Goal: Information Seeking & Learning: Find specific fact

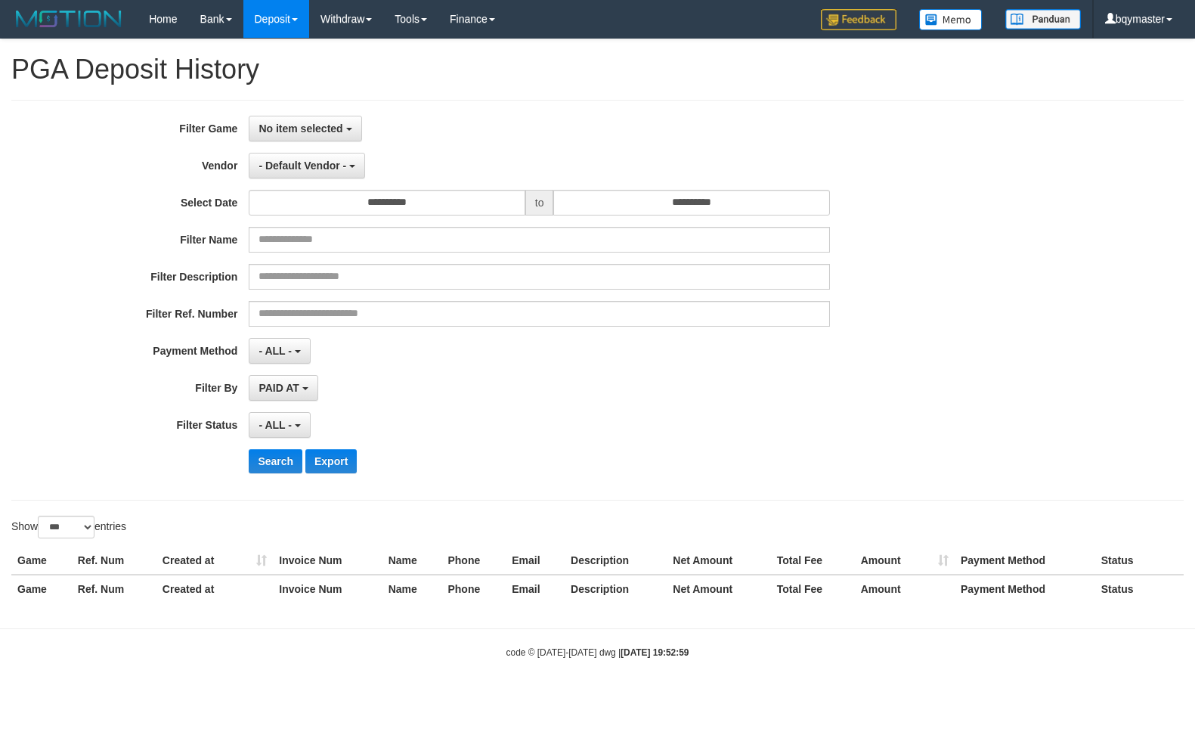
select select "**********"
select select "***"
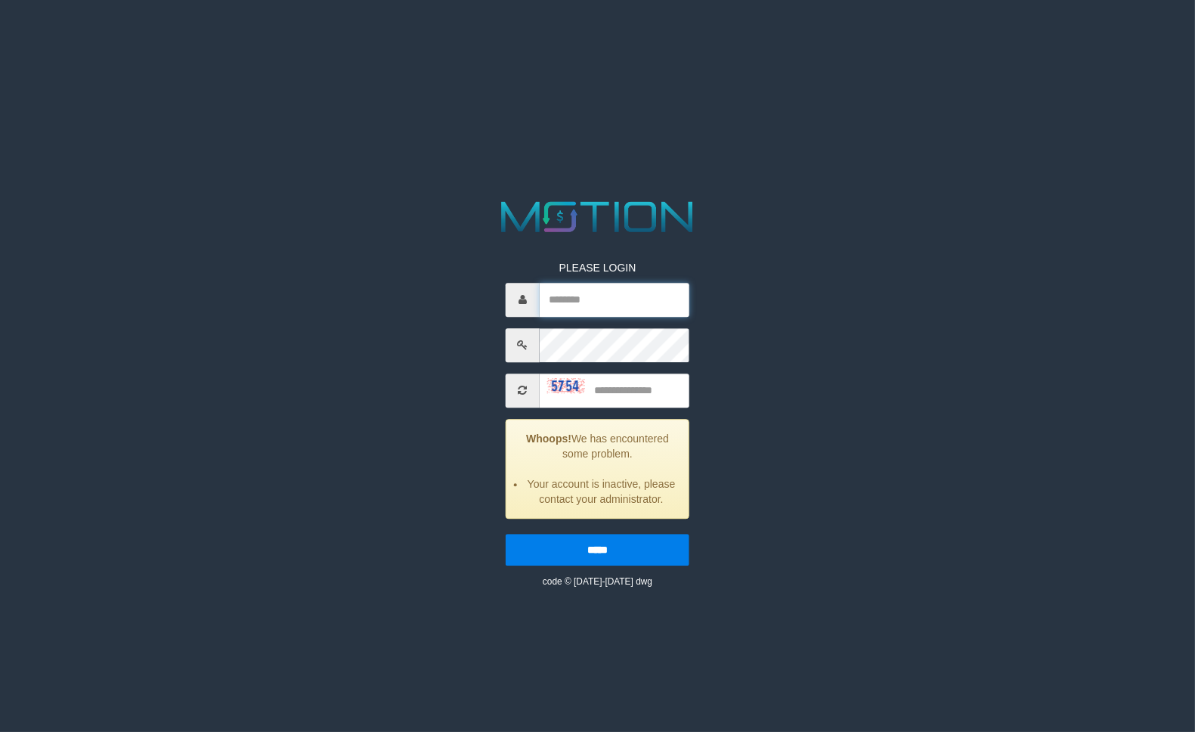
type input "*********"
click at [654, 402] on input "text" at bounding box center [615, 390] width 150 height 34
click at [656, 391] on input "text" at bounding box center [615, 390] width 150 height 34
type input "****"
click at [506, 534] on input "*****" at bounding box center [598, 550] width 184 height 32
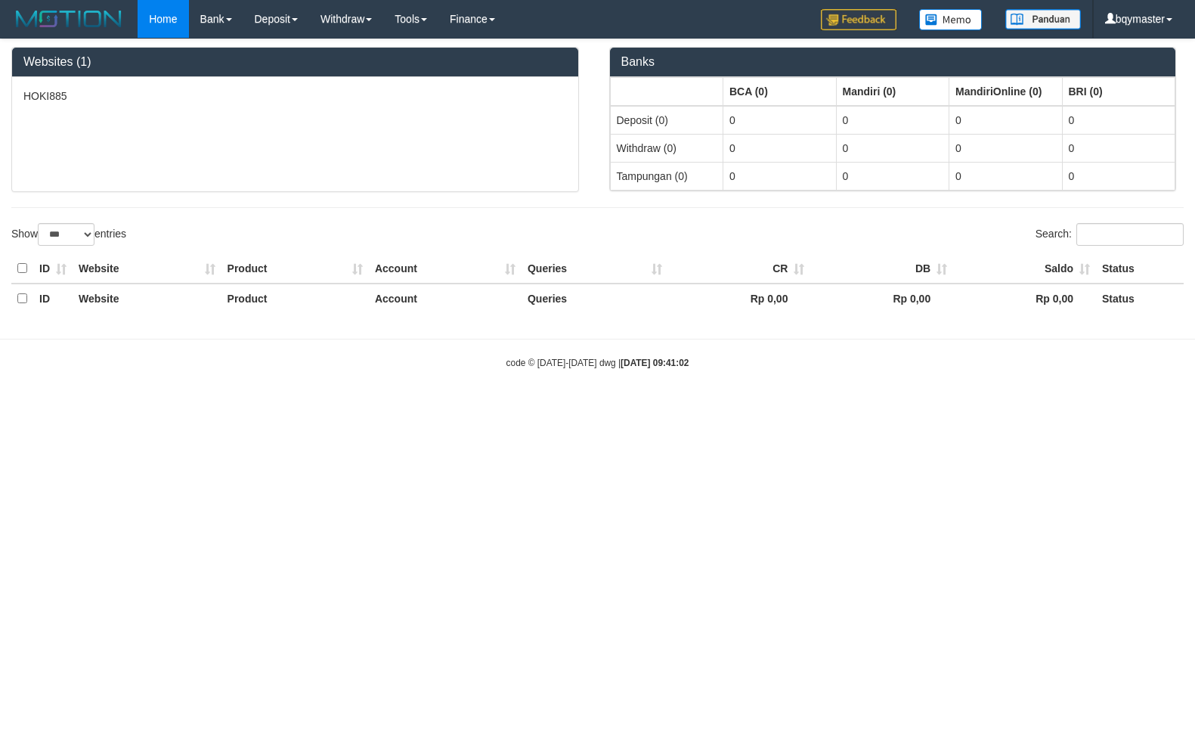
select select "***"
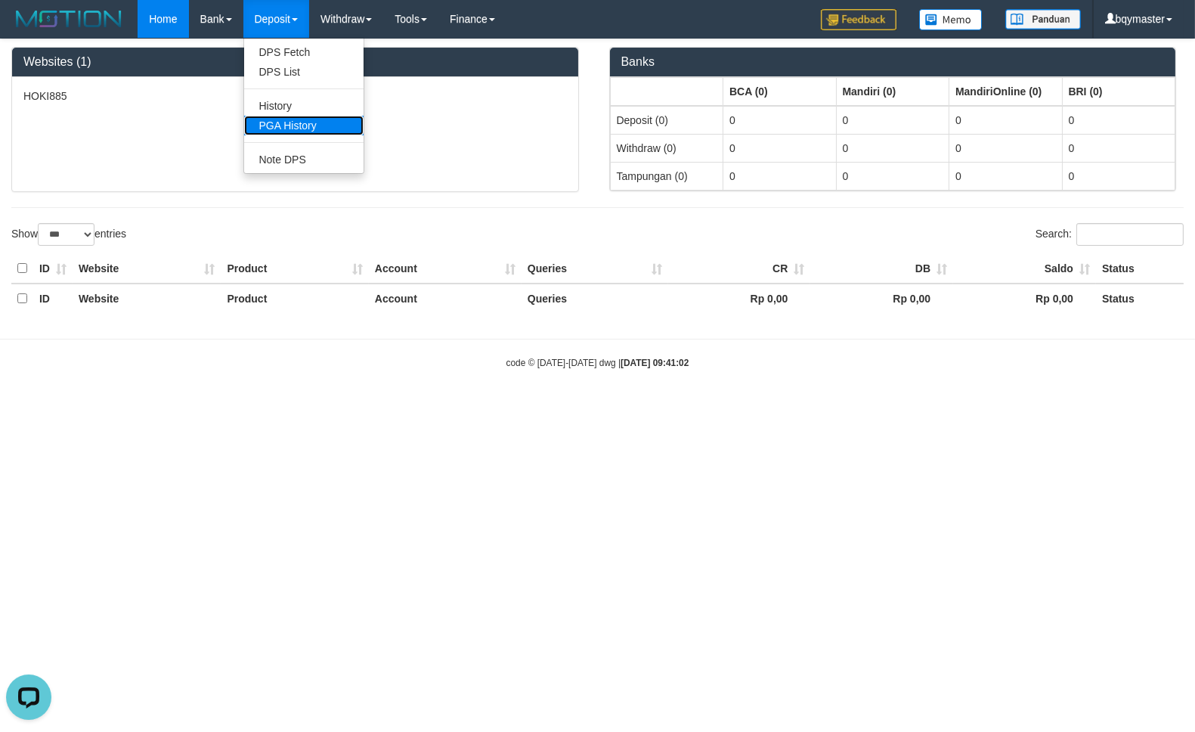
click at [282, 126] on link "PGA History" at bounding box center [303, 126] width 119 height 20
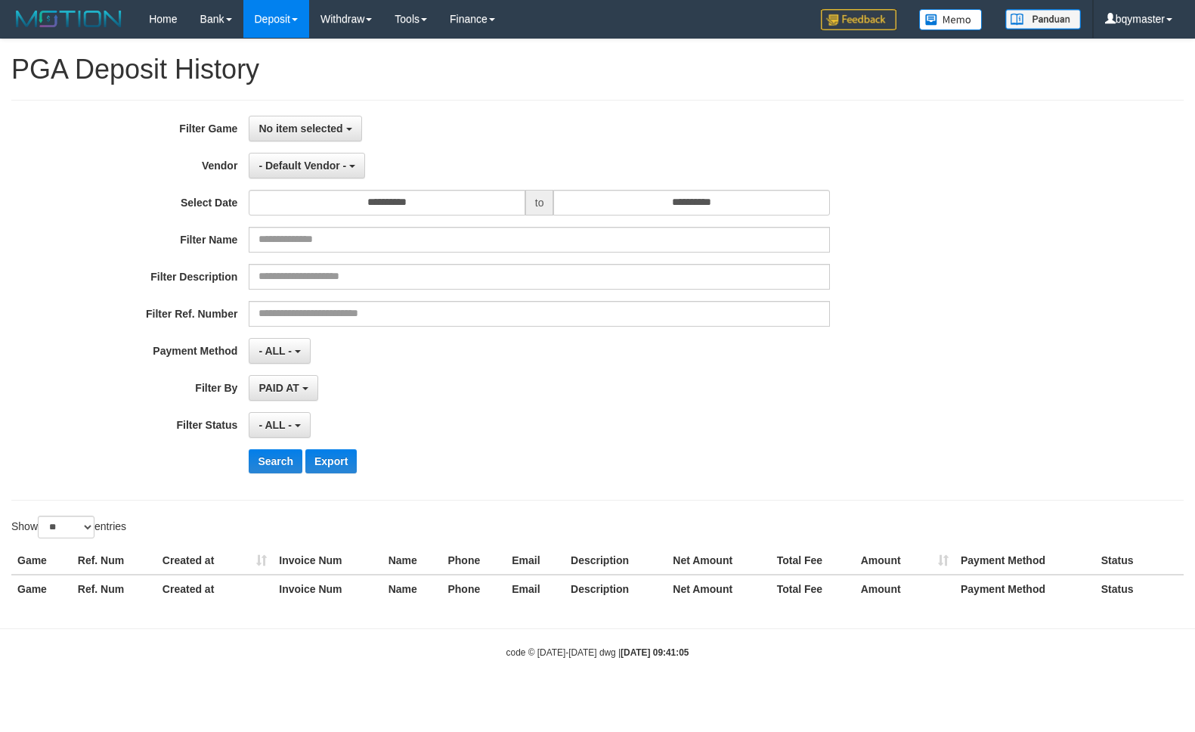
select select
select select "**"
click at [302, 127] on span "No item selected" at bounding box center [301, 128] width 84 height 12
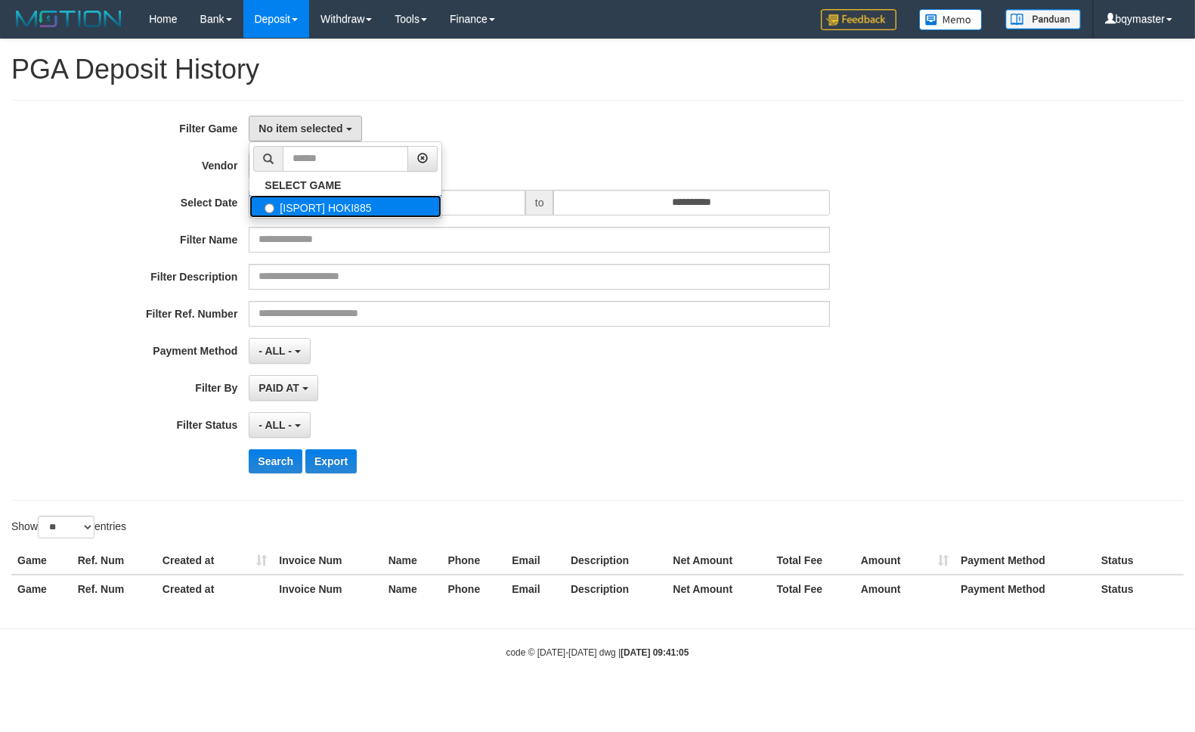
click at [321, 204] on label "[ISPORT] HOKI885" at bounding box center [345, 206] width 192 height 23
select select "****"
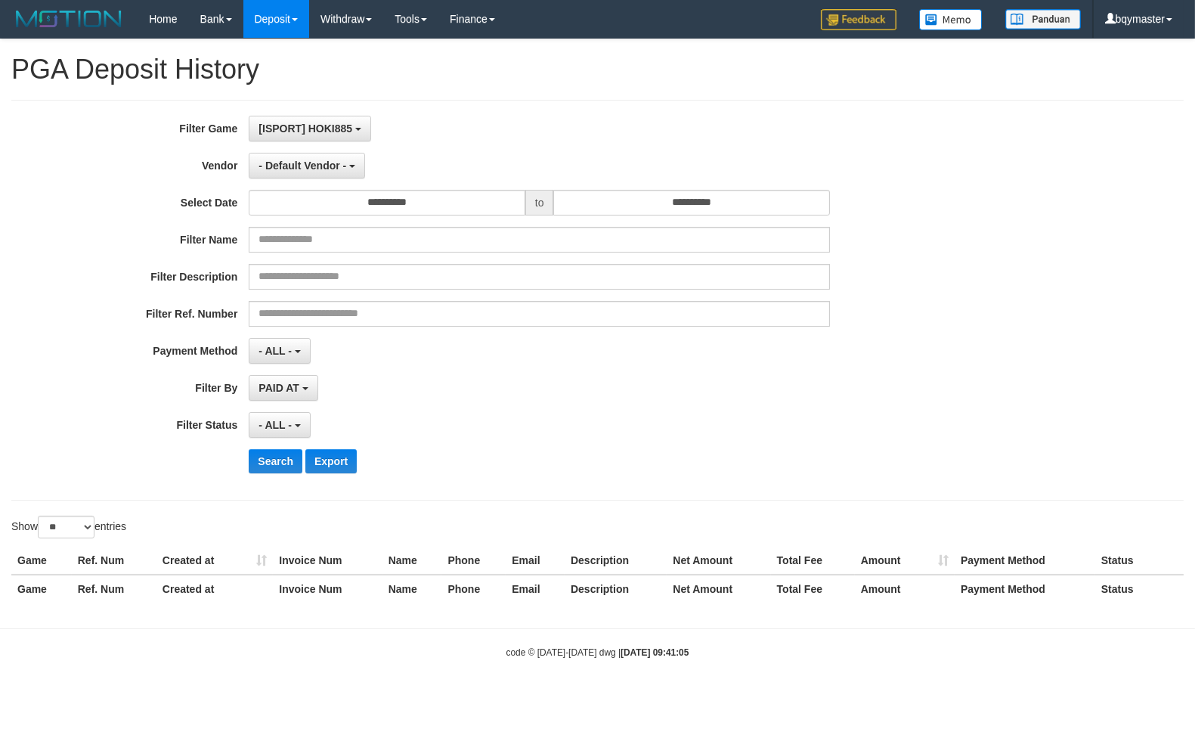
scroll to position [13, 0]
click at [327, 172] on button "- Default Vendor -" at bounding box center [307, 166] width 116 height 26
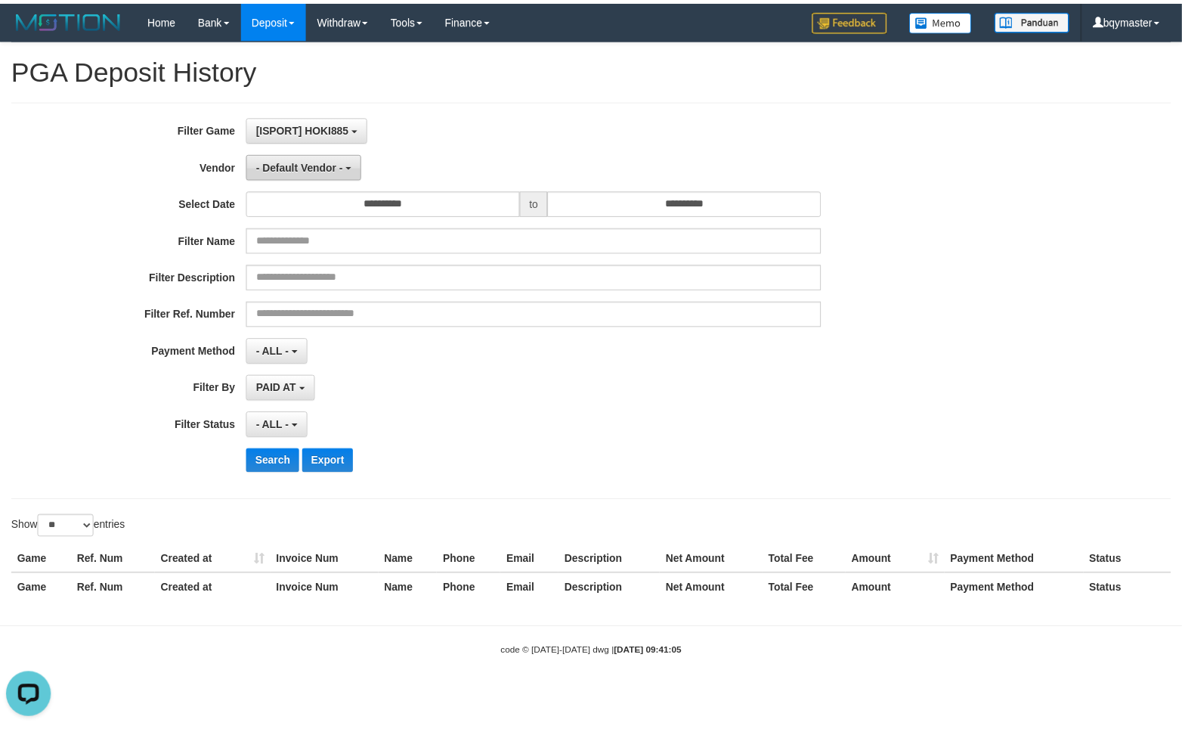
scroll to position [0, 0]
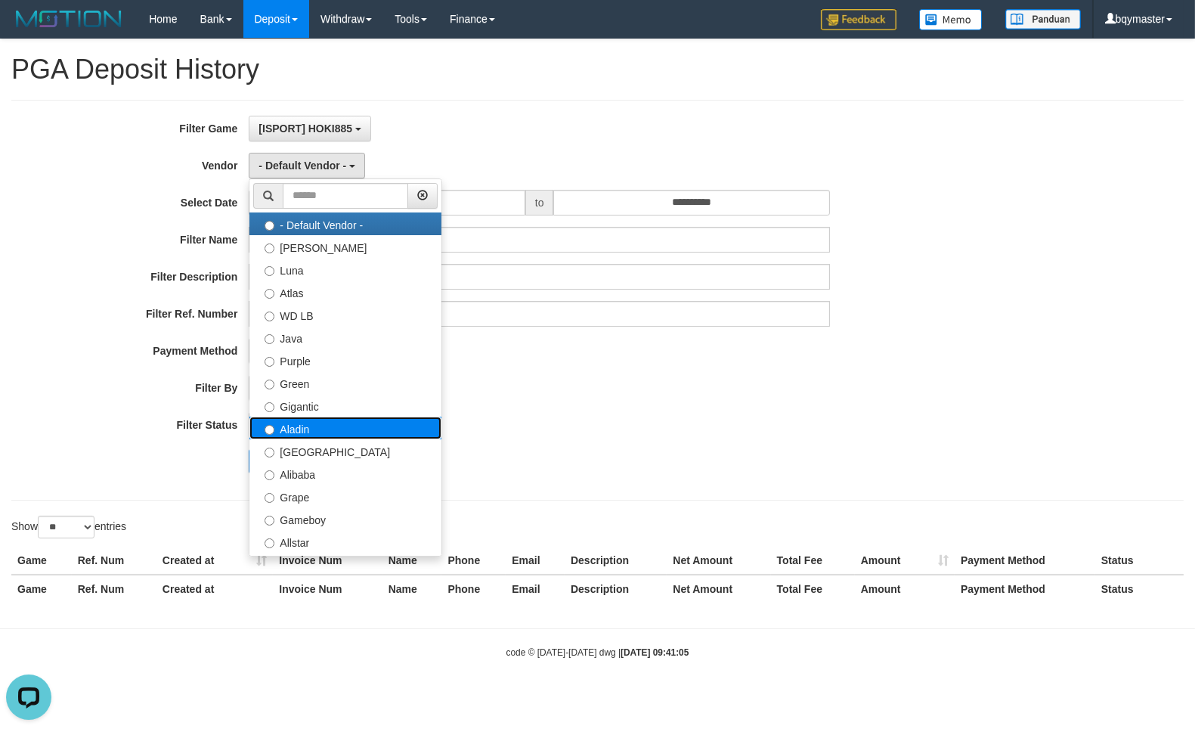
click at [336, 433] on label "Aladin" at bounding box center [345, 427] width 192 height 23
select select "**********"
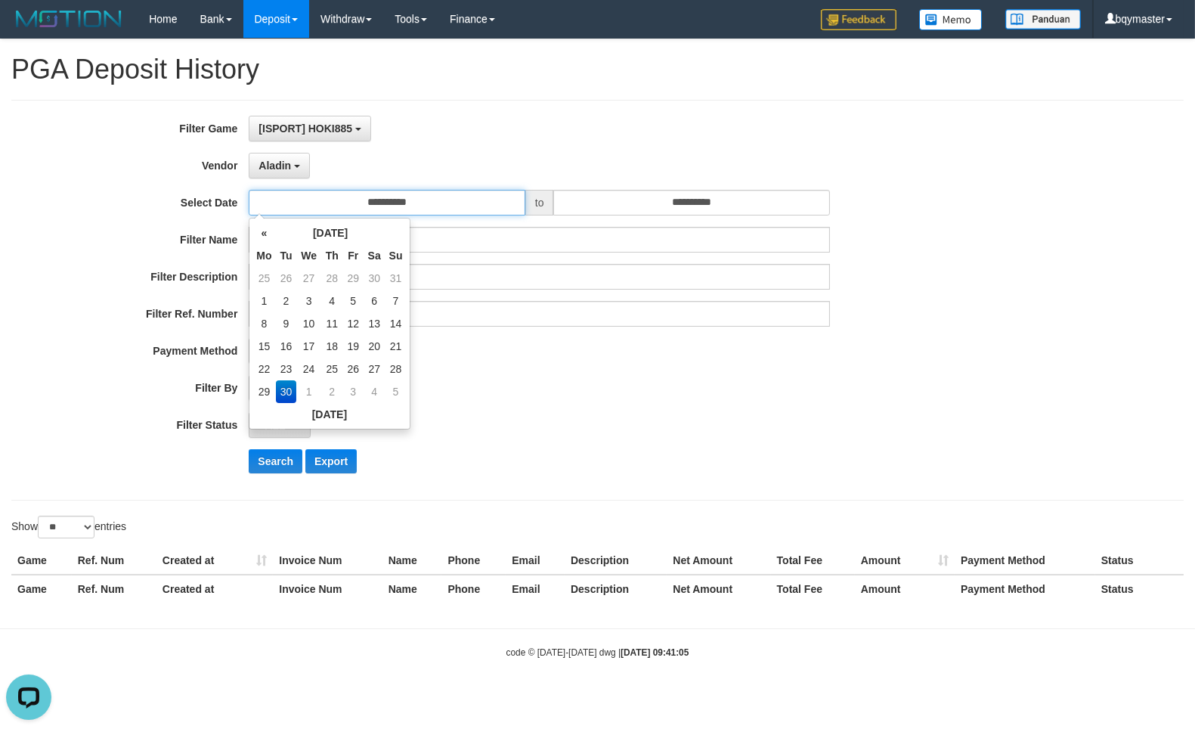
click at [450, 198] on input "**********" at bounding box center [387, 203] width 276 height 26
click at [399, 368] on td "28" at bounding box center [395, 369] width 21 height 23
type input "**********"
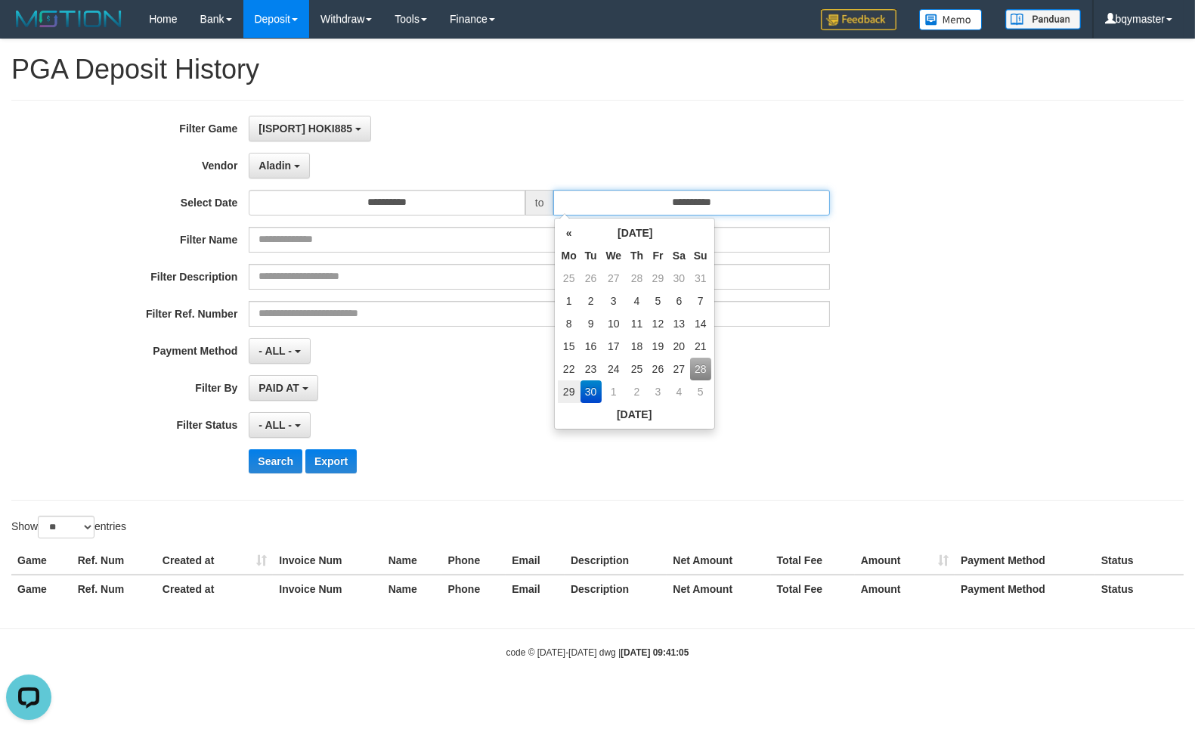
click at [737, 204] on input "**********" at bounding box center [691, 203] width 276 height 26
click at [703, 366] on td "28" at bounding box center [700, 369] width 21 height 23
type input "**********"
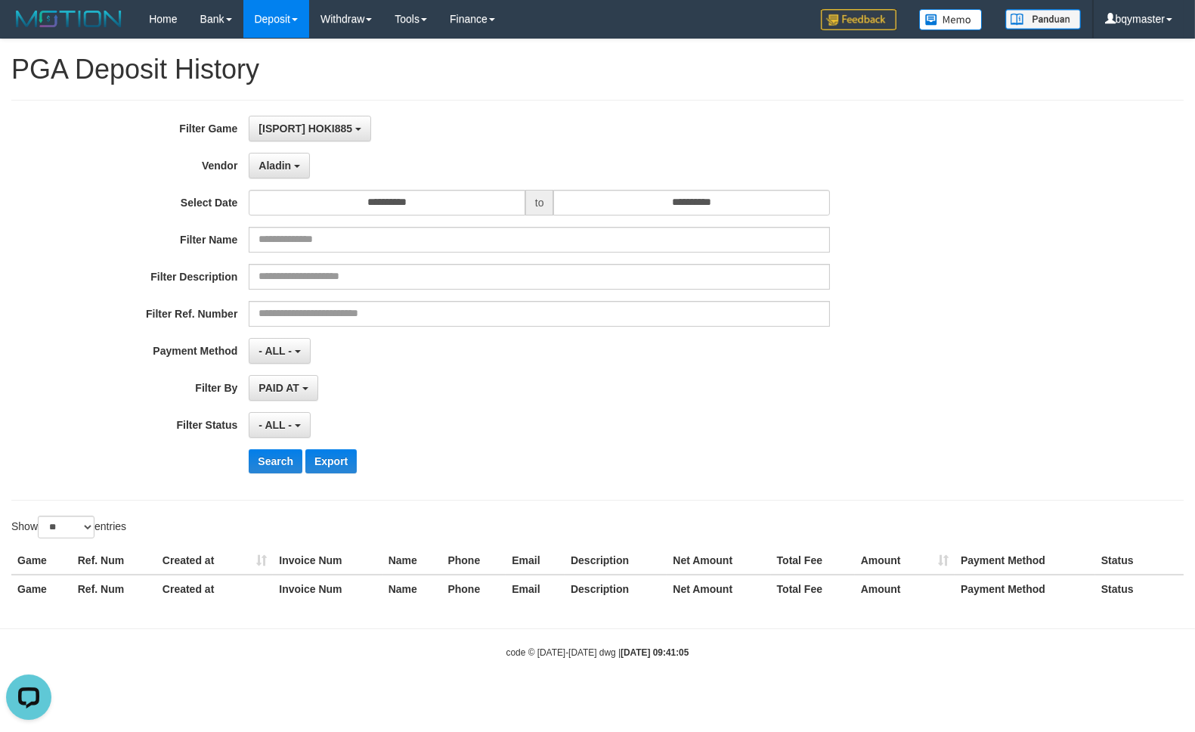
click at [487, 439] on div "**********" at bounding box center [498, 300] width 996 height 369
click at [286, 383] on span "PAID AT" at bounding box center [279, 388] width 40 height 12
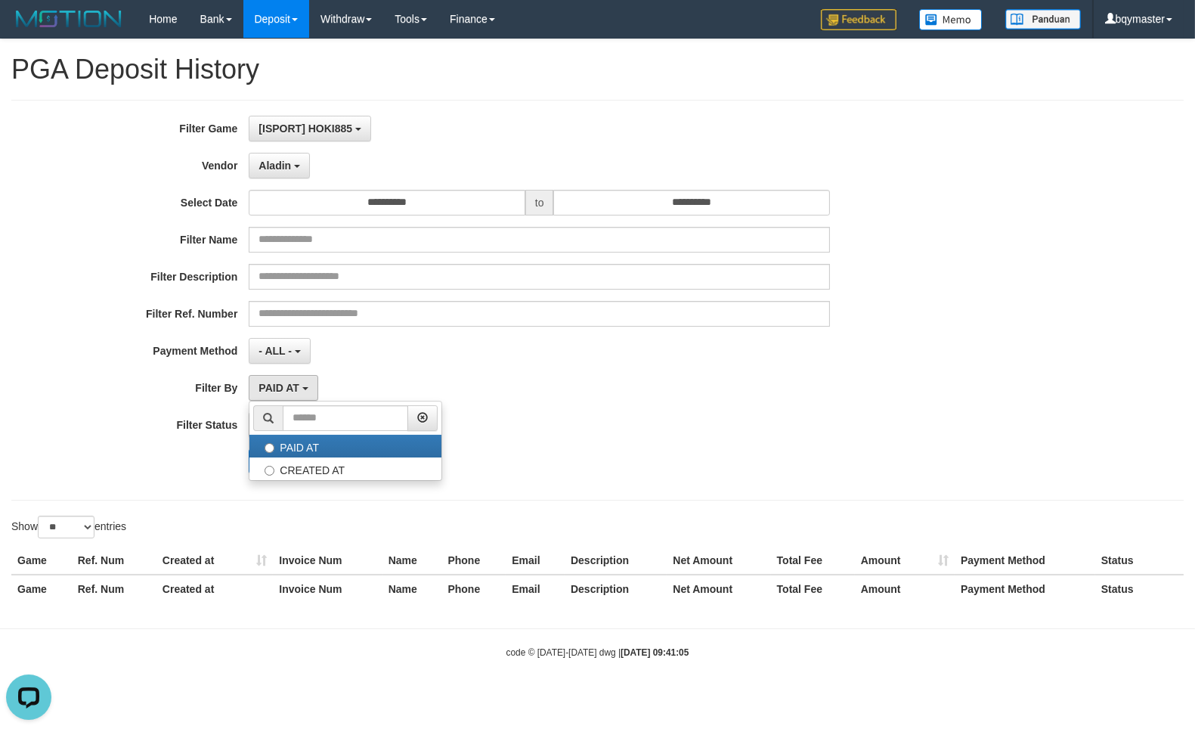
click at [452, 395] on div "PAID AT PAID AT CREATED AT" at bounding box center [539, 388] width 581 height 26
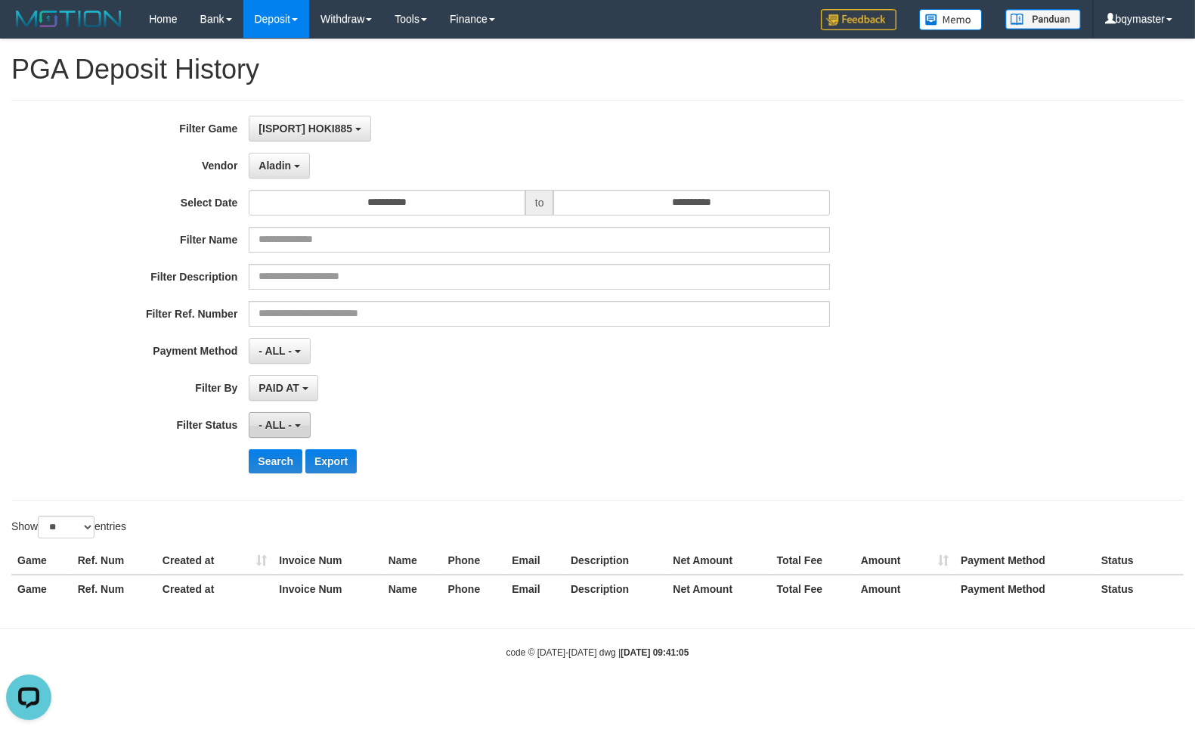
click at [297, 422] on button "- ALL -" at bounding box center [279, 425] width 61 height 26
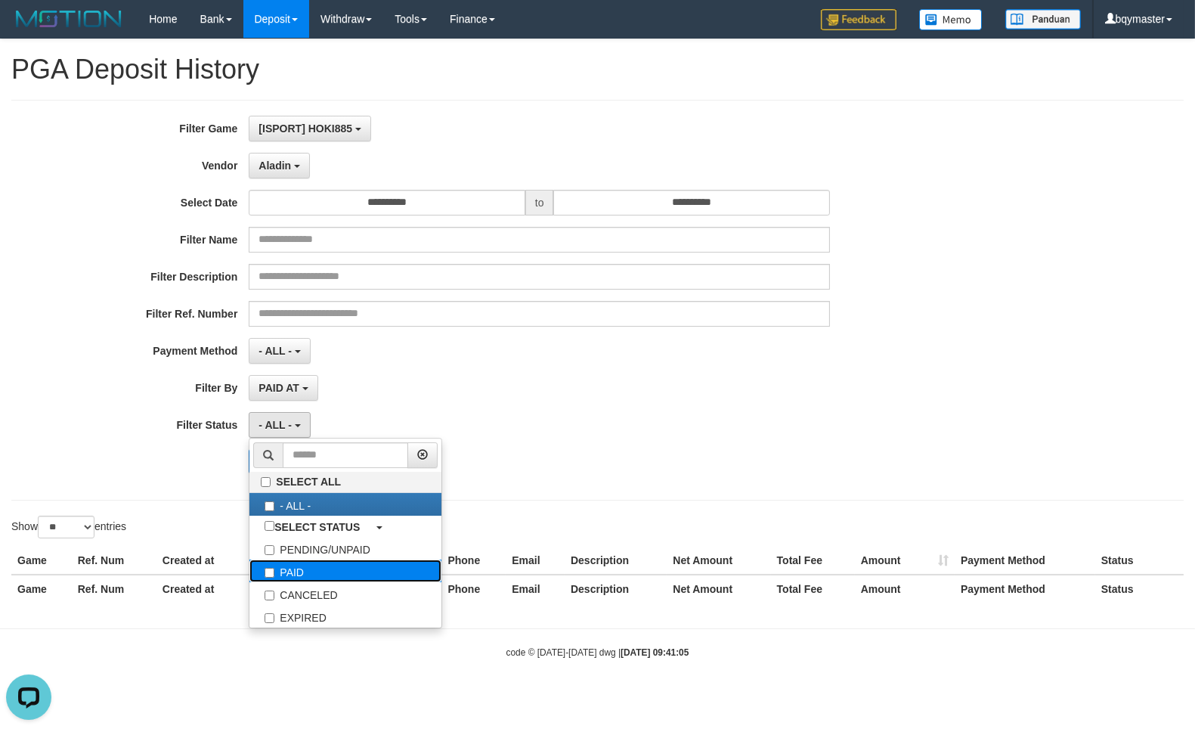
click at [293, 568] on label "PAID" at bounding box center [345, 570] width 192 height 23
select select "*"
click at [172, 463] on div "Search Export" at bounding box center [498, 461] width 996 height 24
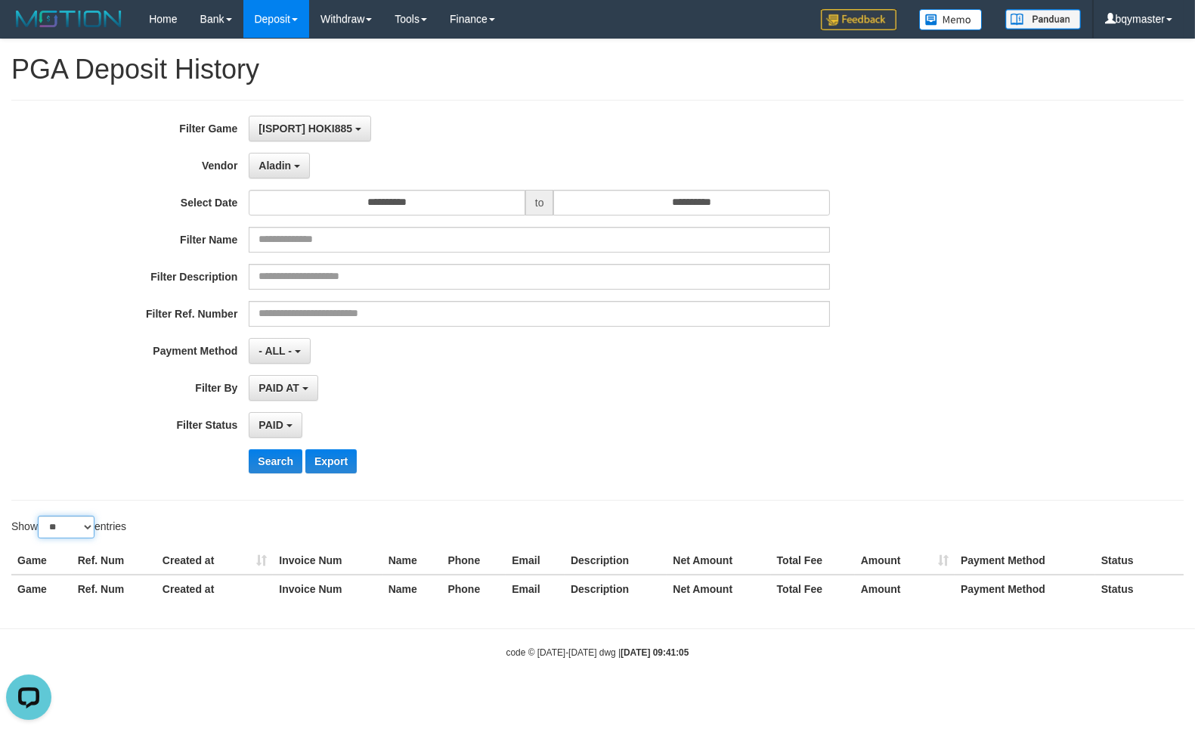
click at [57, 535] on select "** ** ** ***" at bounding box center [66, 526] width 57 height 23
select select "***"
click at [40, 516] on select "** ** ** ***" at bounding box center [66, 526] width 57 height 23
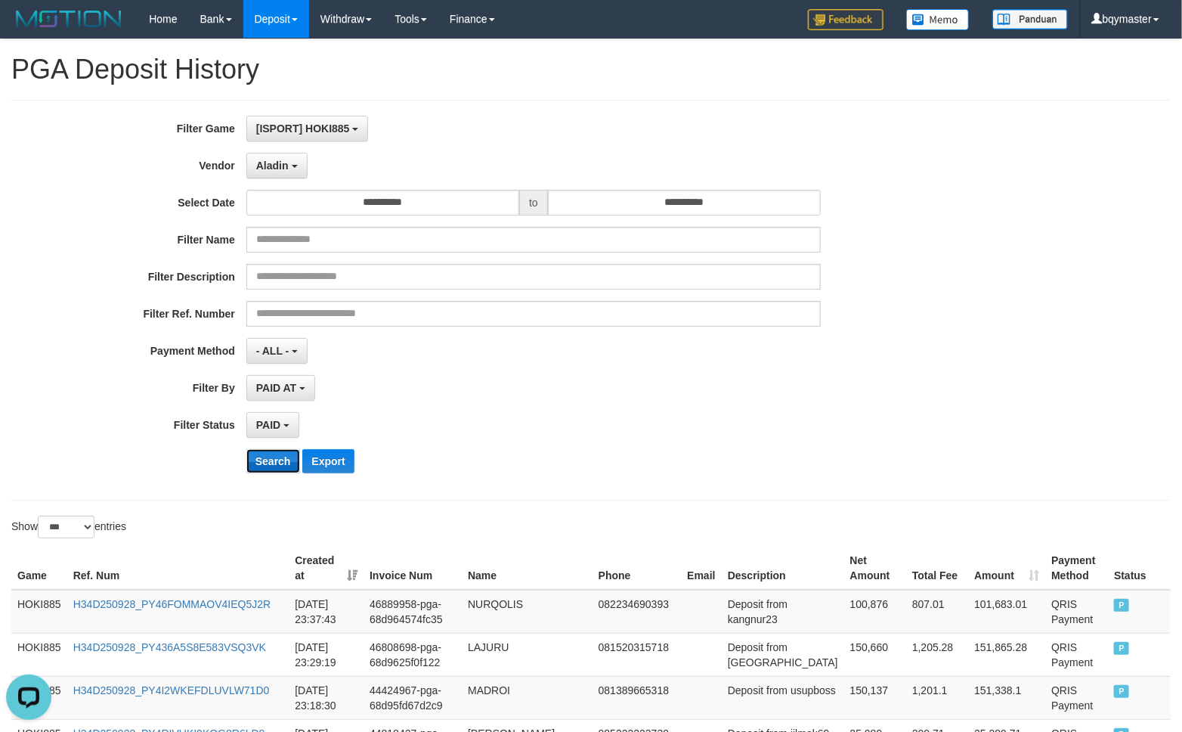
click at [282, 461] on button "Search" at bounding box center [273, 461] width 54 height 24
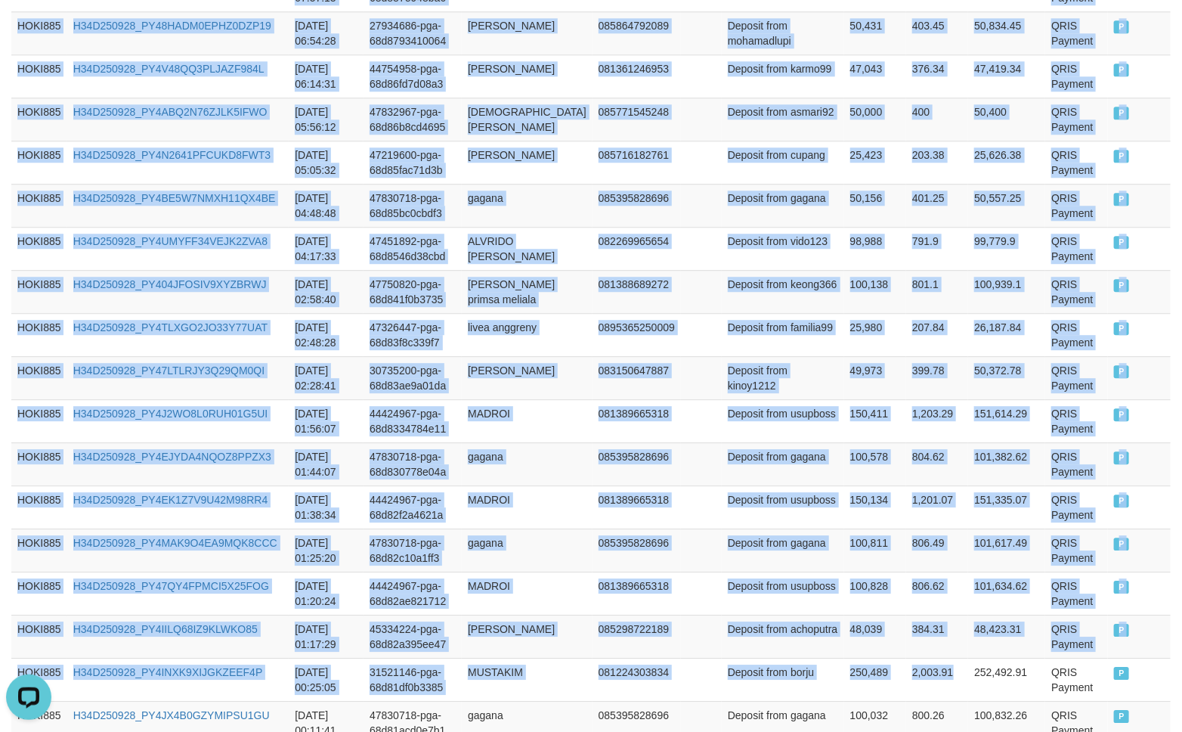
scroll to position [2008, 0]
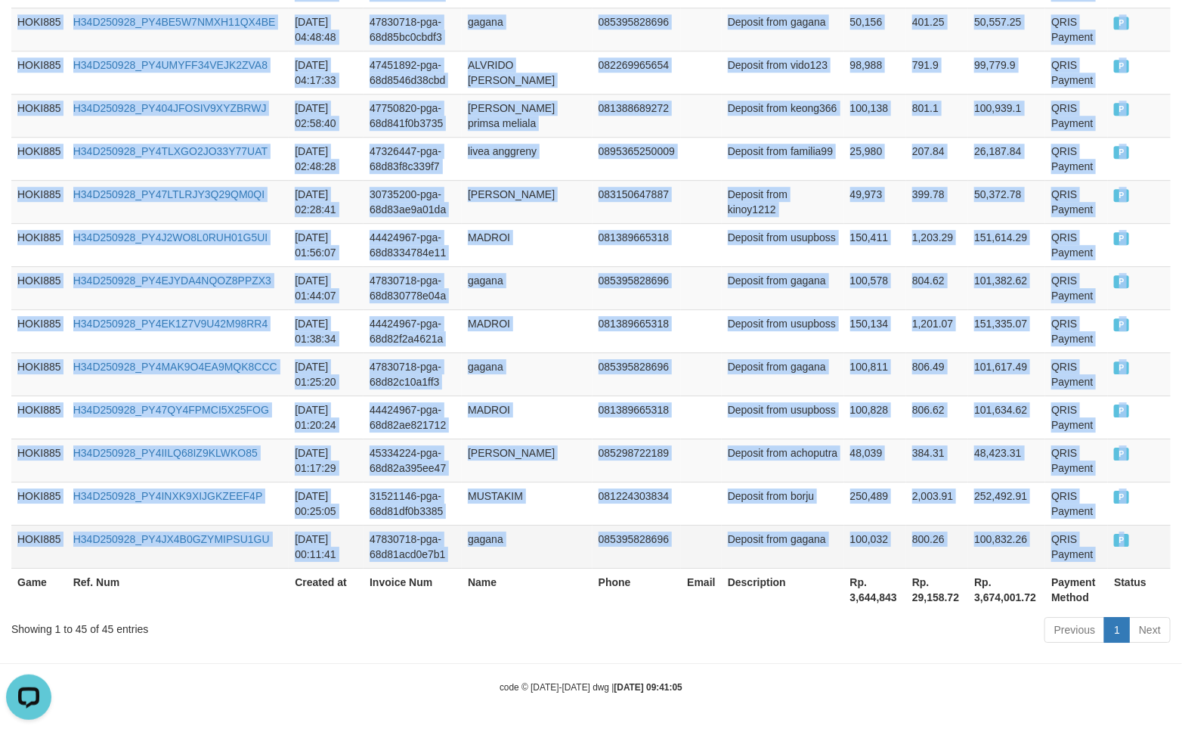
drag, startPoint x: 15, startPoint y: 348, endPoint x: 1119, endPoint y: 545, distance: 1121.7
copy tbody "HOKI885 H34D250928_PY46FOMMAOV4IEQ5J2R [DATE] 23:37:43 46889958-pga-68d964574fc…"
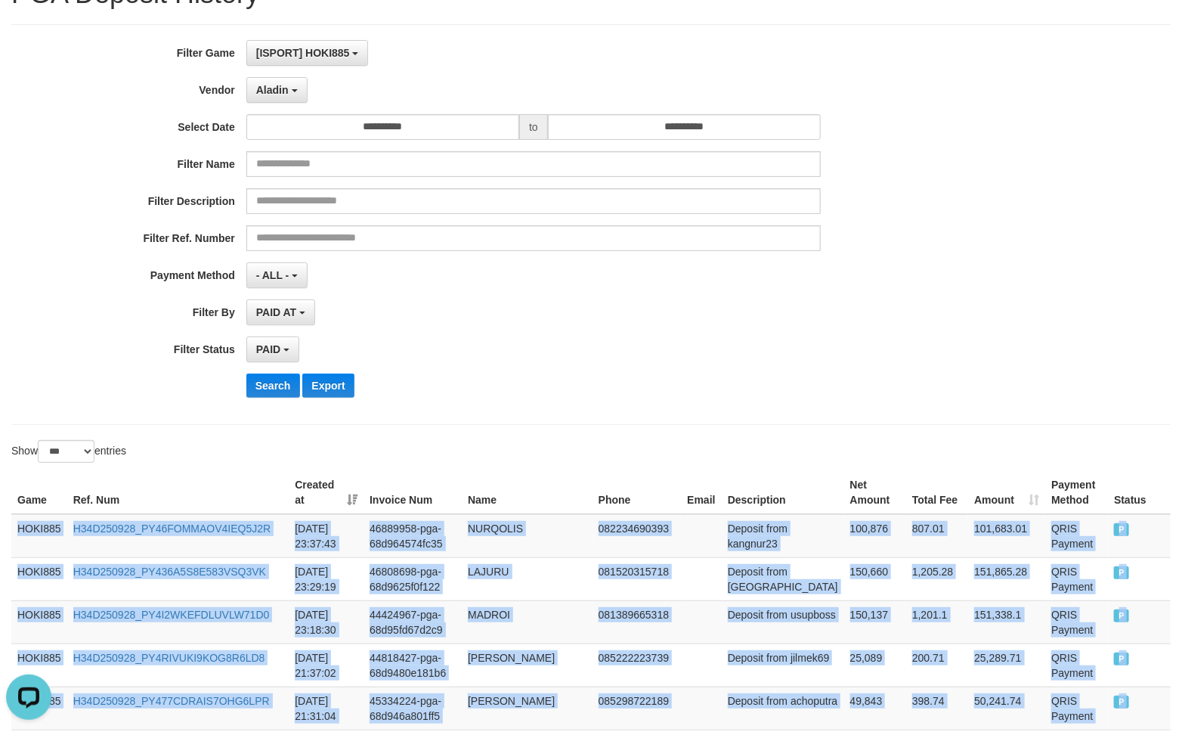
scroll to position [0, 0]
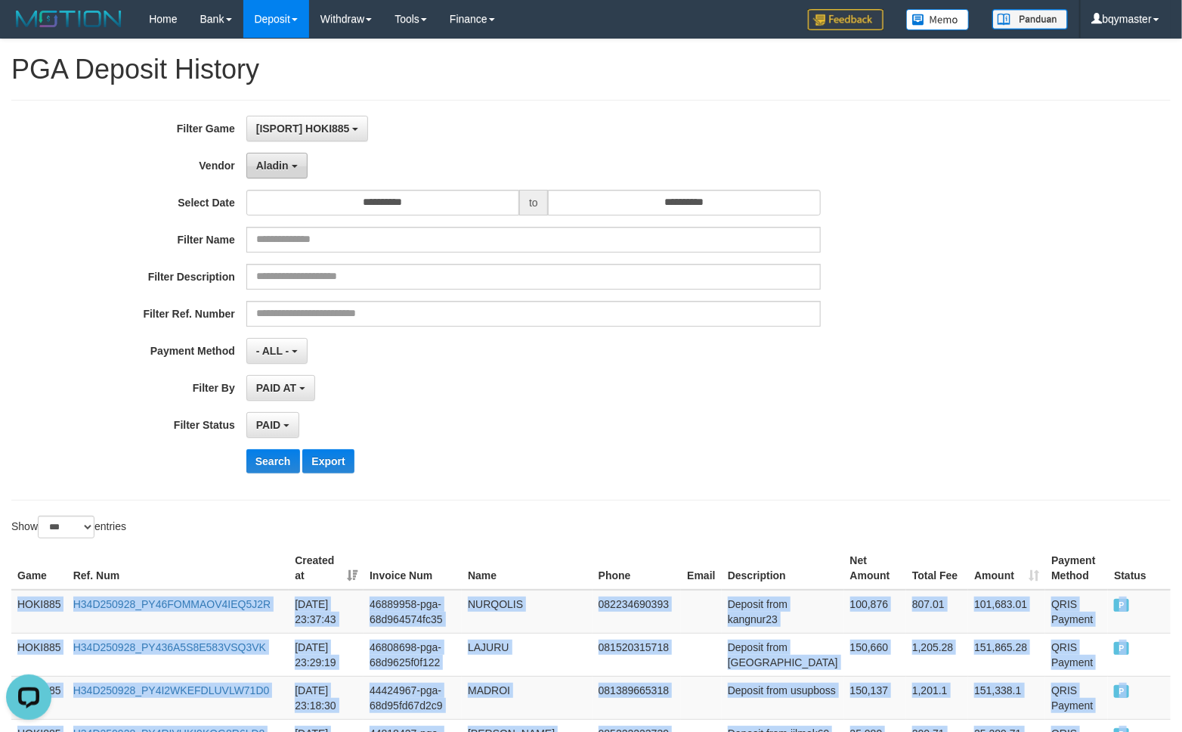
click at [293, 171] on button "Aladin" at bounding box center [276, 166] width 61 height 26
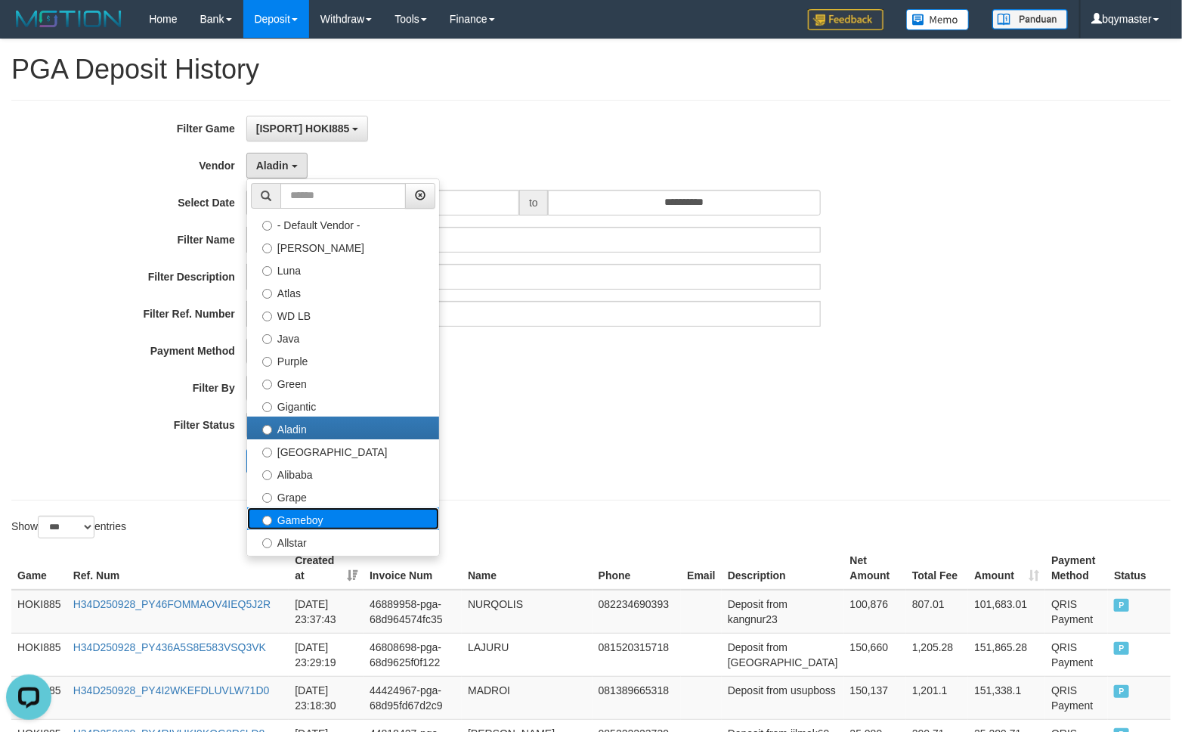
click at [304, 519] on label "Gameboy" at bounding box center [343, 518] width 192 height 23
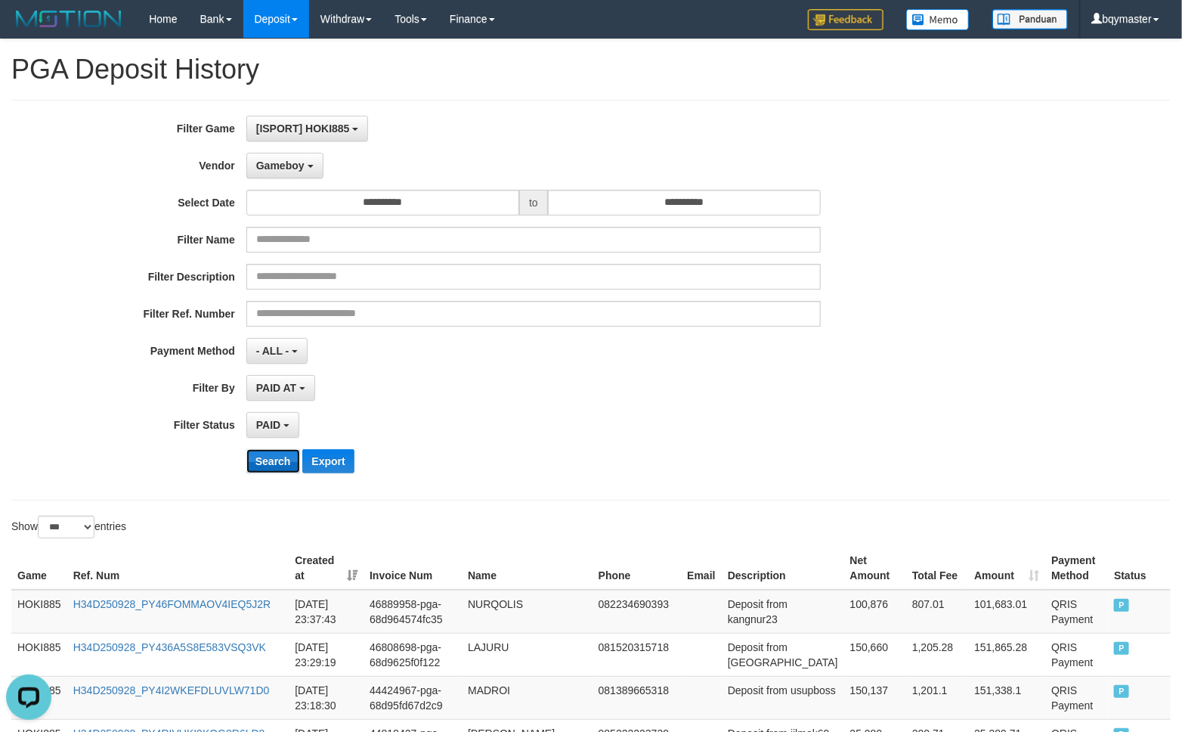
click at [282, 465] on button "Search" at bounding box center [273, 461] width 54 height 24
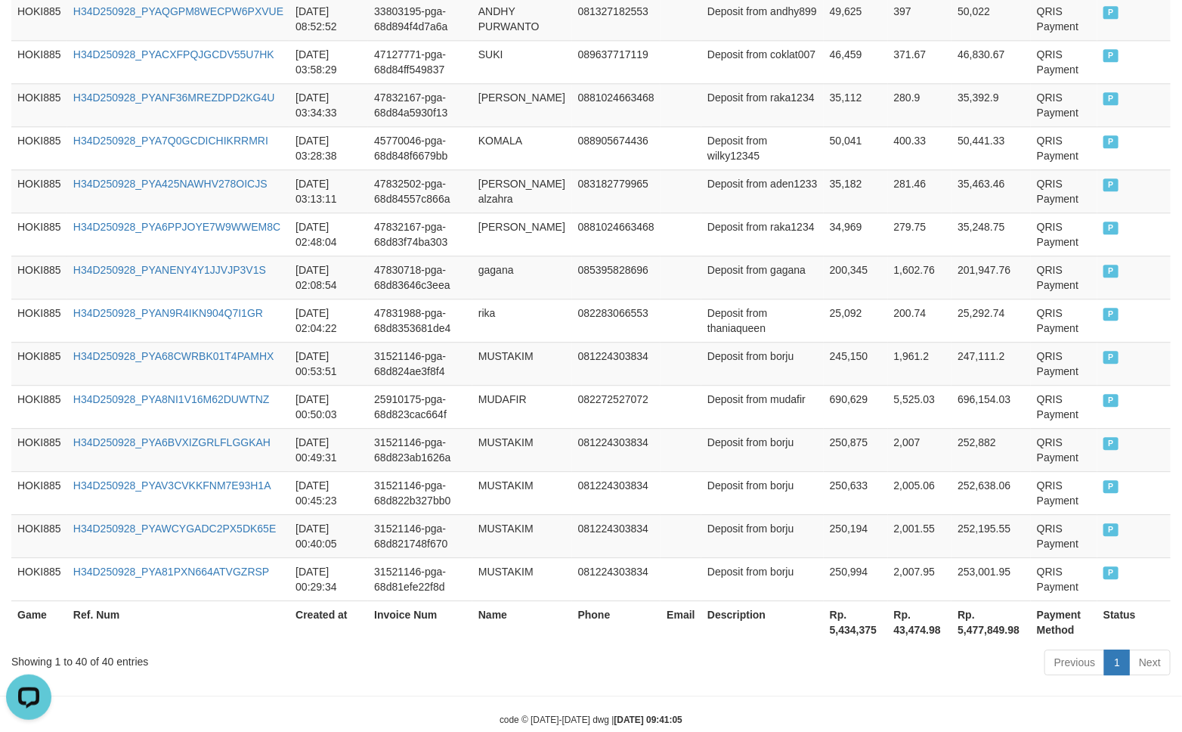
scroll to position [1748, 0]
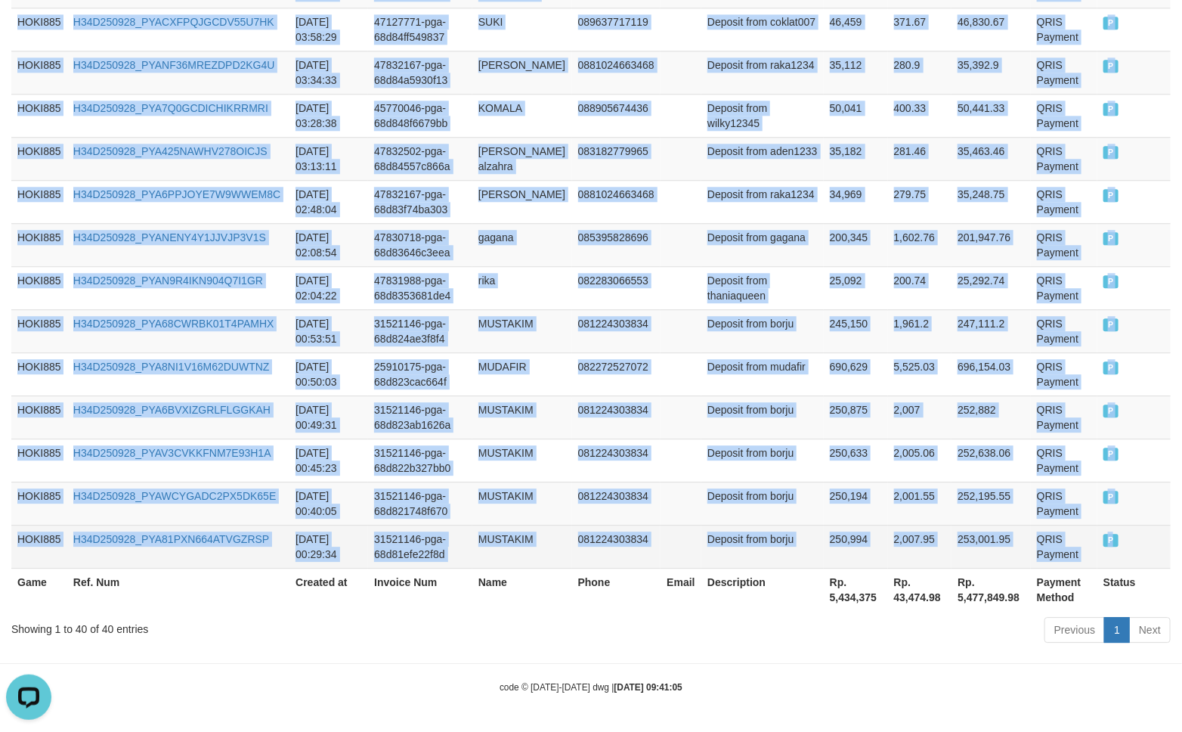
drag, startPoint x: 18, startPoint y: 268, endPoint x: 1123, endPoint y: 534, distance: 1136.8
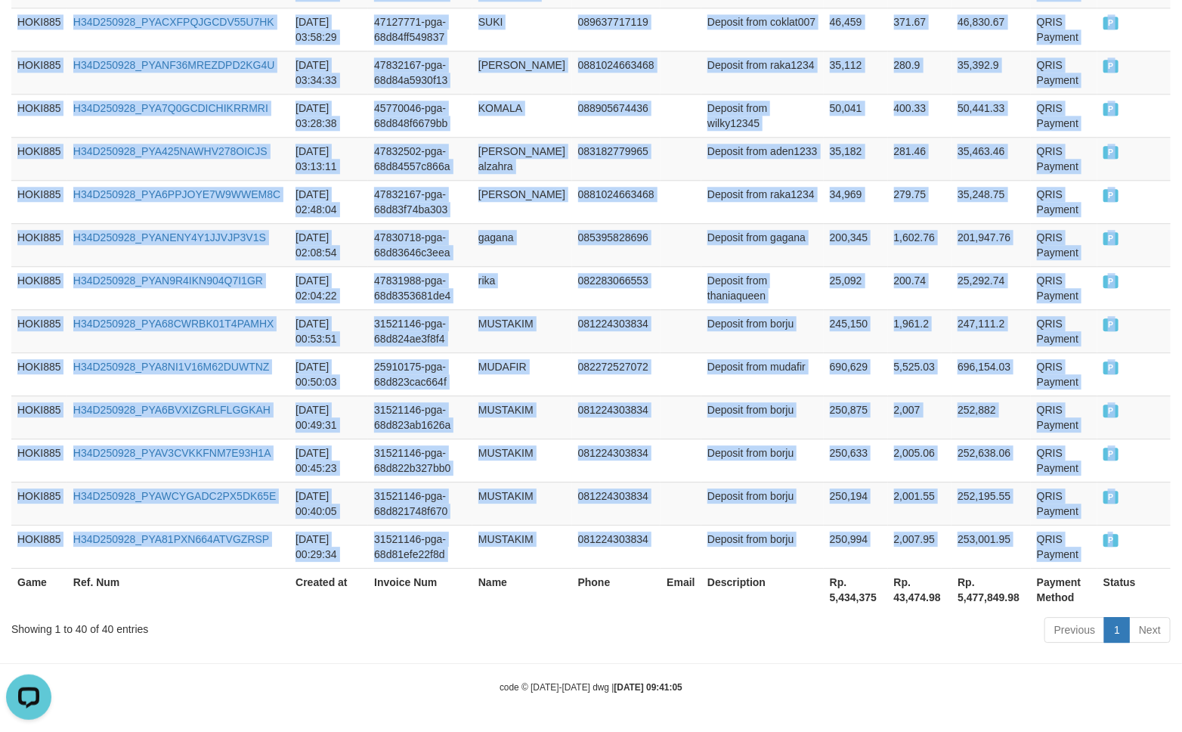
copy tbody "HOKI885 H34D250928_PYAVSEALV8C5DD5H2KW [DATE] 23:40:54 46808698-pga-68d96515cee…"
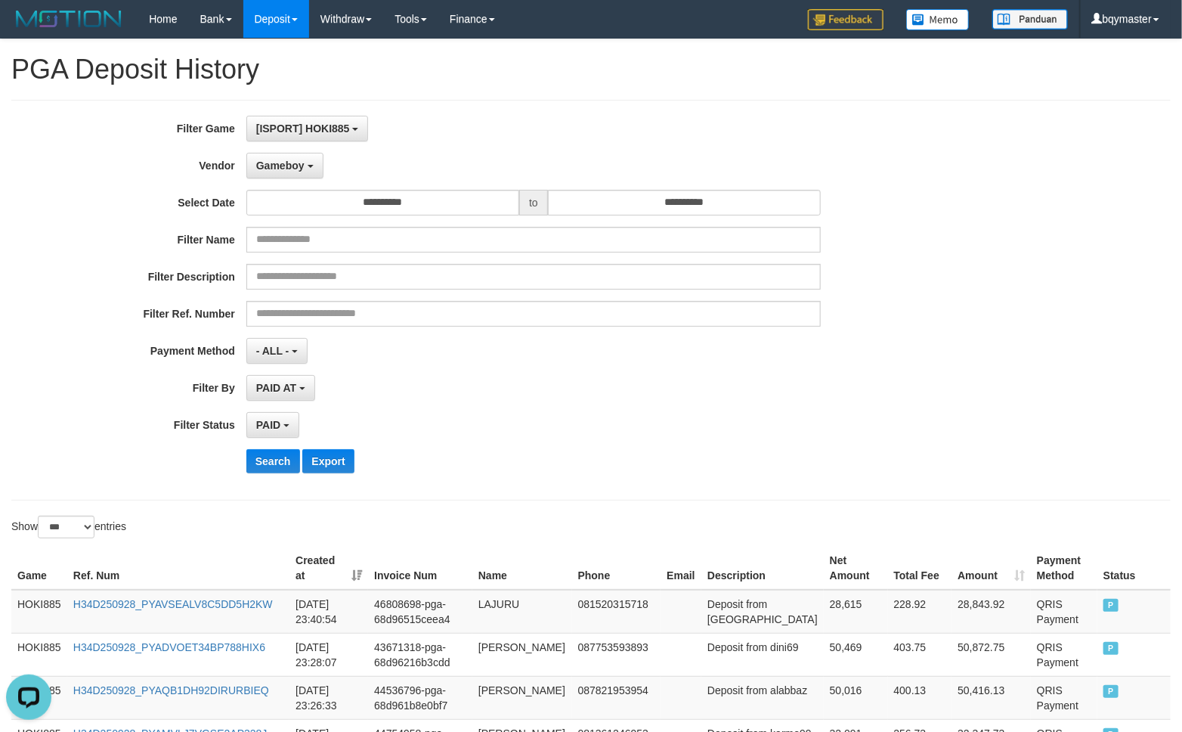
click at [537, 425] on div "PAID SELECT ALL - ALL - SELECT STATUS PENDING/UNPAID PAID CANCELED EXPIRED" at bounding box center [533, 425] width 574 height 26
click at [296, 164] on span "Gameboy" at bounding box center [280, 165] width 48 height 12
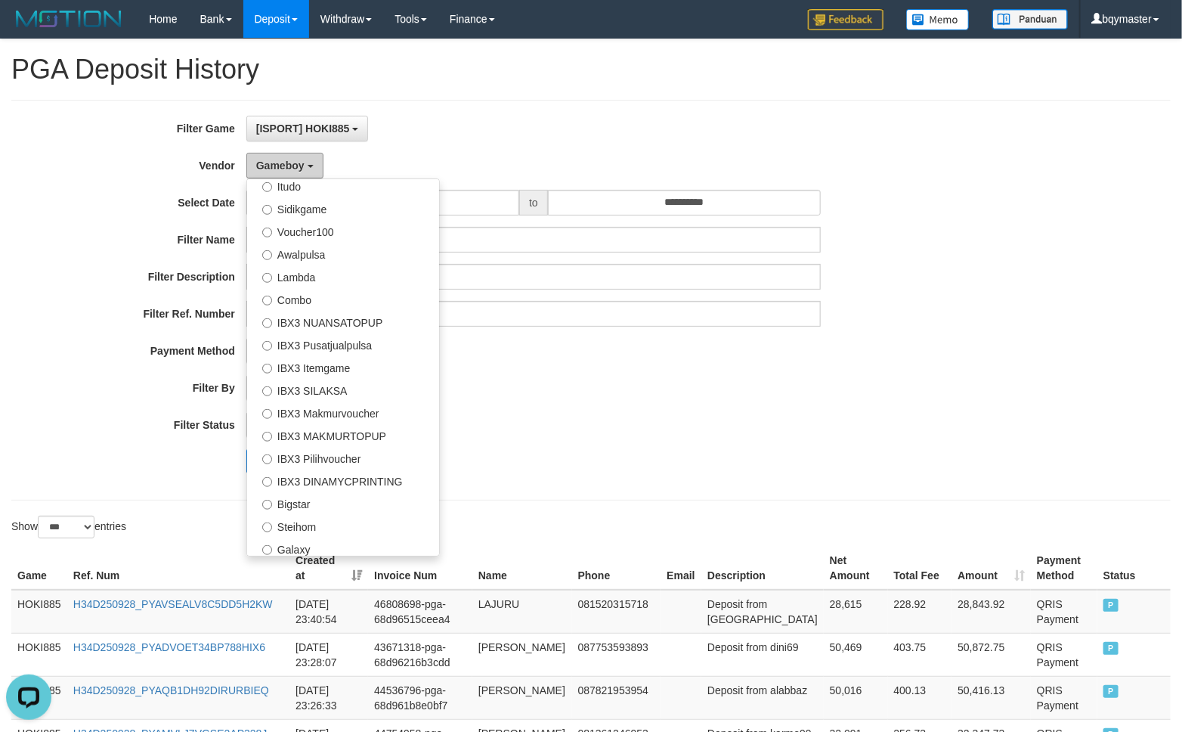
scroll to position [540, 0]
click at [357, 454] on label "IBX3 Pilihvoucher" at bounding box center [343, 455] width 192 height 23
select select "**********"
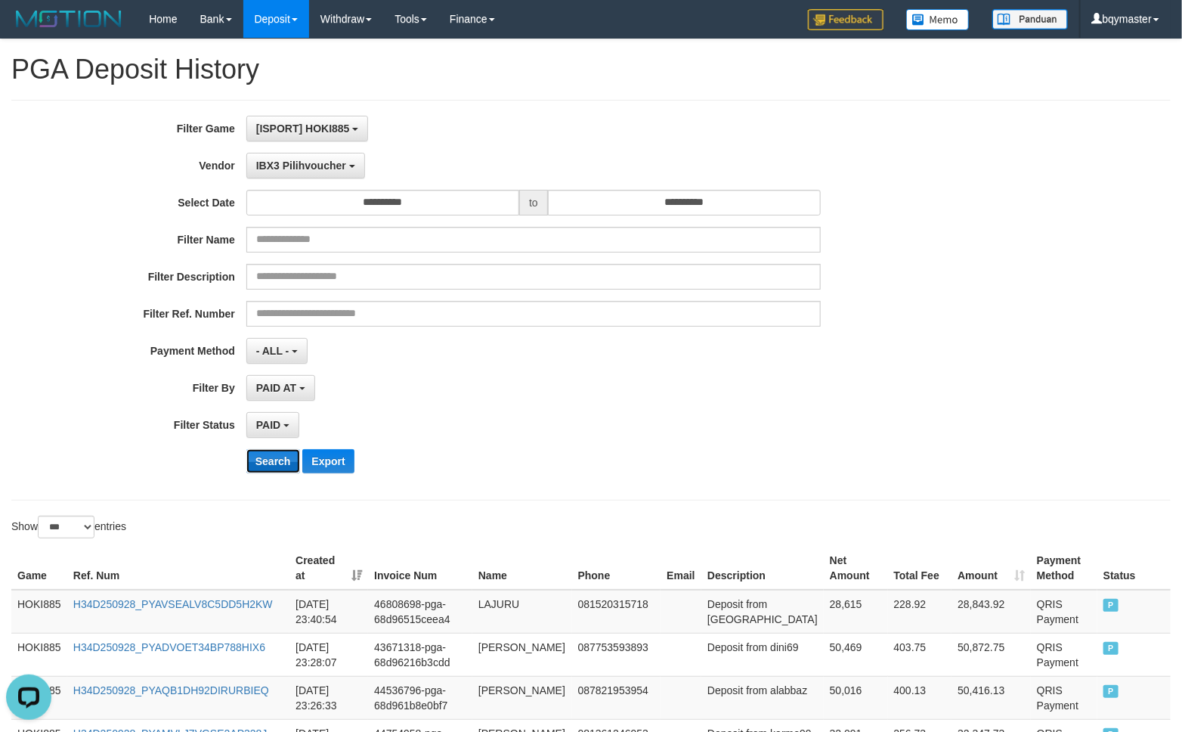
click at [276, 458] on button "Search" at bounding box center [273, 461] width 54 height 24
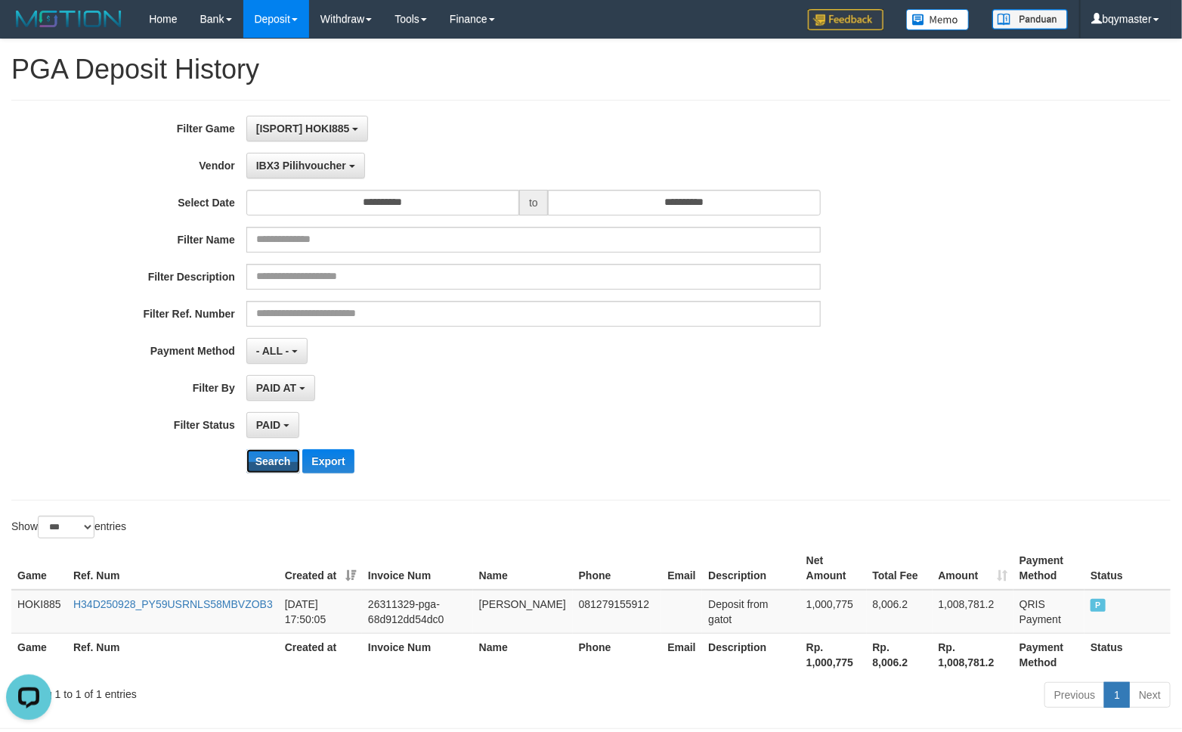
scroll to position [65, 0]
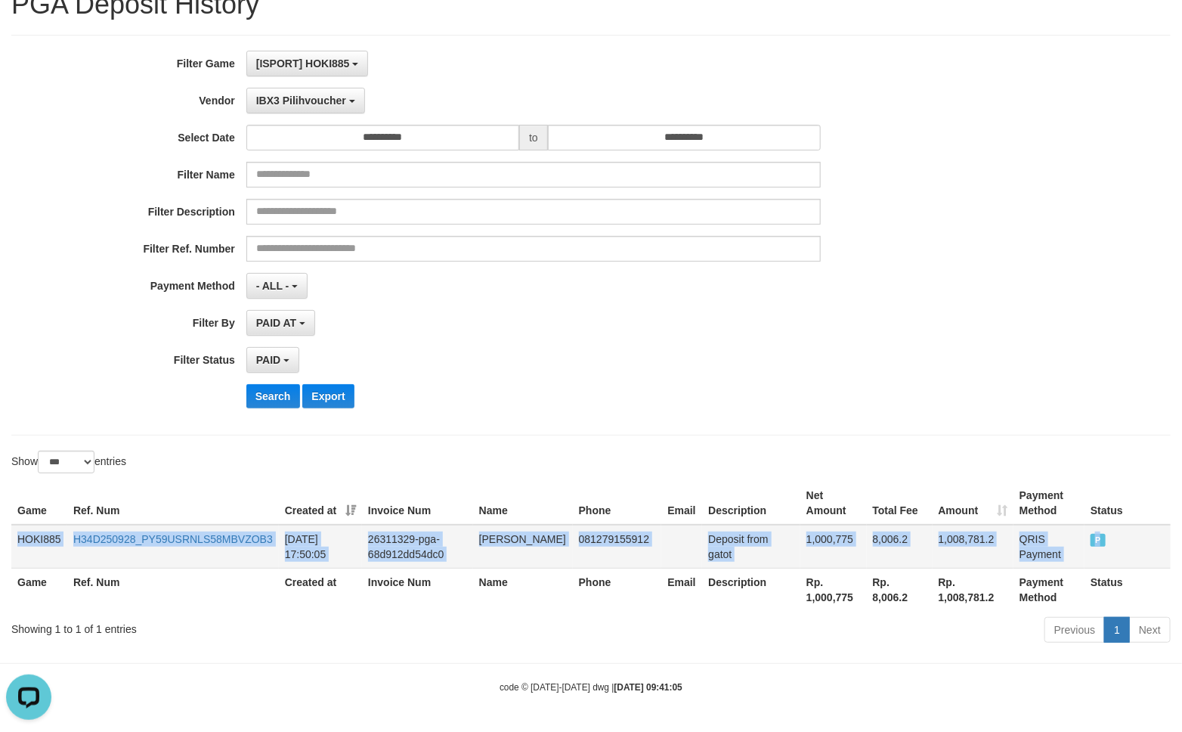
drag, startPoint x: 18, startPoint y: 531, endPoint x: 1117, endPoint y: 537, distance: 1099.0
click at [1117, 537] on tr "HOKI885 H34D250928_PY59USRNLS58MBVZOB3 [DATE] 17:50:05 26311329-pga-68d912dd54d…" at bounding box center [590, 547] width 1159 height 44
copy tr "HOKI885 H34D250928_PY59USRNLS58MBVZOB3 [DATE] 17:50:05 26311329-pga-68d912dd54d…"
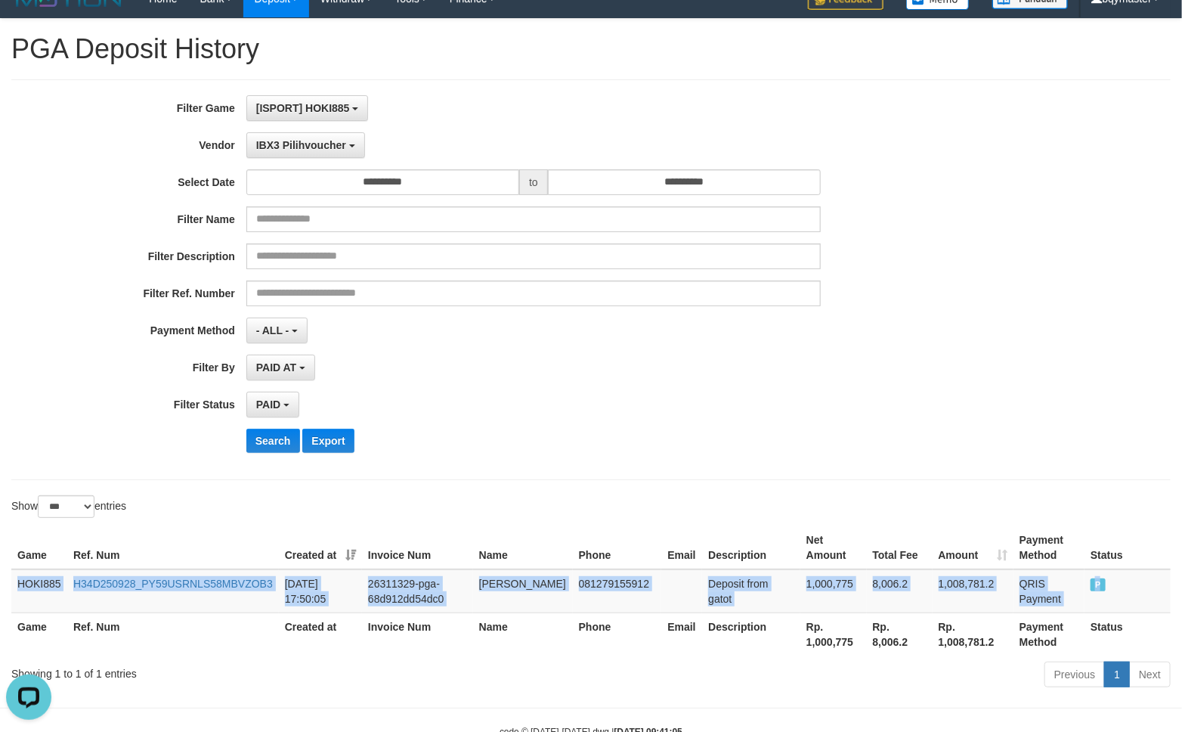
scroll to position [0, 0]
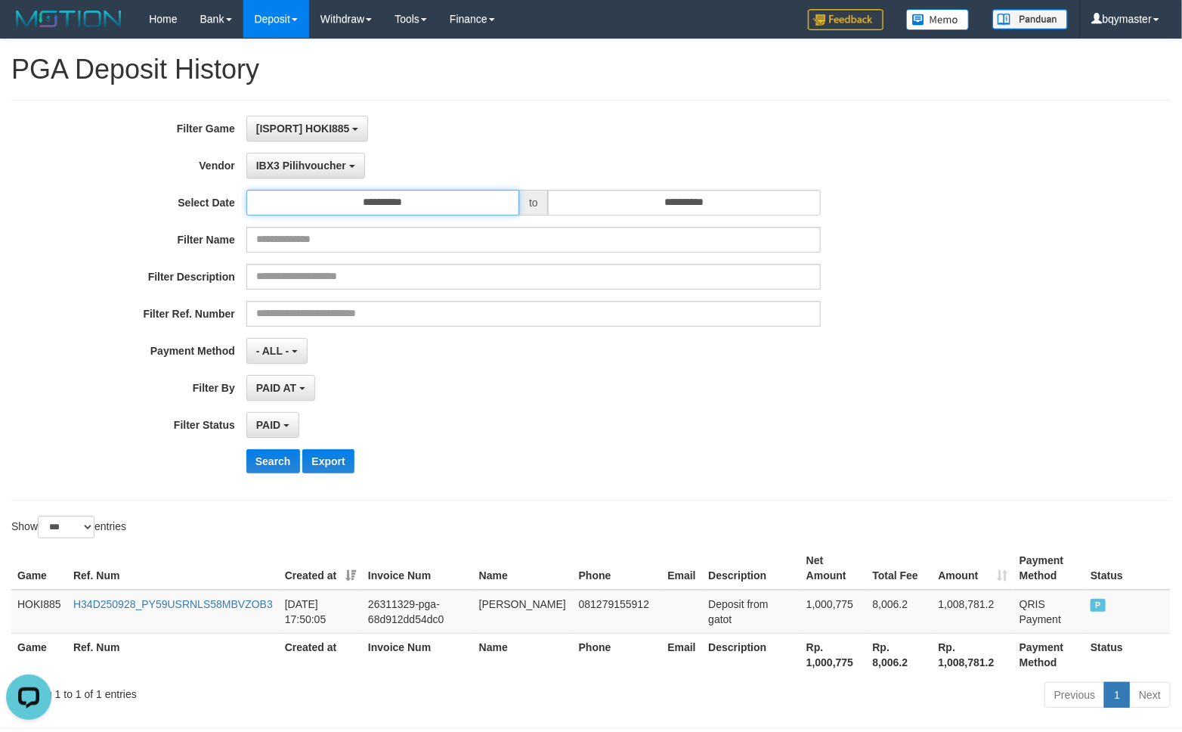
click at [448, 200] on input "**********" at bounding box center [382, 203] width 273 height 26
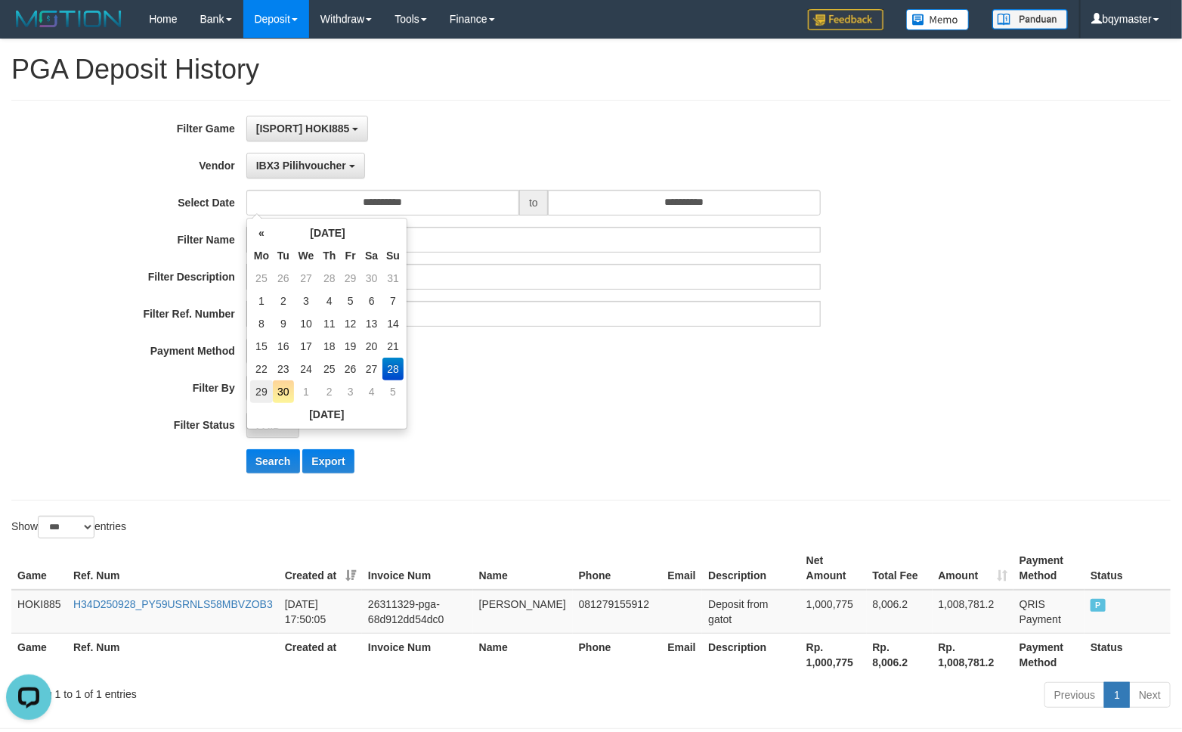
click at [267, 382] on td "29" at bounding box center [261, 391] width 23 height 23
type input "**********"
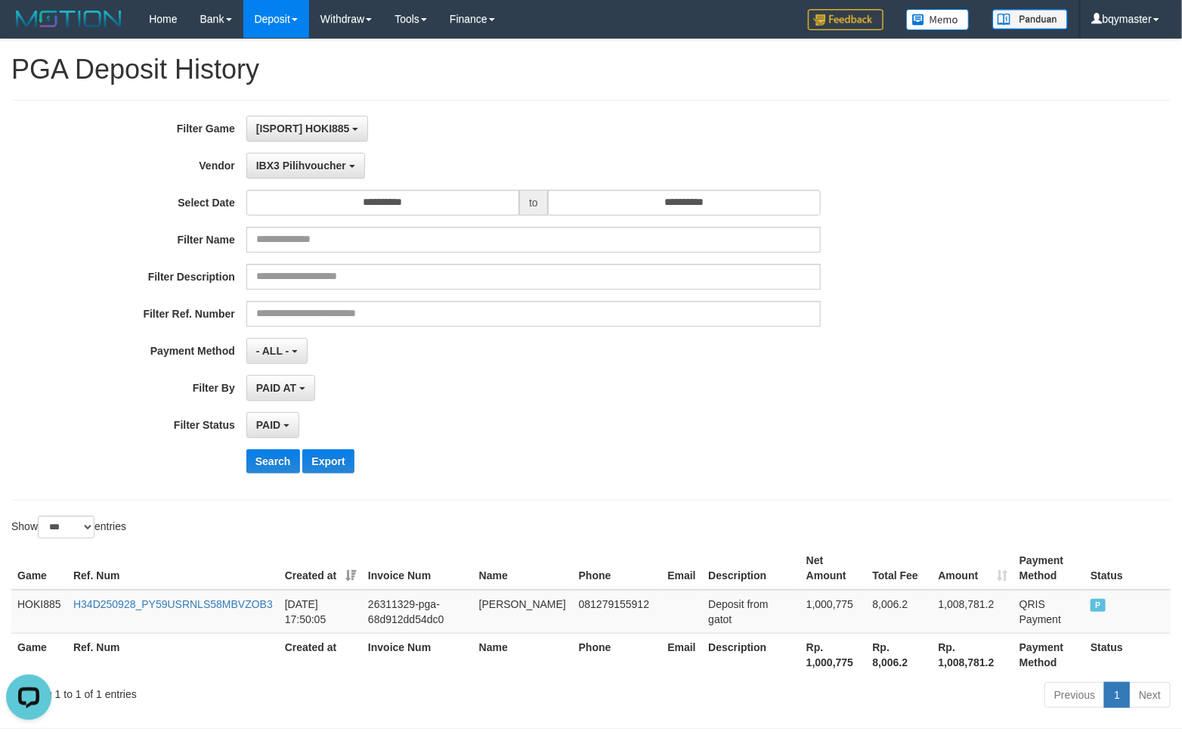
click at [534, 466] on div "Search Export" at bounding box center [615, 461] width 739 height 24
click at [266, 460] on button "Search" at bounding box center [273, 461] width 54 height 24
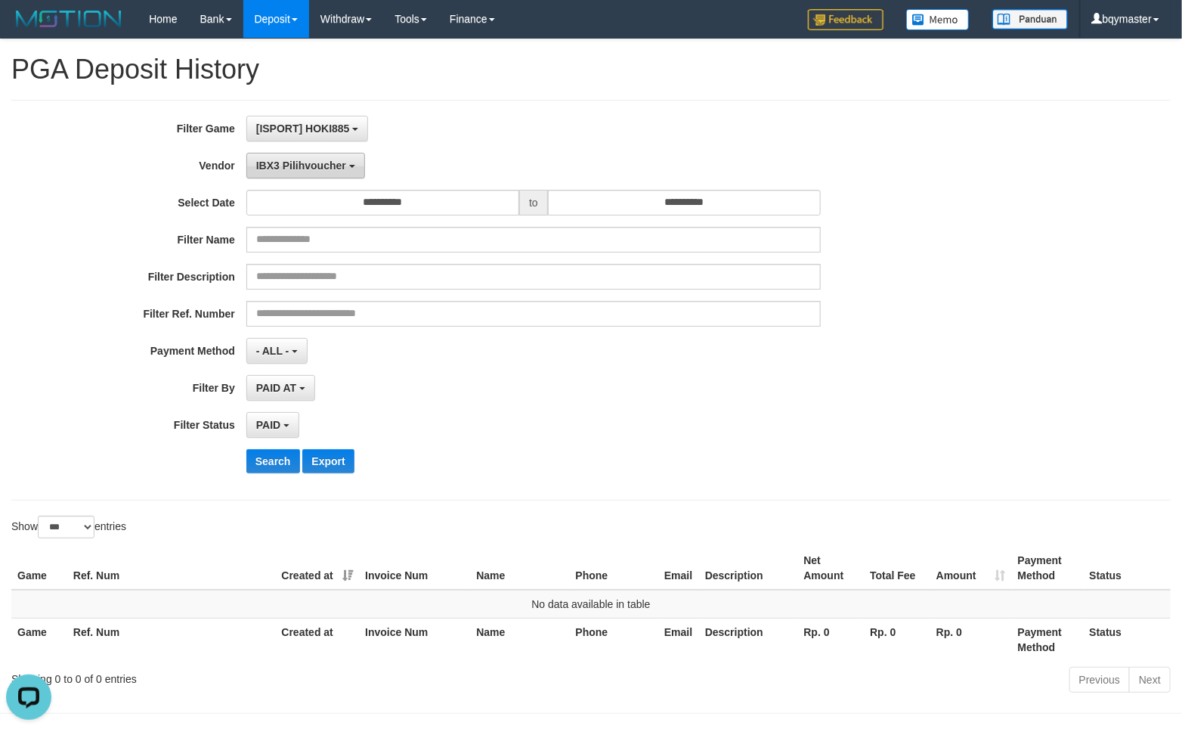
click at [351, 153] on button "IBX3 Pilihvoucher" at bounding box center [305, 166] width 119 height 26
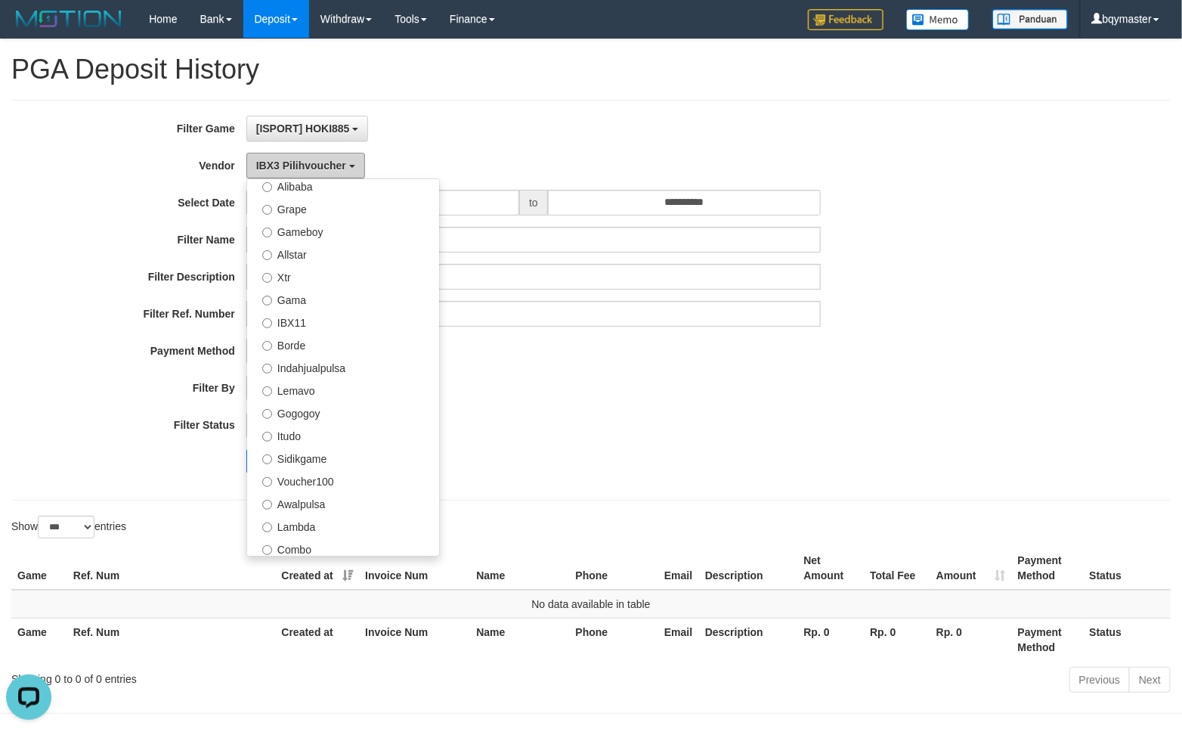
scroll to position [204, 0]
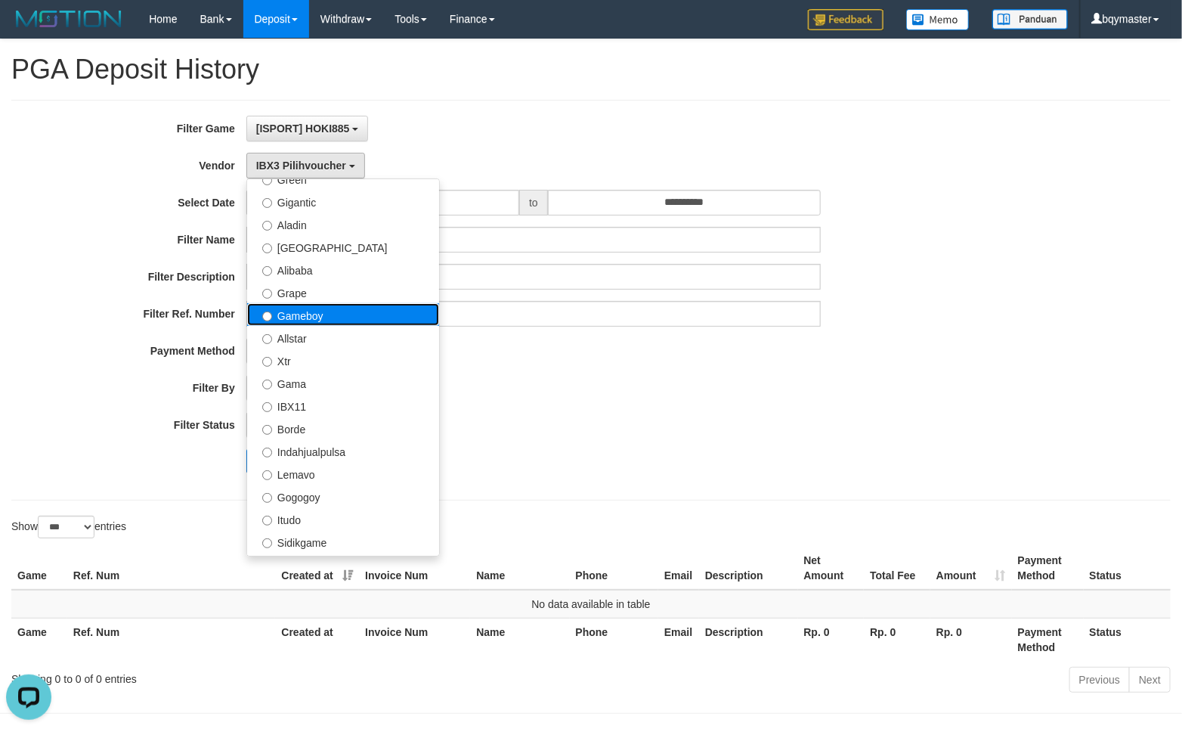
click at [327, 320] on label "Gameboy" at bounding box center [343, 314] width 192 height 23
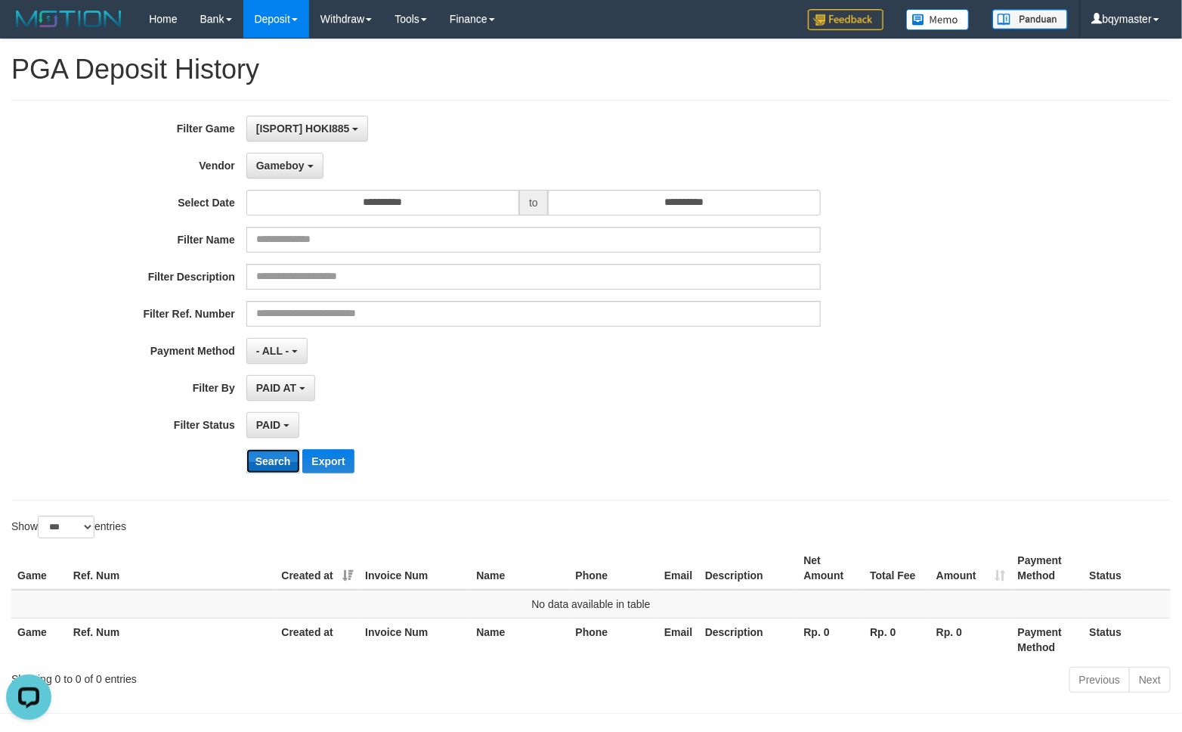
click at [293, 462] on button "Search" at bounding box center [273, 461] width 54 height 24
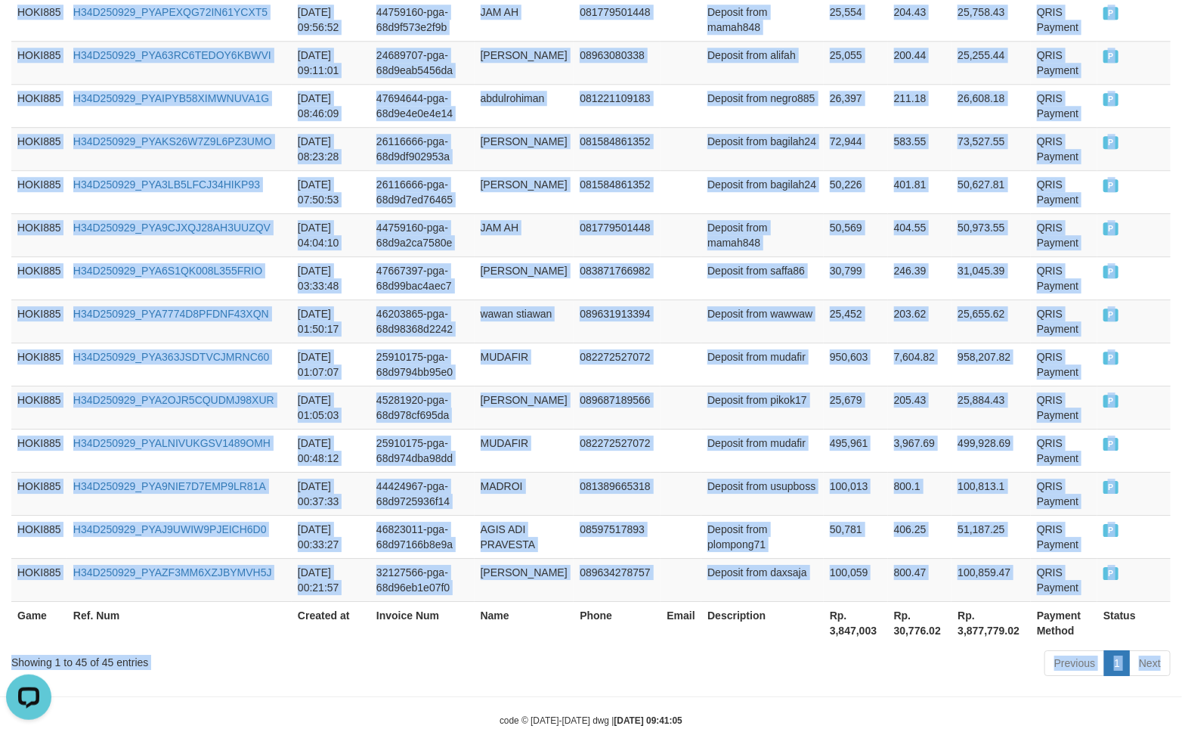
scroll to position [1946, 0]
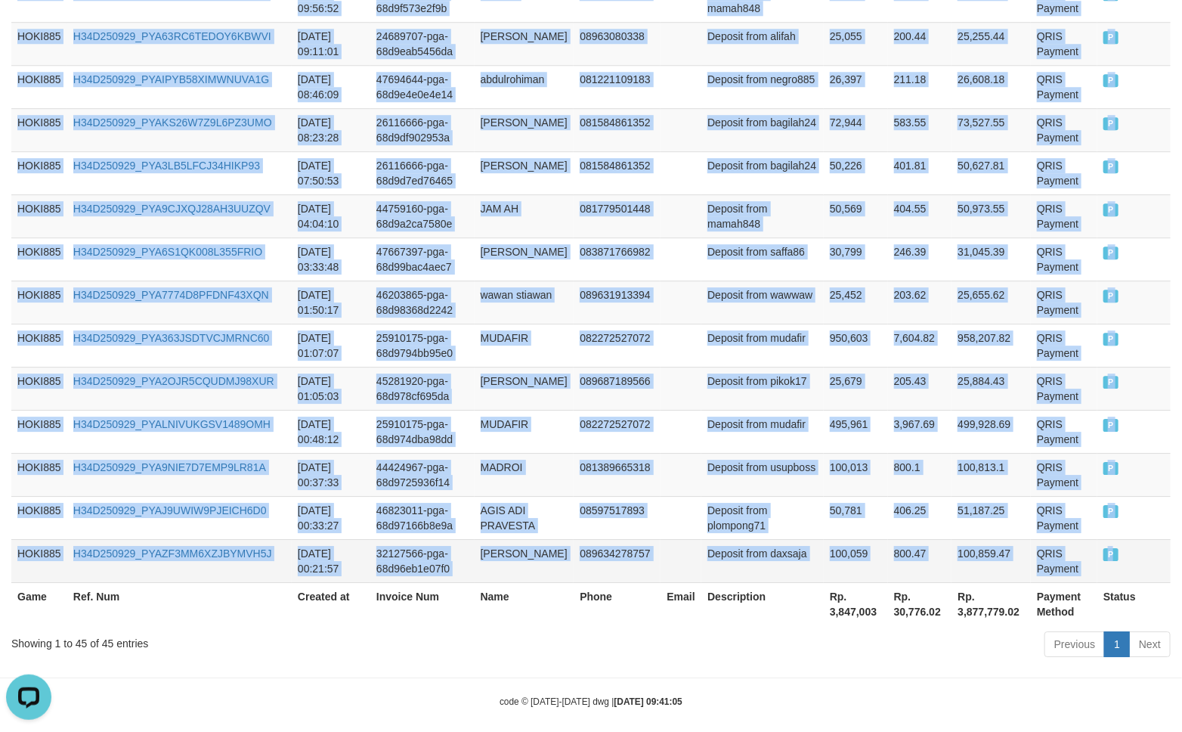
drag, startPoint x: 11, startPoint y: 432, endPoint x: 1130, endPoint y: 568, distance: 1126.8
copy tbody "HOKI885 H34D250929_PYAZBW8XYJ3VN5QXP2C [DATE] 23:57:53 47300117-pga-68daba90d96…"
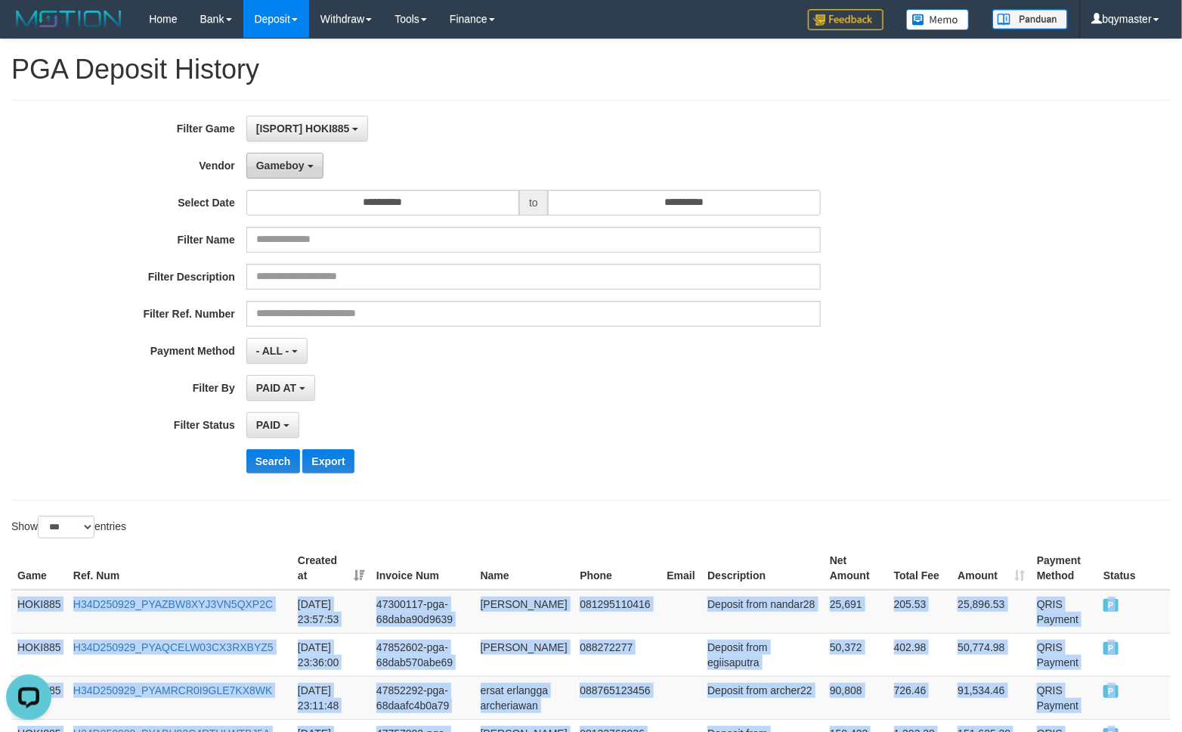
click at [297, 163] on span "Gameboy" at bounding box center [280, 165] width 48 height 12
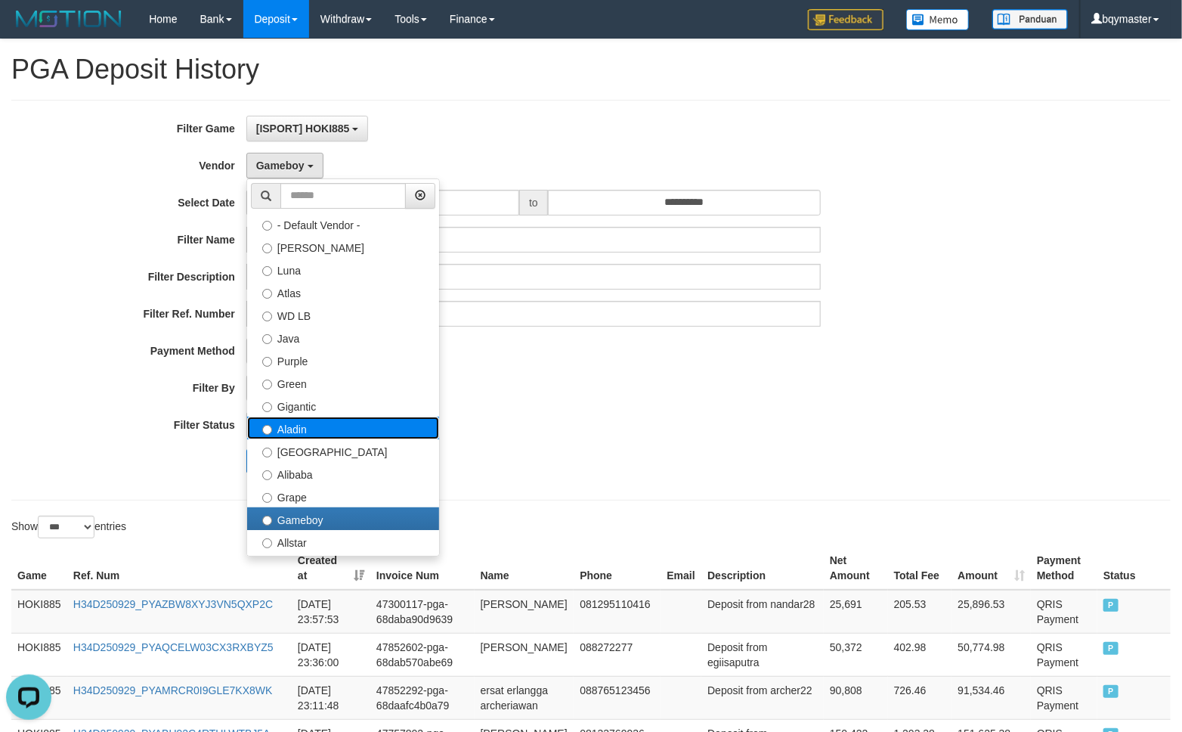
click at [292, 421] on label "Aladin" at bounding box center [343, 427] width 192 height 23
select select "**********"
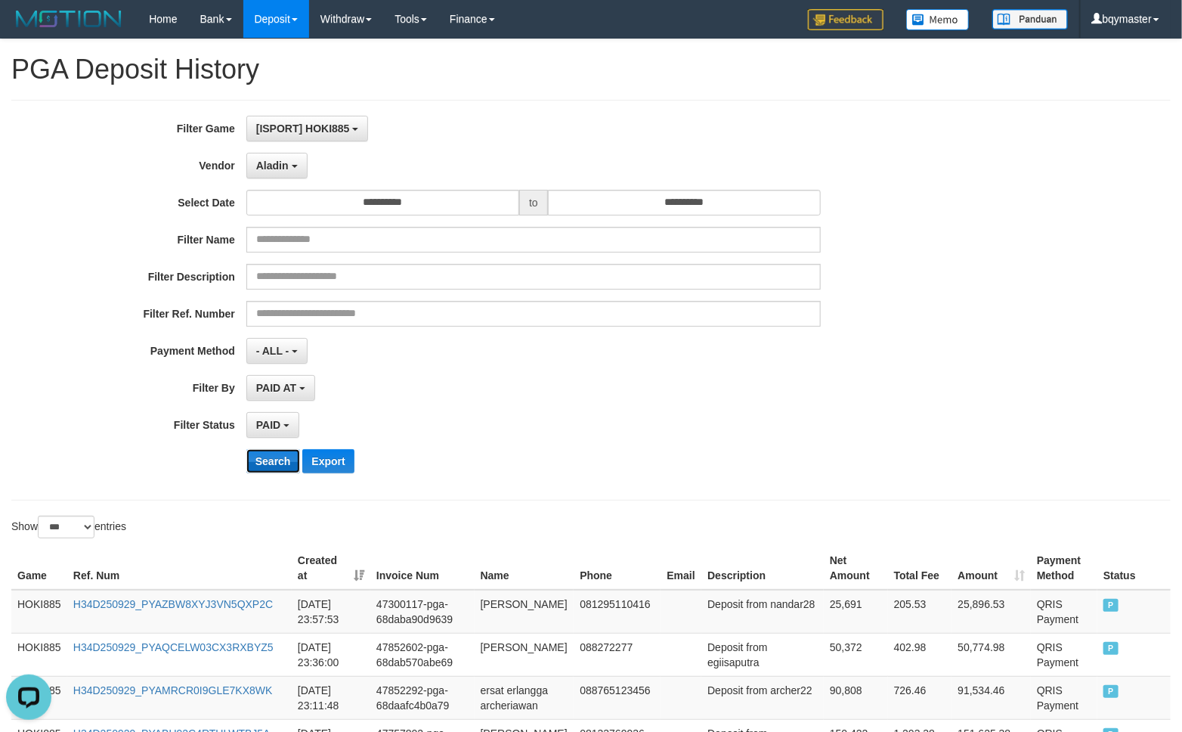
click at [281, 457] on button "Search" at bounding box center [273, 461] width 54 height 24
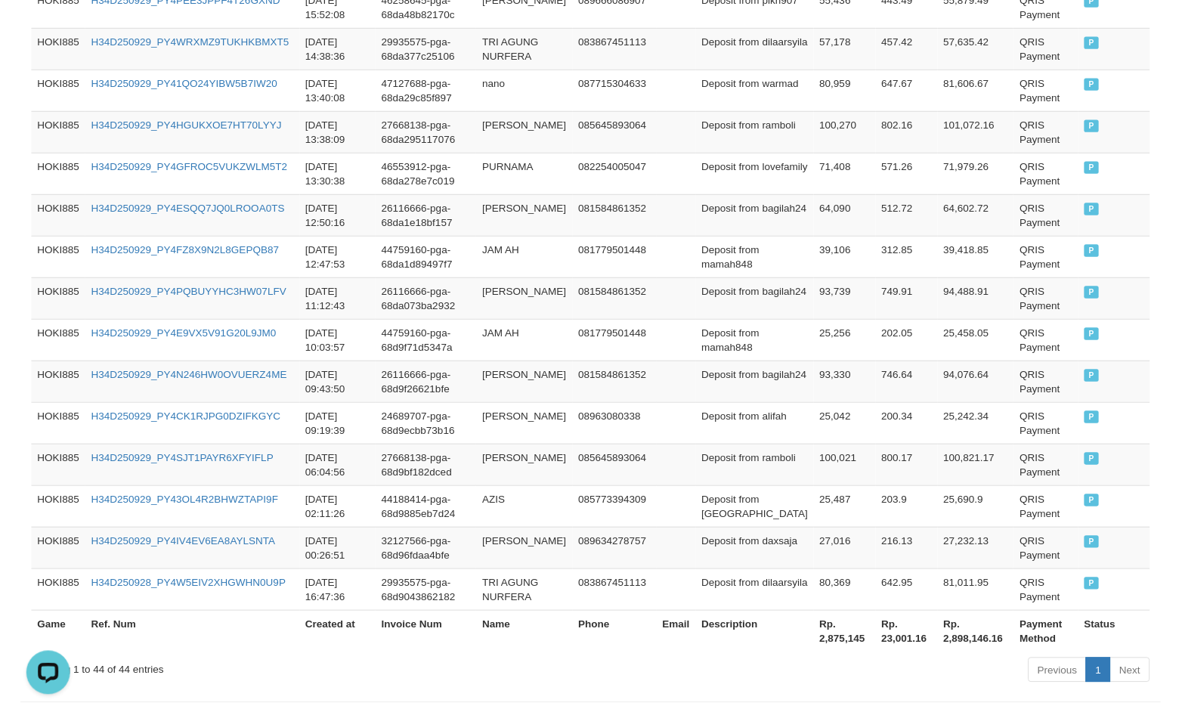
scroll to position [1980, 0]
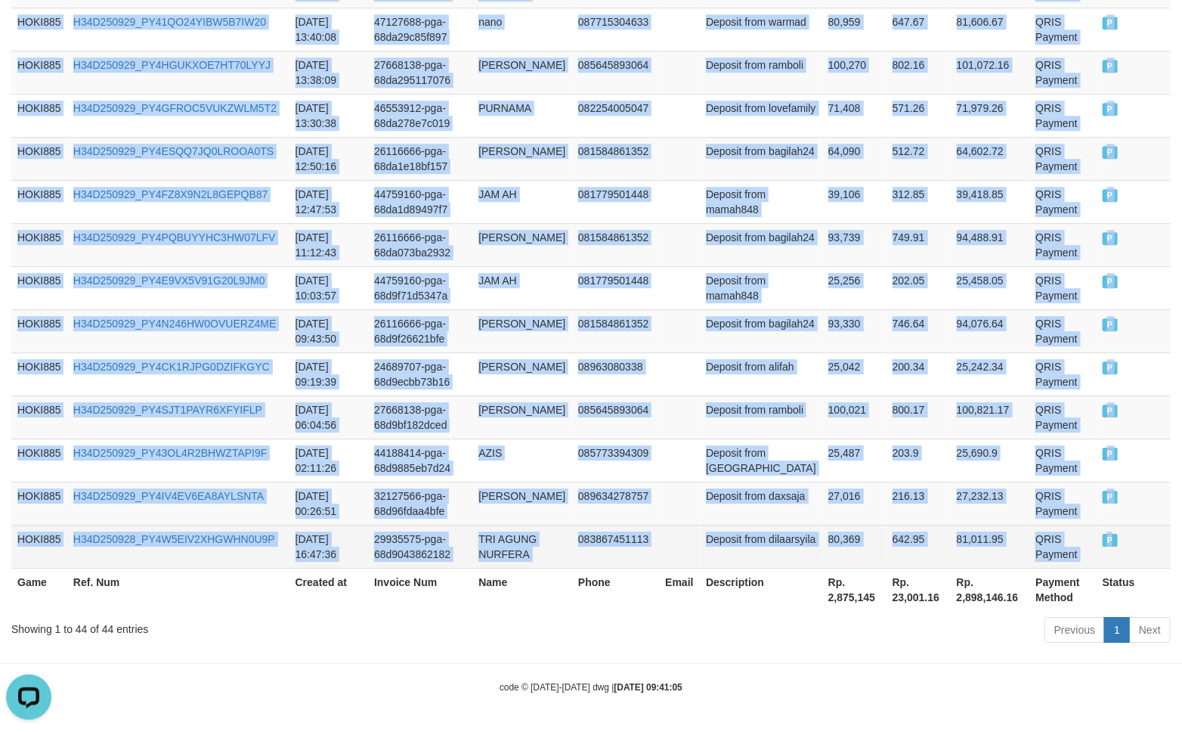
drag, startPoint x: 20, startPoint y: 429, endPoint x: 1135, endPoint y: 548, distance: 1121.2
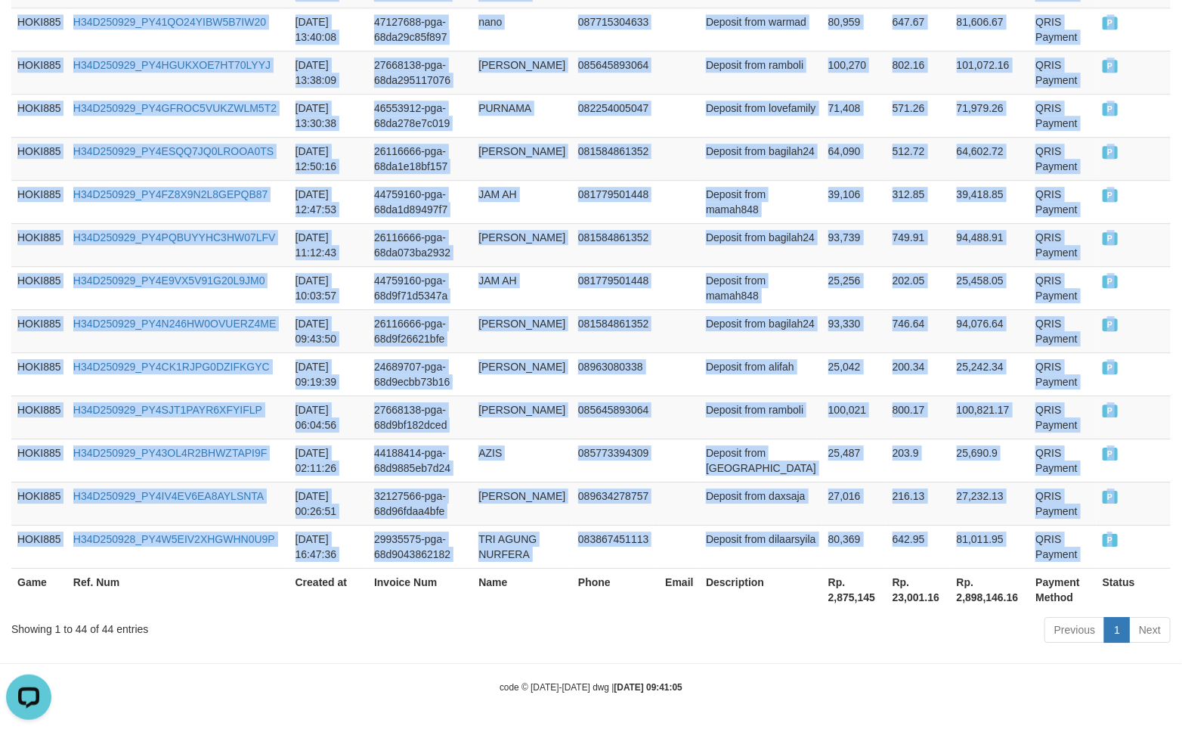
copy tbody "HOKI885 H34D250929_PY4RU7QHMUJFI2ZDNYA [DATE] 23:17:58 47333234-pga-68dab1361f0…"
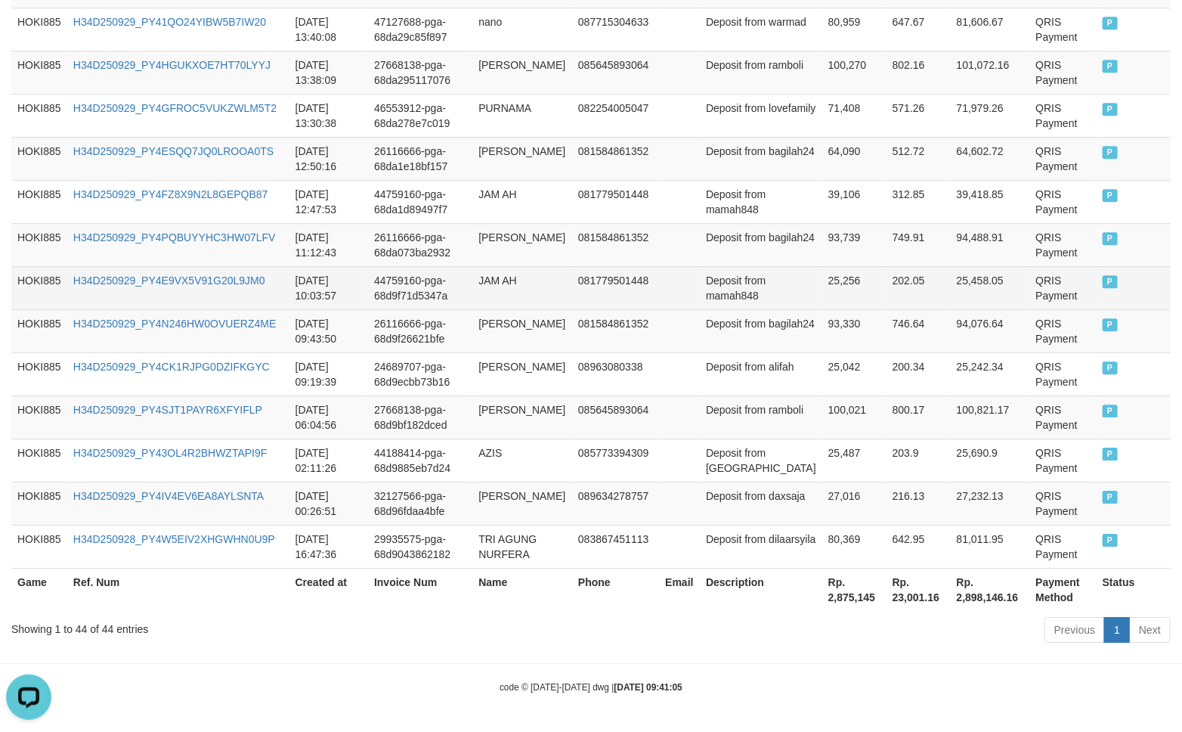
click at [556, 273] on td "JAM AH" at bounding box center [522, 287] width 100 height 43
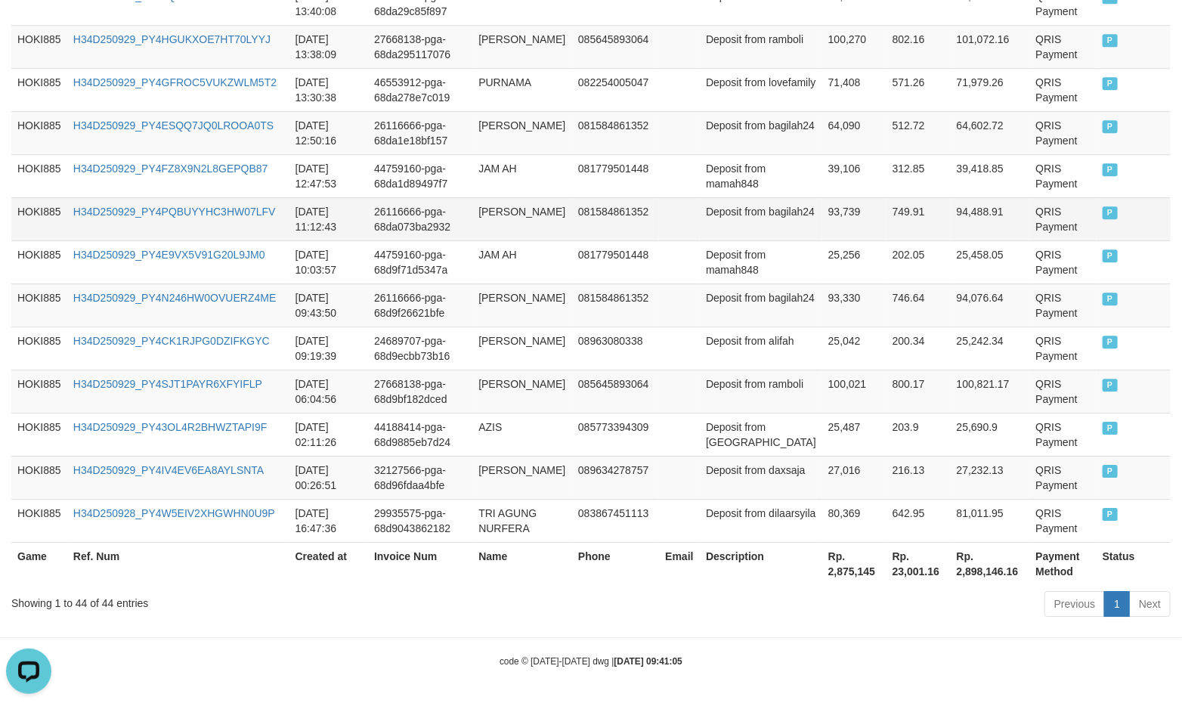
click at [564, 235] on td "[PERSON_NAME]" at bounding box center [522, 218] width 100 height 43
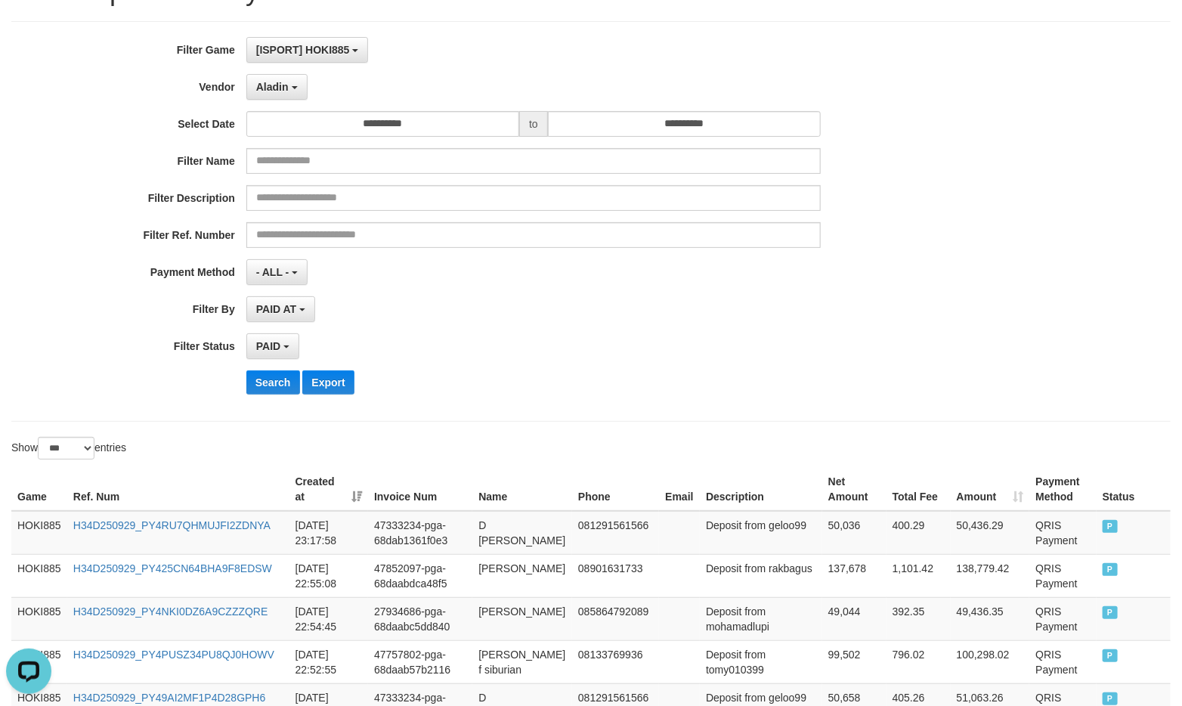
scroll to position [0, 0]
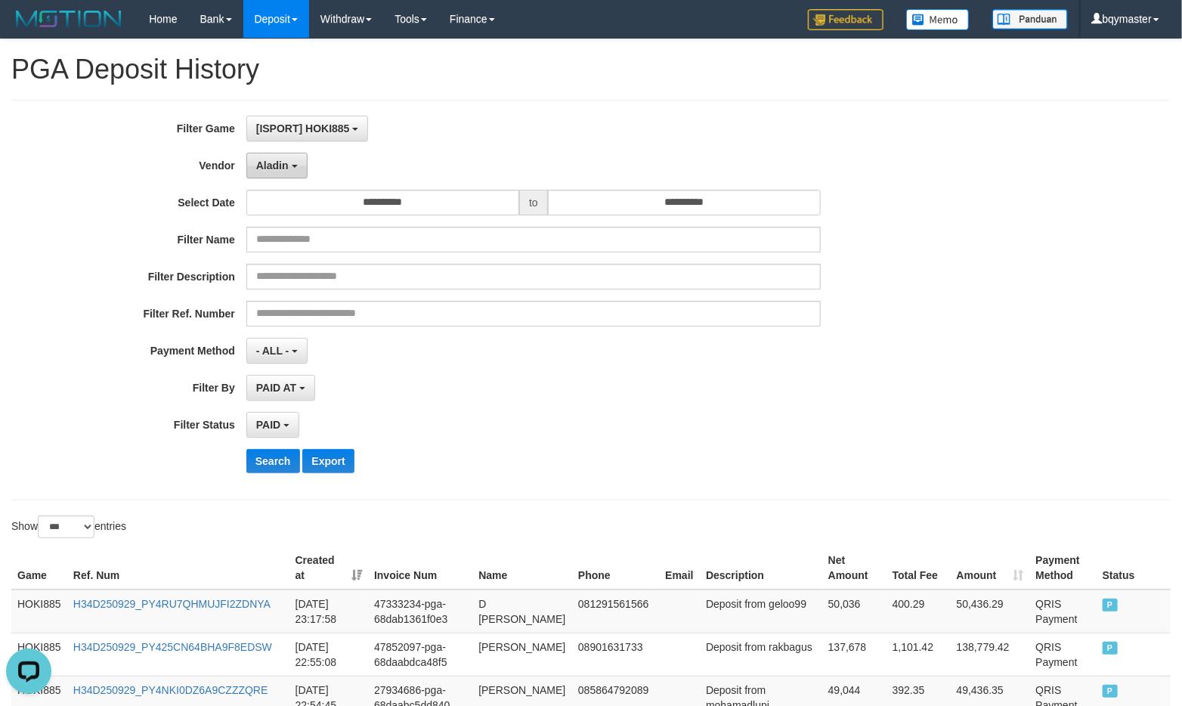
click at [288, 166] on span "Aladin" at bounding box center [272, 165] width 33 height 12
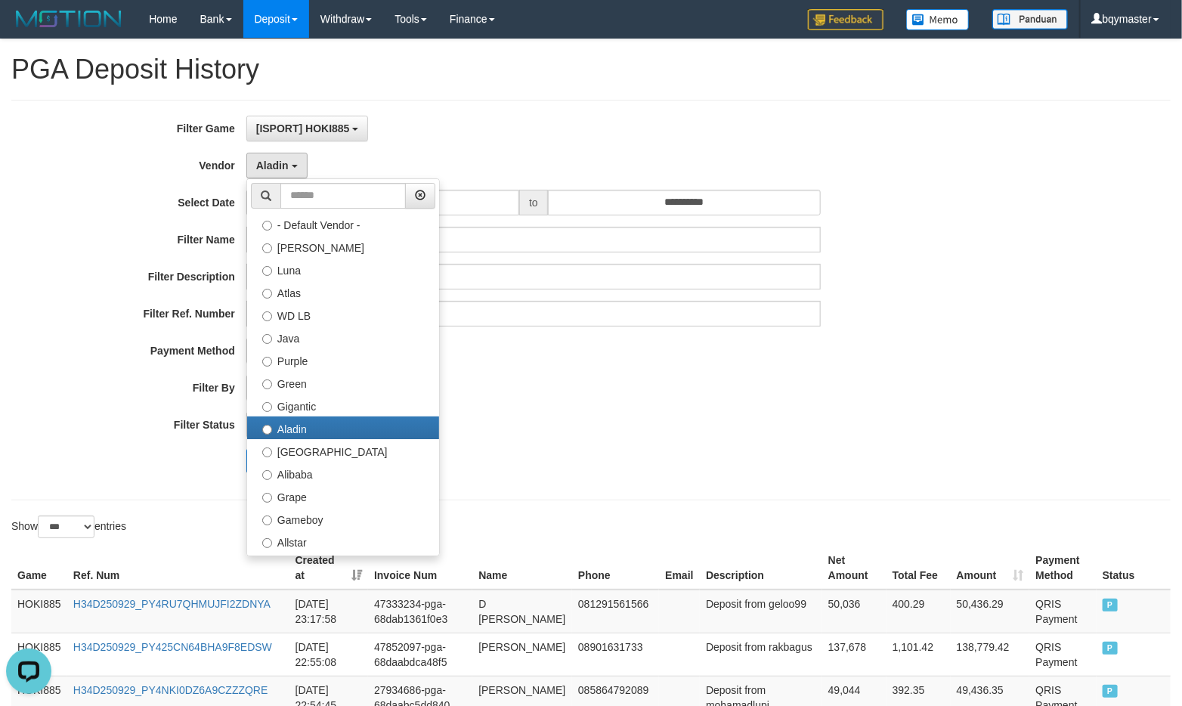
click at [646, 364] on div "- ALL - SELECT ALL - ALL - SELECT PAYMENT METHOD Mandiri BNI OVO CIMB BRI MAYBA…" at bounding box center [533, 351] width 574 height 26
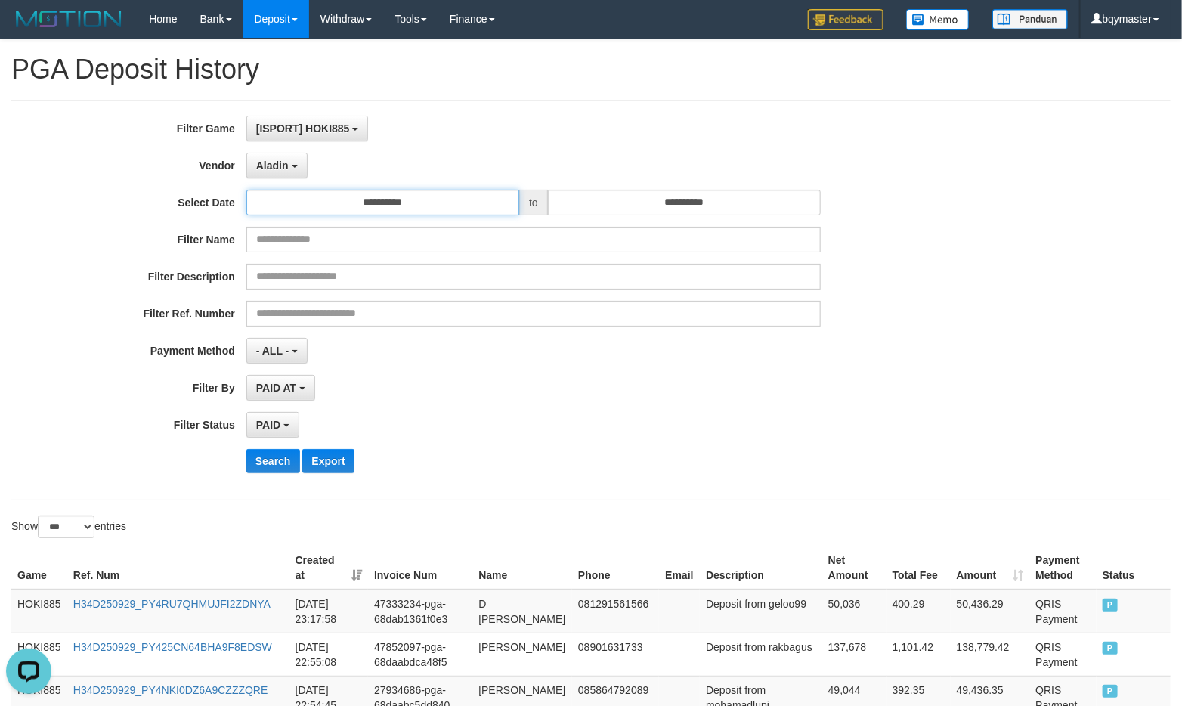
click at [427, 203] on input "**********" at bounding box center [382, 203] width 273 height 26
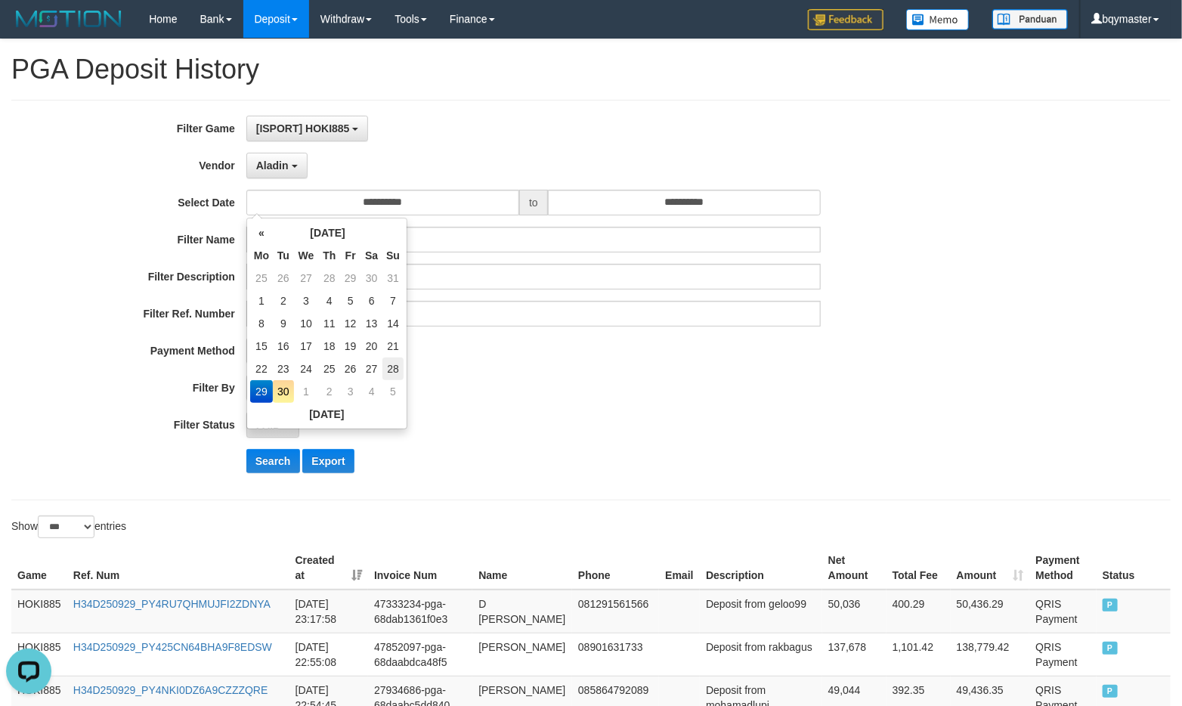
click at [393, 364] on td "28" at bounding box center [392, 369] width 21 height 23
type input "**********"
click at [743, 199] on input "**********" at bounding box center [684, 203] width 273 height 26
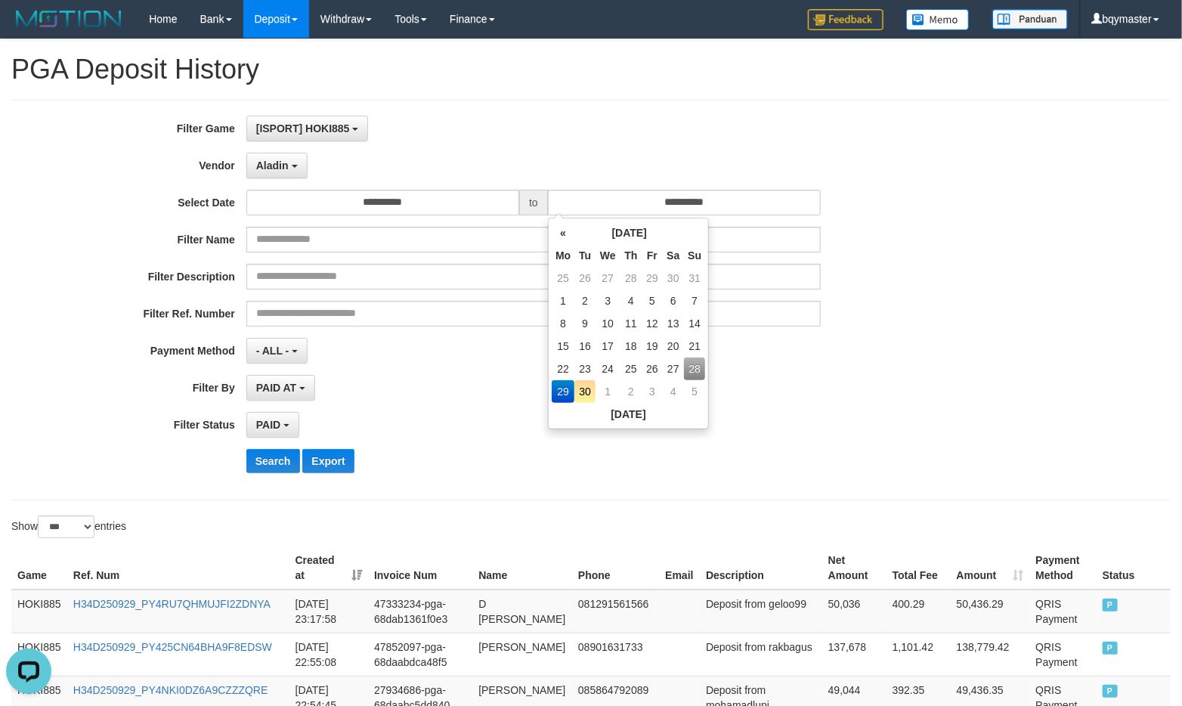
click at [703, 371] on td "28" at bounding box center [694, 369] width 21 height 23
type input "**********"
click at [267, 457] on button "Search" at bounding box center [273, 461] width 54 height 24
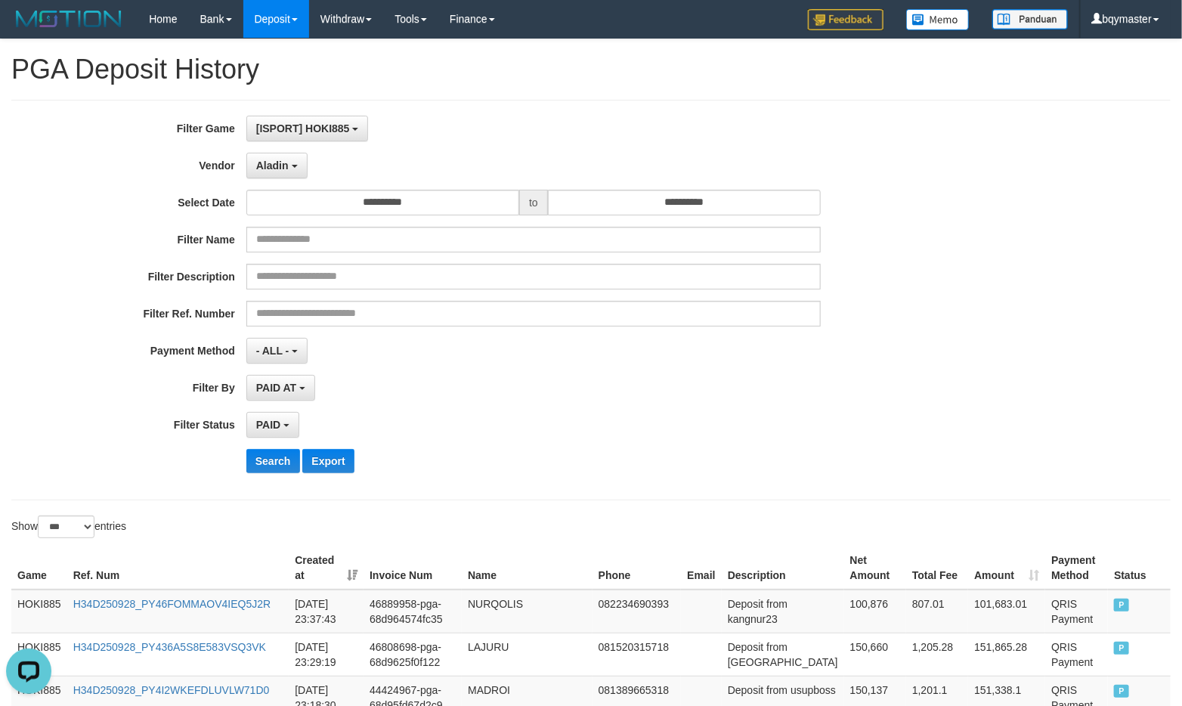
click at [531, 442] on div "**********" at bounding box center [492, 300] width 985 height 369
click at [296, 171] on button "Aladin" at bounding box center [276, 166] width 61 height 26
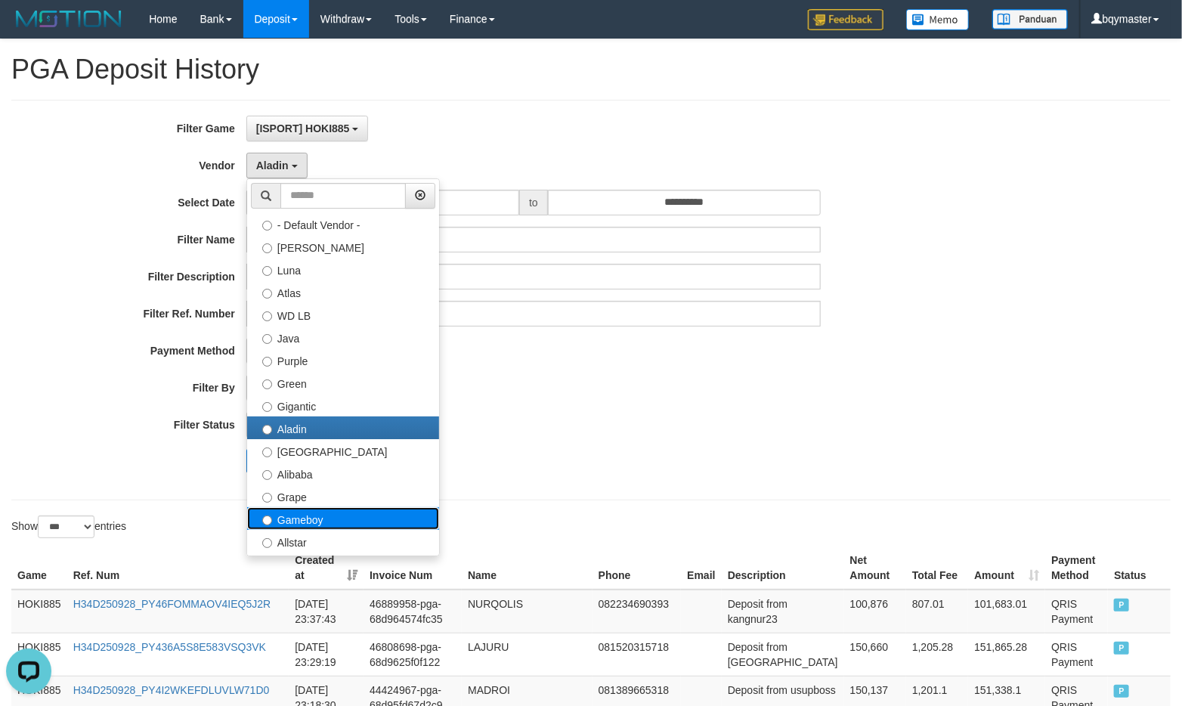
click at [307, 523] on label "Gameboy" at bounding box center [343, 518] width 192 height 23
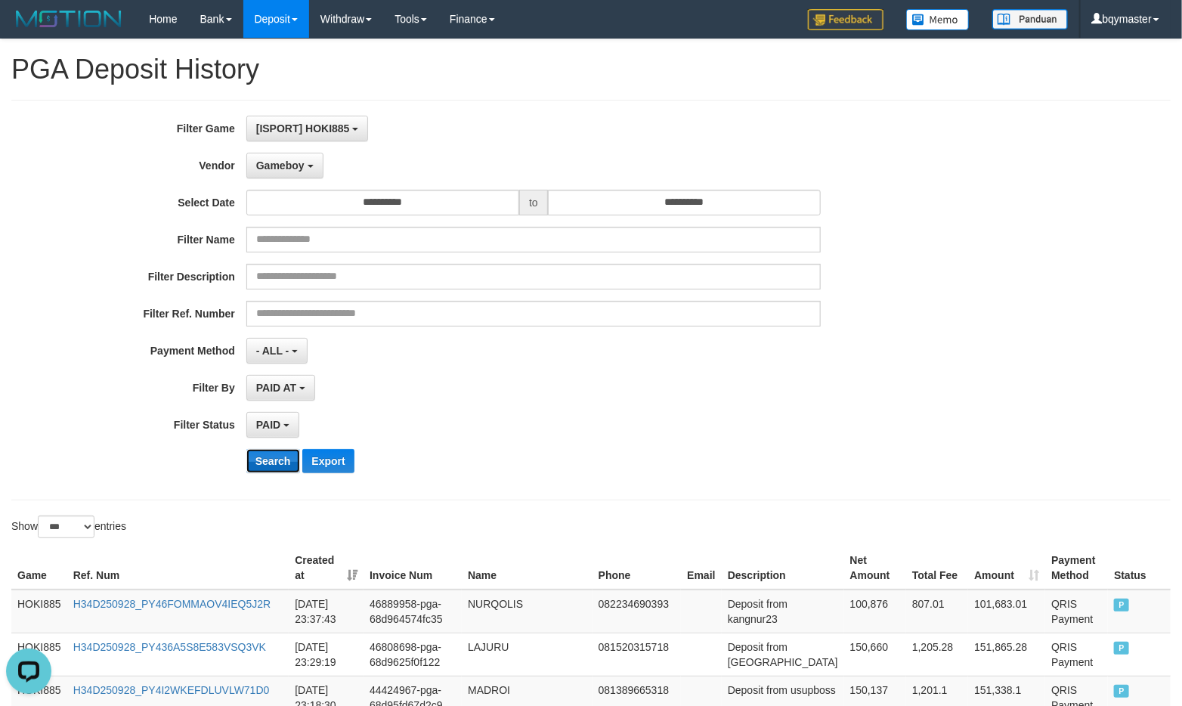
click at [274, 471] on button "Search" at bounding box center [273, 461] width 54 height 24
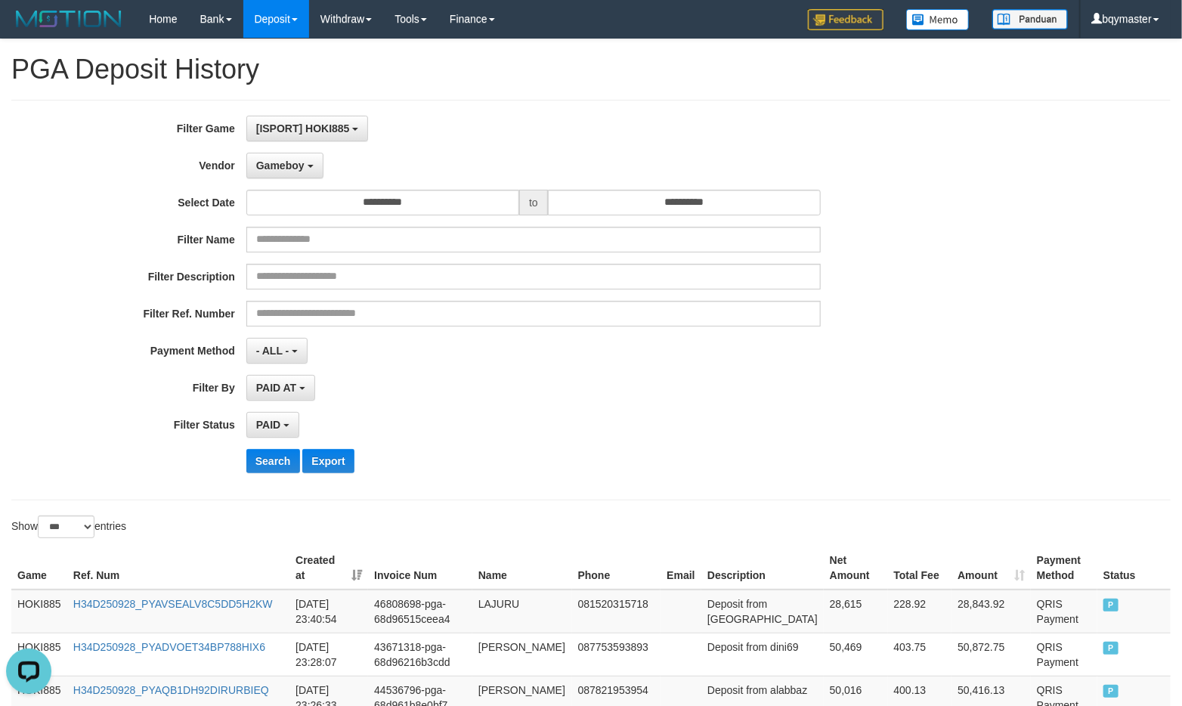
click at [539, 444] on div "**********" at bounding box center [492, 300] width 985 height 369
click at [293, 169] on span "Gameboy" at bounding box center [280, 165] width 48 height 12
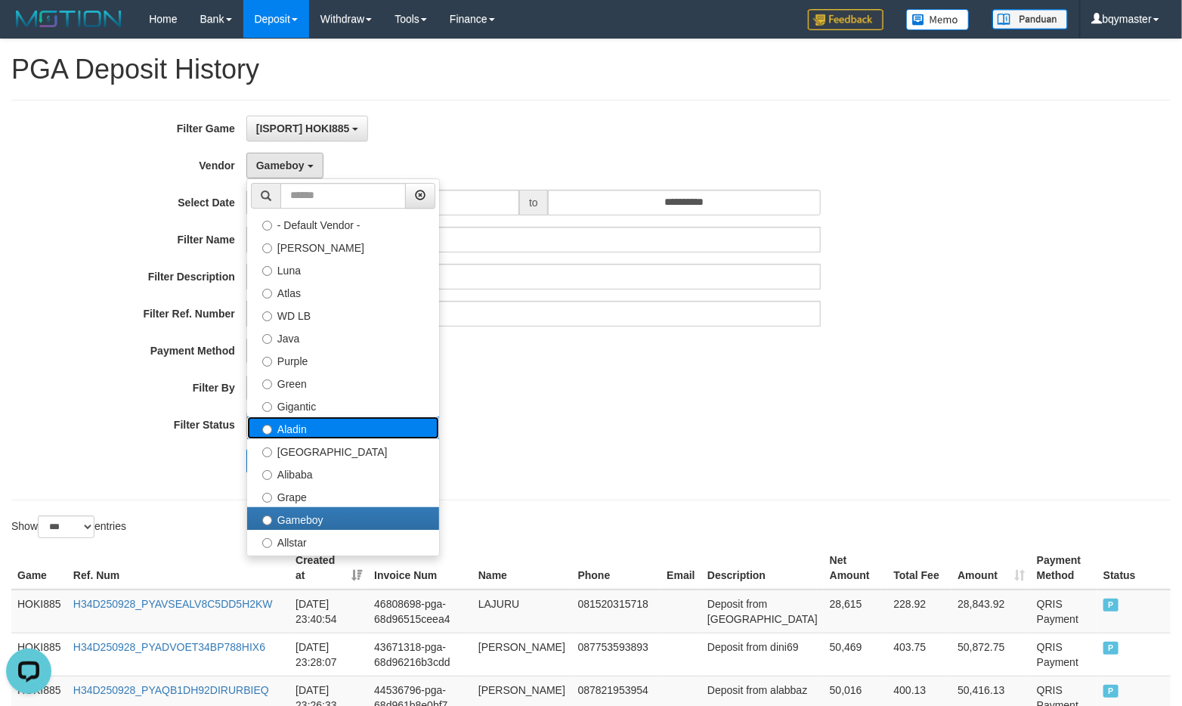
click at [317, 426] on label "Aladin" at bounding box center [343, 427] width 192 height 23
select select "**********"
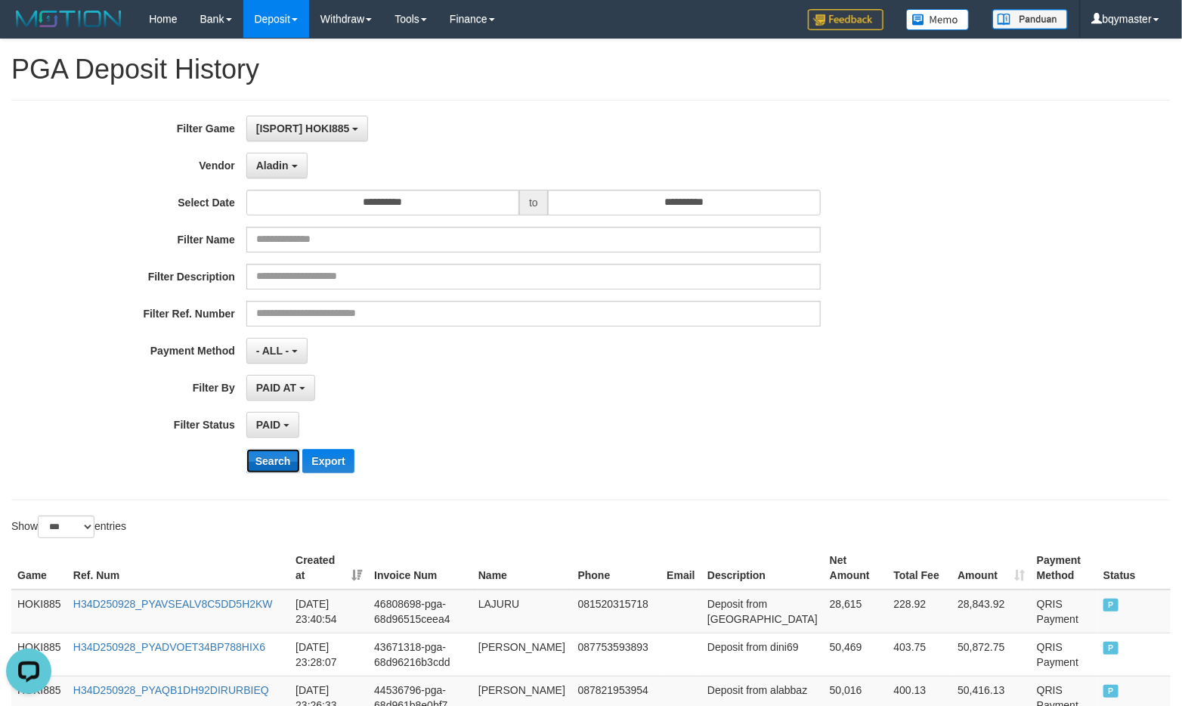
click at [288, 457] on button "Search" at bounding box center [273, 461] width 54 height 24
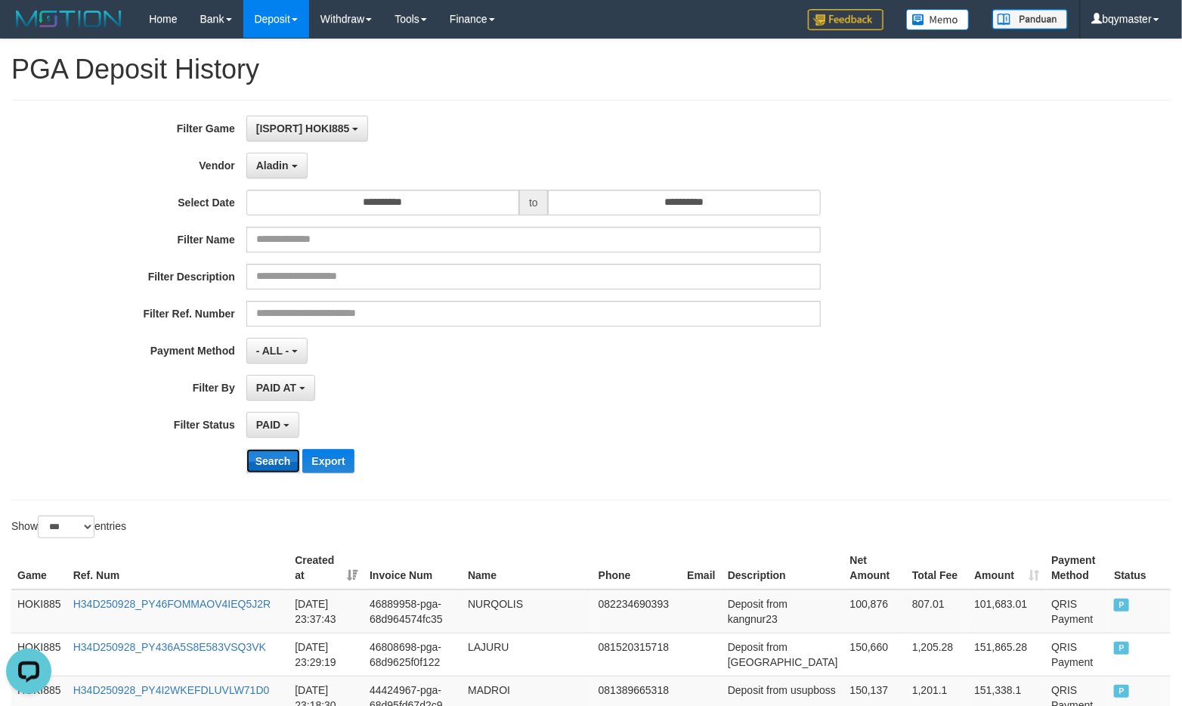
click at [267, 461] on button "Search" at bounding box center [273, 461] width 54 height 24
click at [471, 387] on div "PAID AT PAID AT CREATED AT" at bounding box center [533, 388] width 574 height 26
click at [296, 389] on span "PAID AT" at bounding box center [276, 388] width 40 height 12
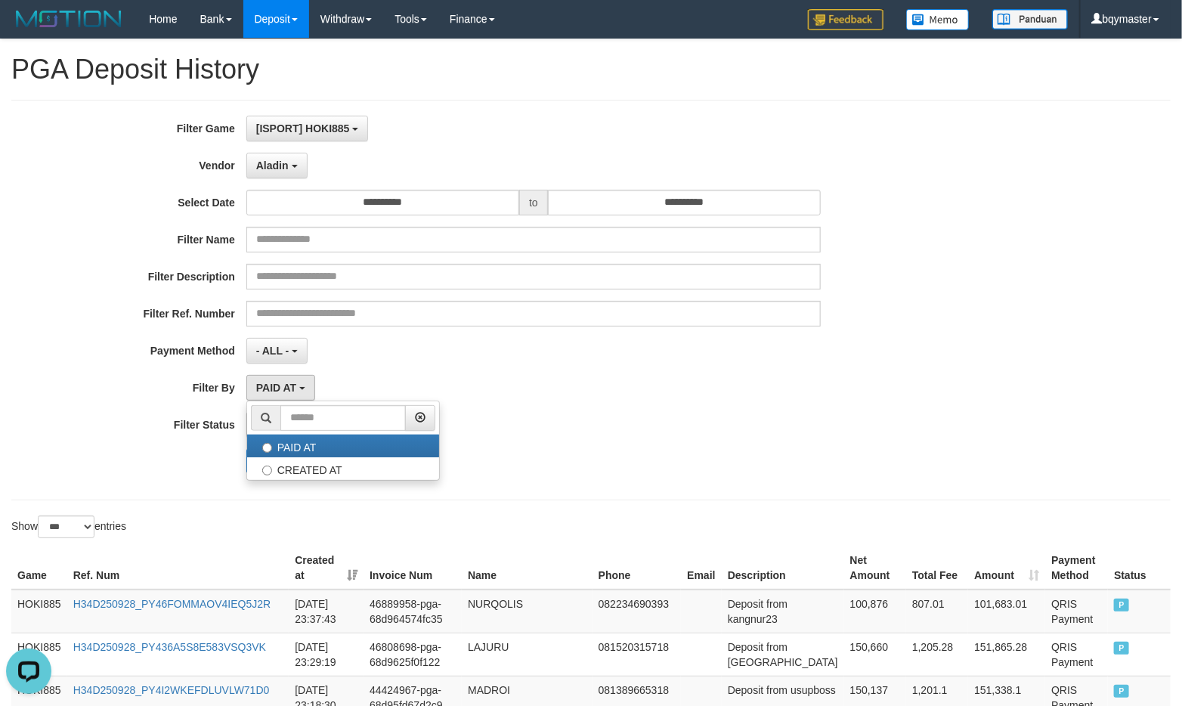
click at [509, 361] on div "- ALL - SELECT ALL - ALL - SELECT PAYMENT METHOD Mandiri BNI OVO CIMB BRI MAYBA…" at bounding box center [533, 351] width 574 height 26
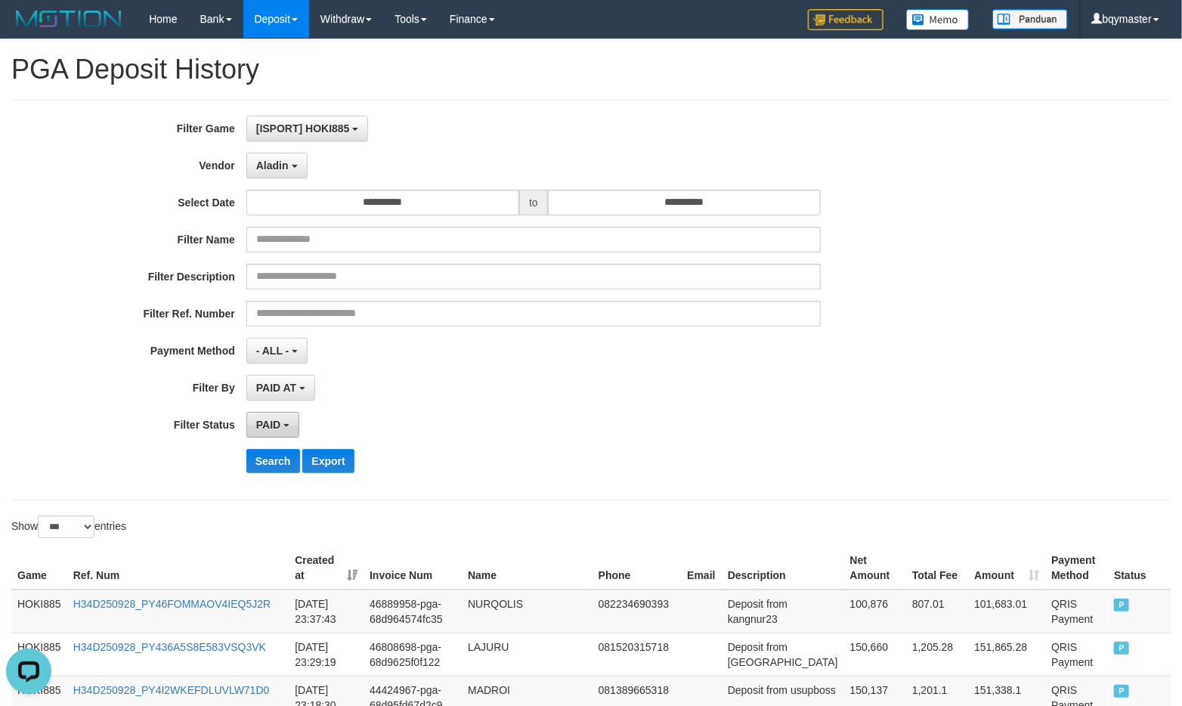
click at [276, 431] on button "PAID" at bounding box center [272, 425] width 53 height 26
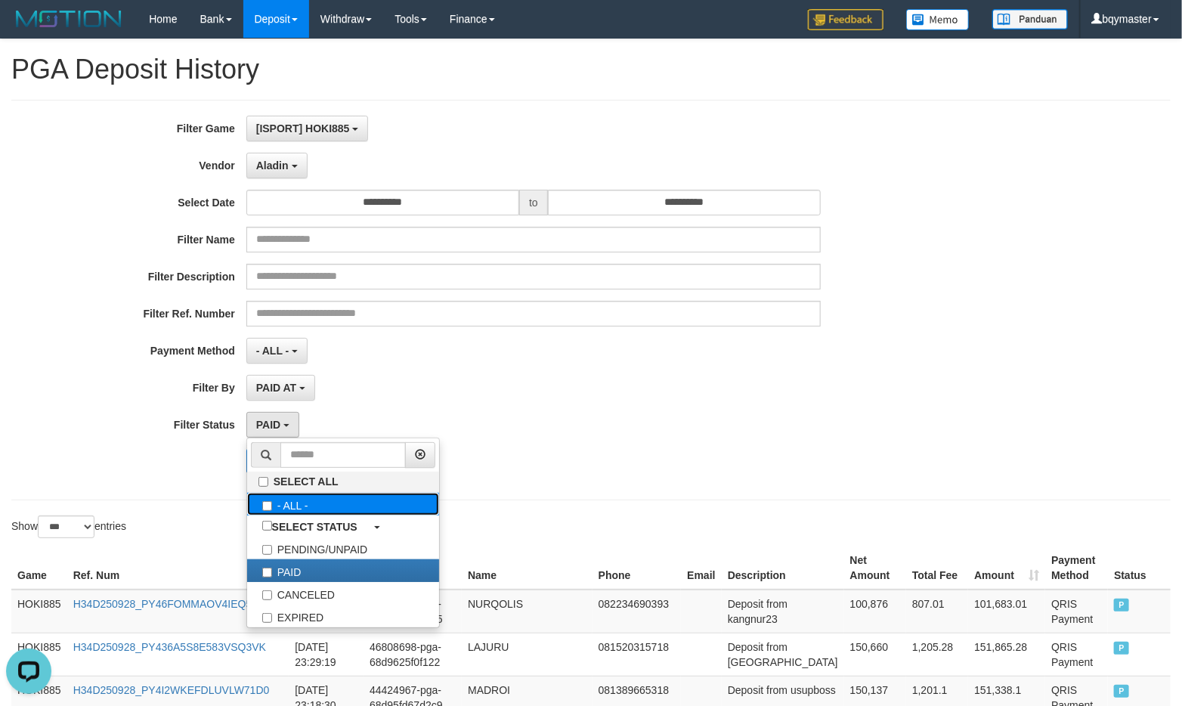
click at [283, 497] on label "- ALL -" at bounding box center [343, 504] width 192 height 23
select select "***"
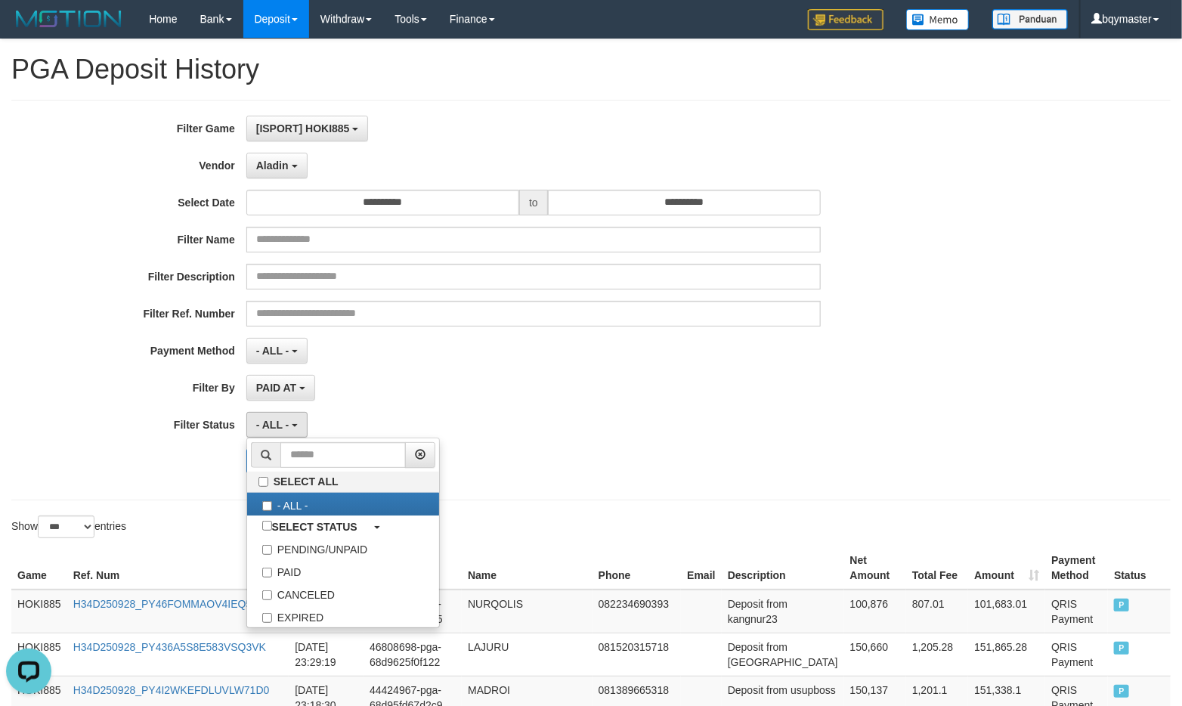
click at [482, 407] on div "**********" at bounding box center [492, 300] width 985 height 369
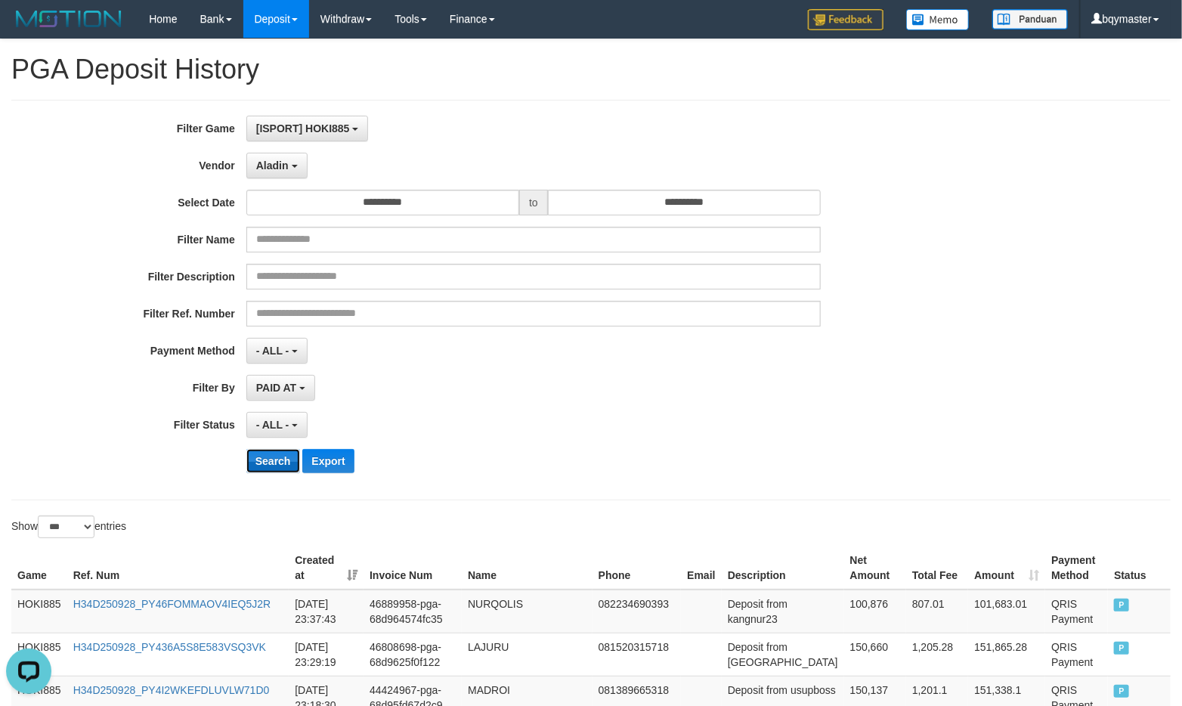
click at [272, 462] on button "Search" at bounding box center [273, 461] width 54 height 24
click at [283, 160] on span "Aladin" at bounding box center [272, 165] width 33 height 12
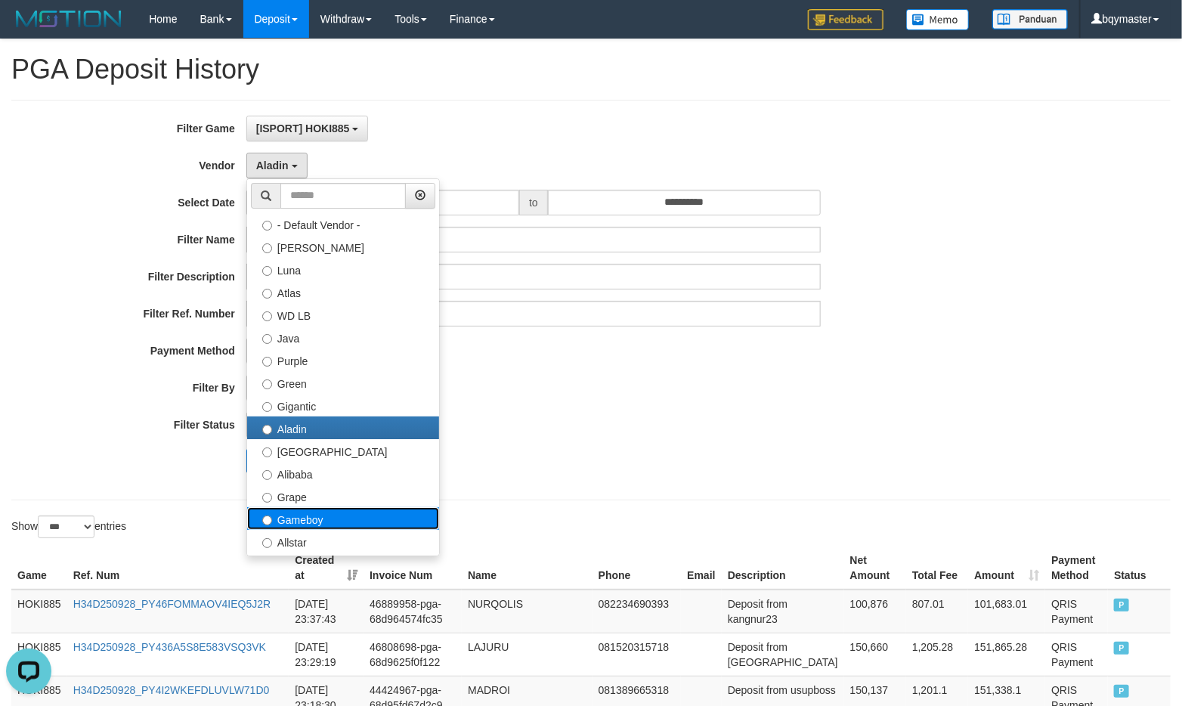
click at [304, 515] on label "Gameboy" at bounding box center [343, 518] width 192 height 23
select select "**********"
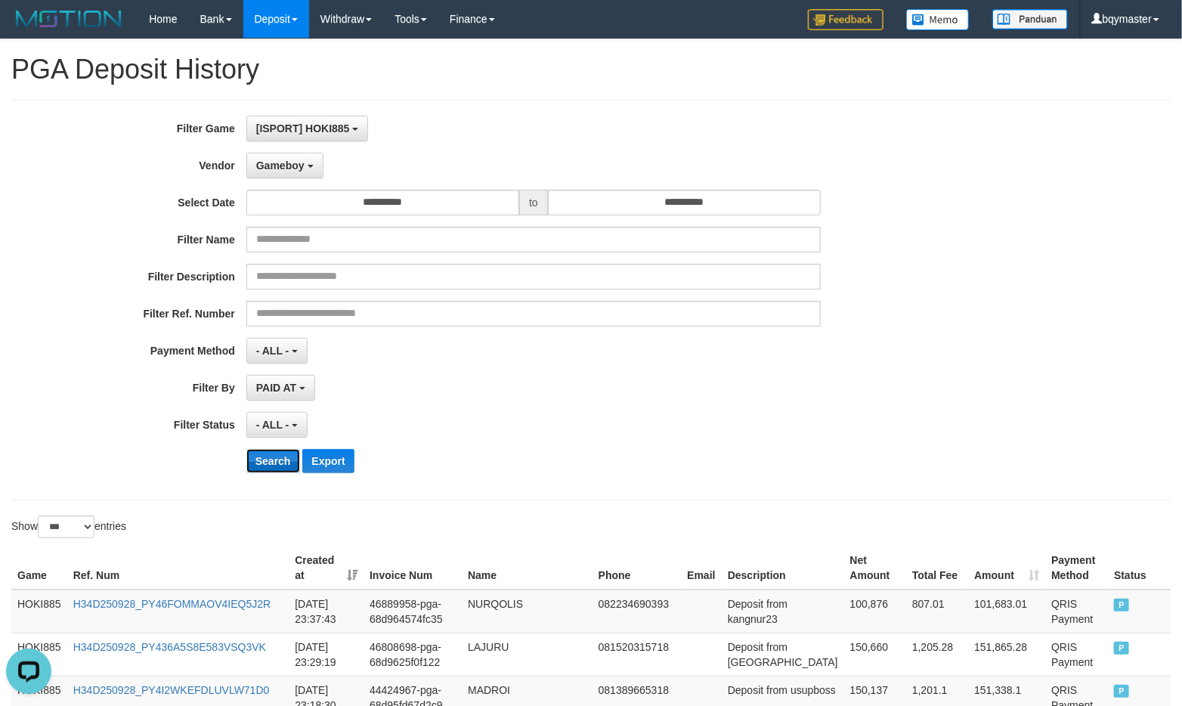
click at [283, 460] on button "Search" at bounding box center [273, 461] width 54 height 24
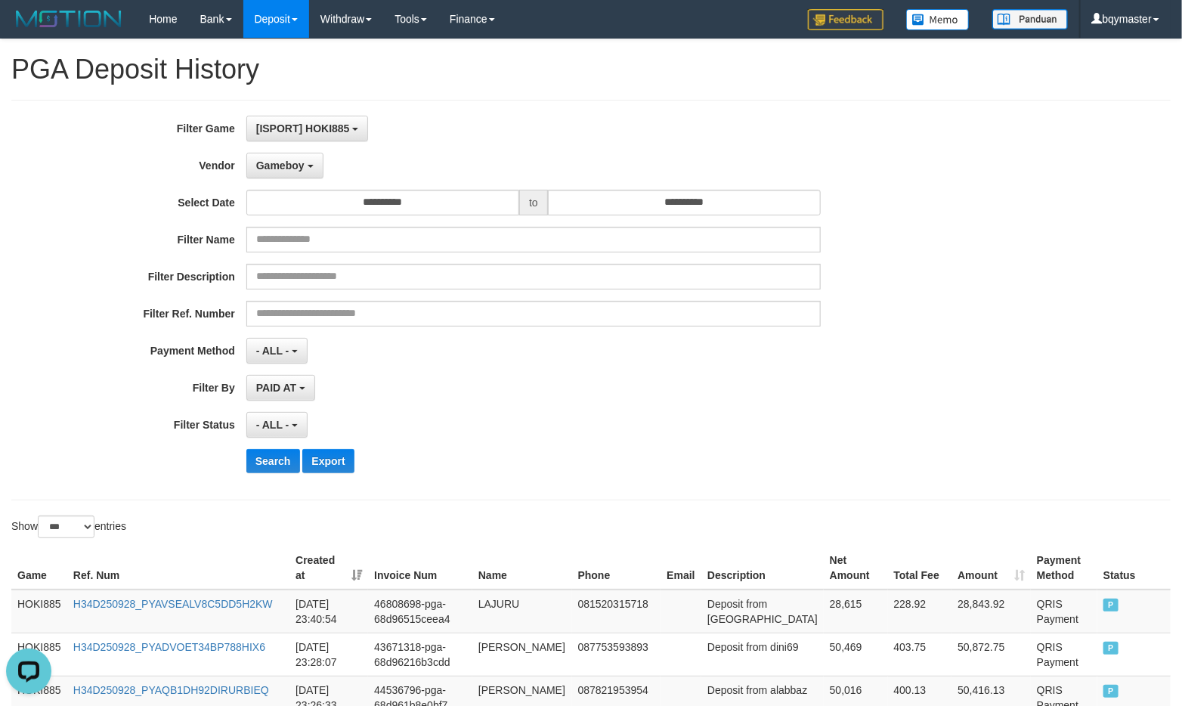
scroll to position [4, 0]
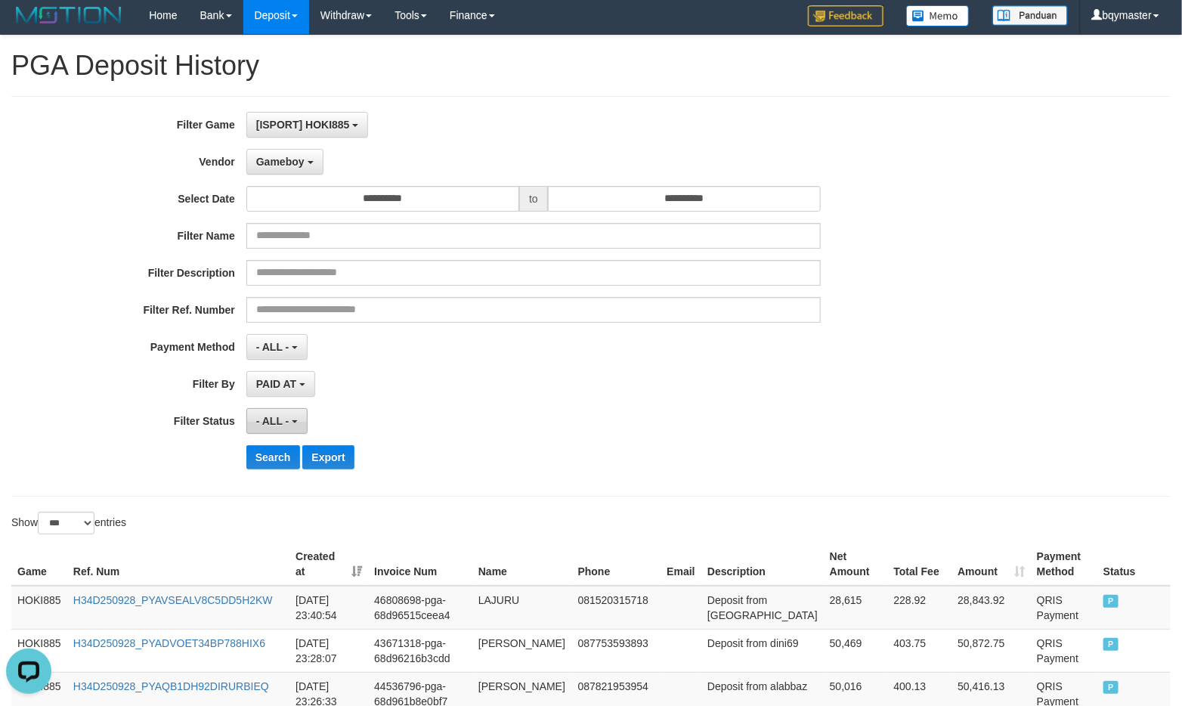
click at [281, 425] on span "- ALL -" at bounding box center [272, 421] width 33 height 12
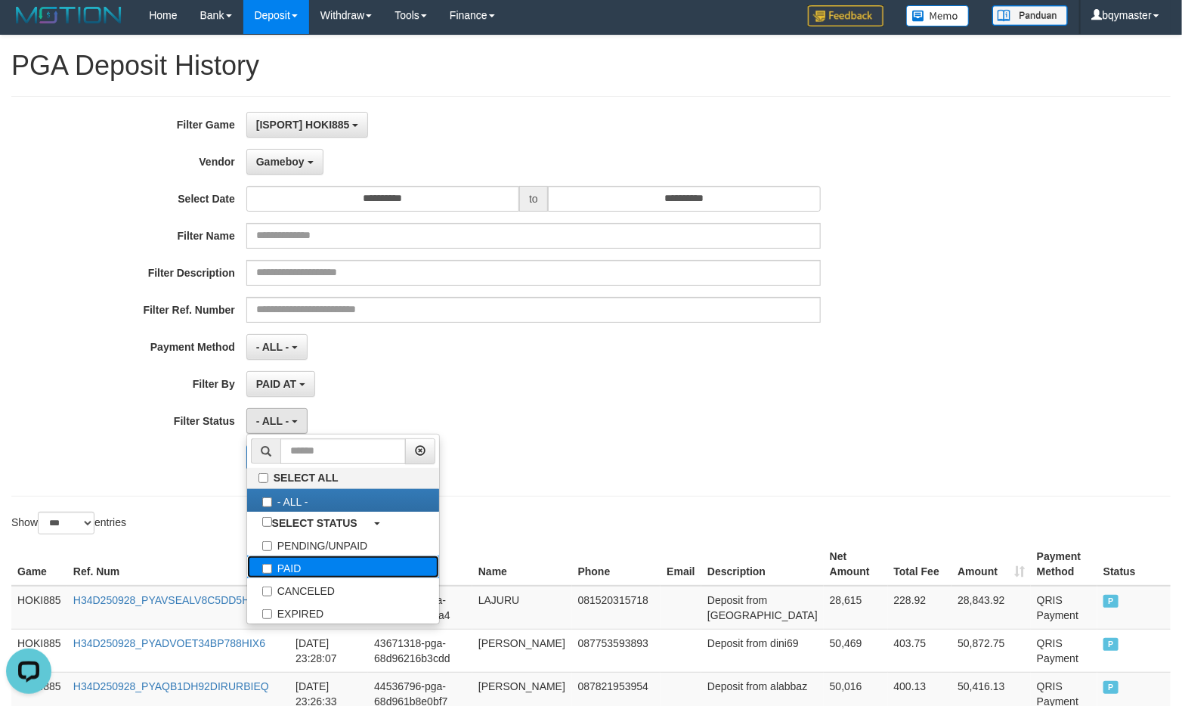
click at [289, 561] on label "PAID" at bounding box center [343, 567] width 192 height 23
select select "*"
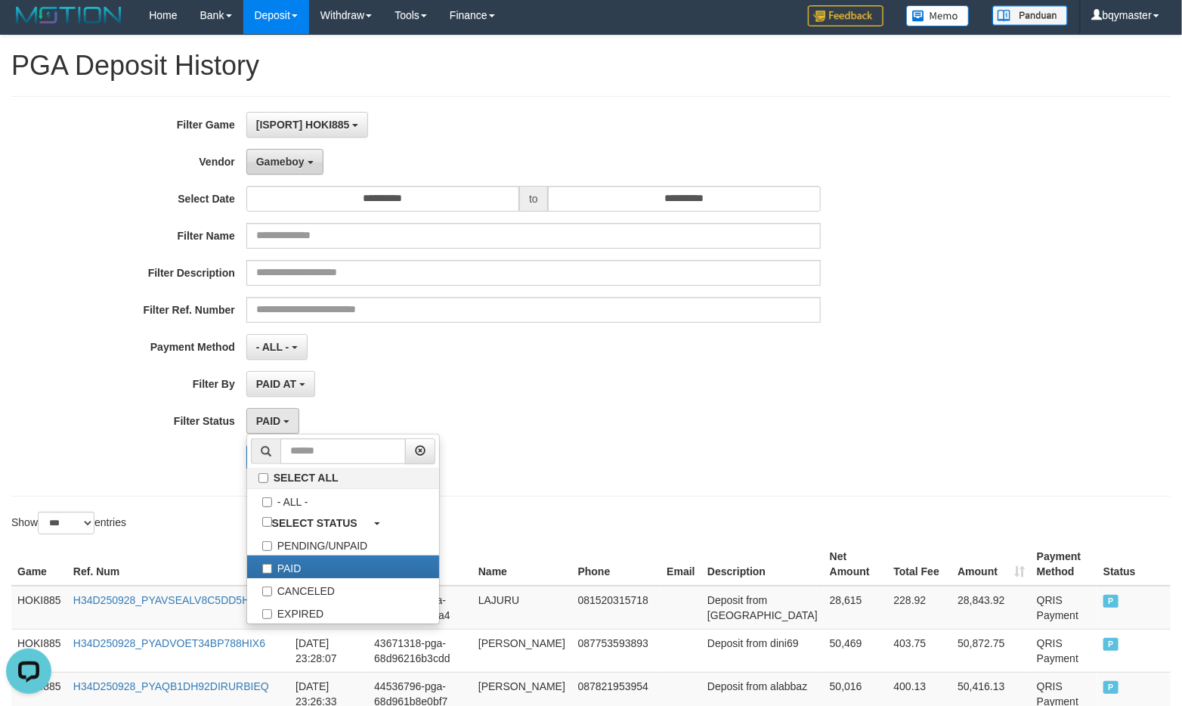
click at [280, 156] on span "Gameboy" at bounding box center [280, 162] width 48 height 12
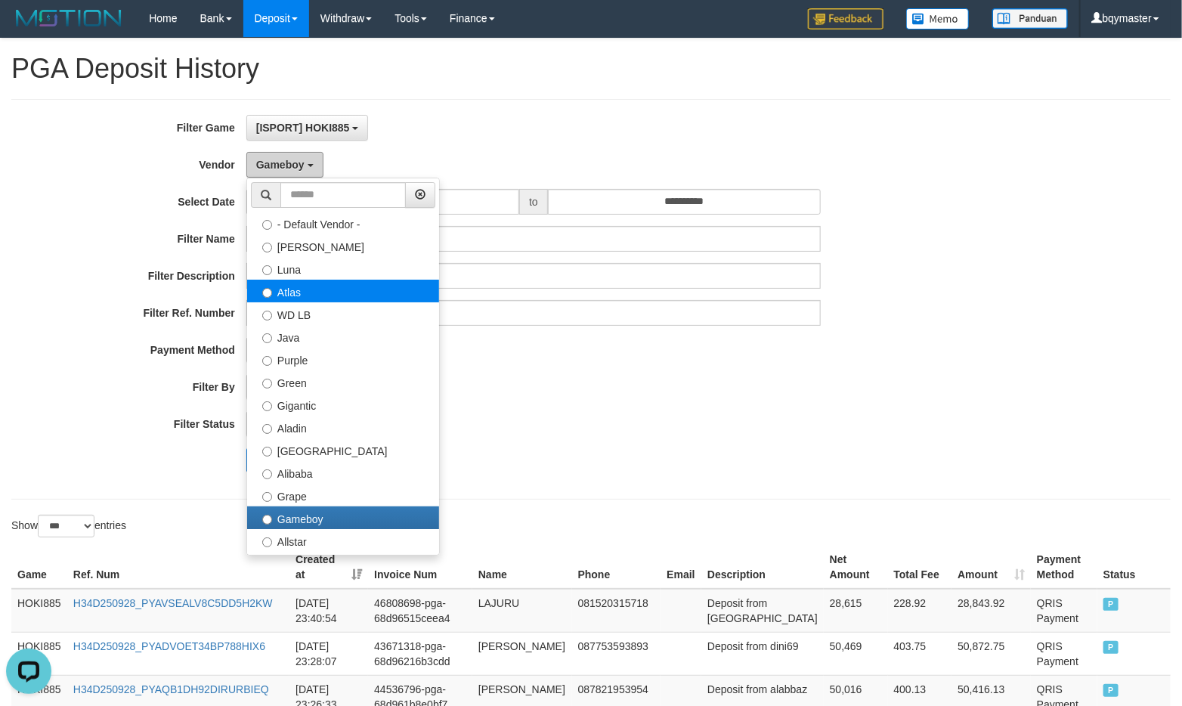
scroll to position [0, 0]
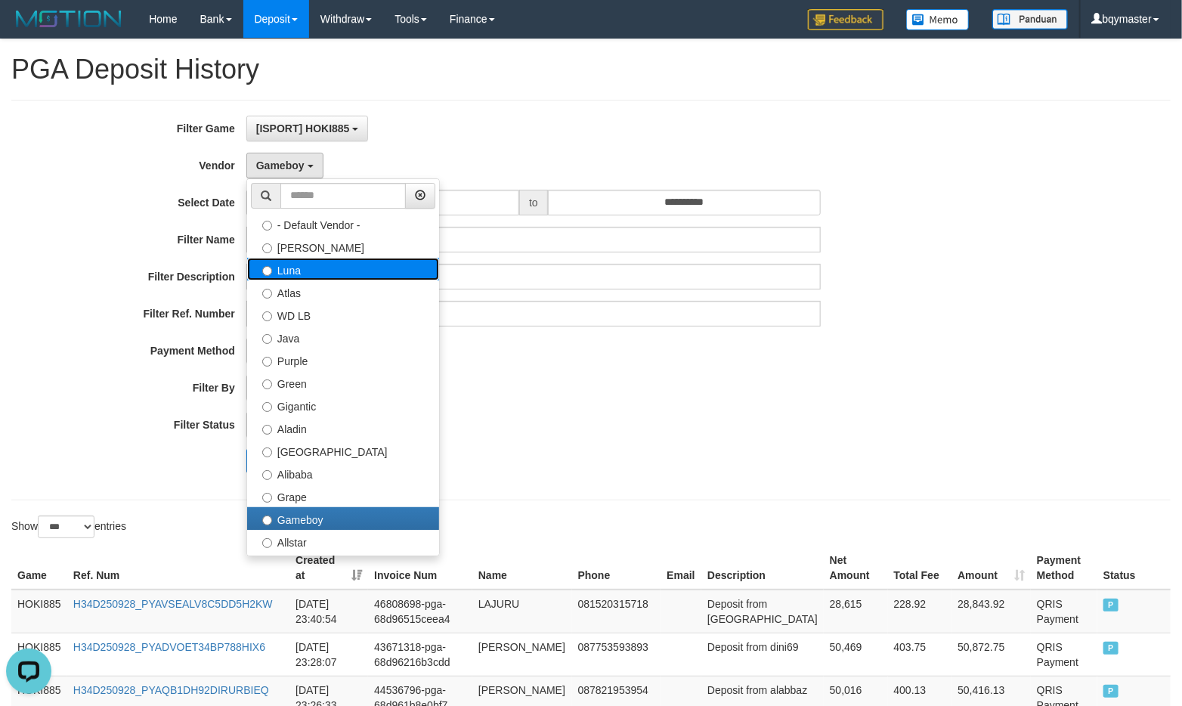
click at [373, 265] on label "Luna" at bounding box center [343, 269] width 192 height 23
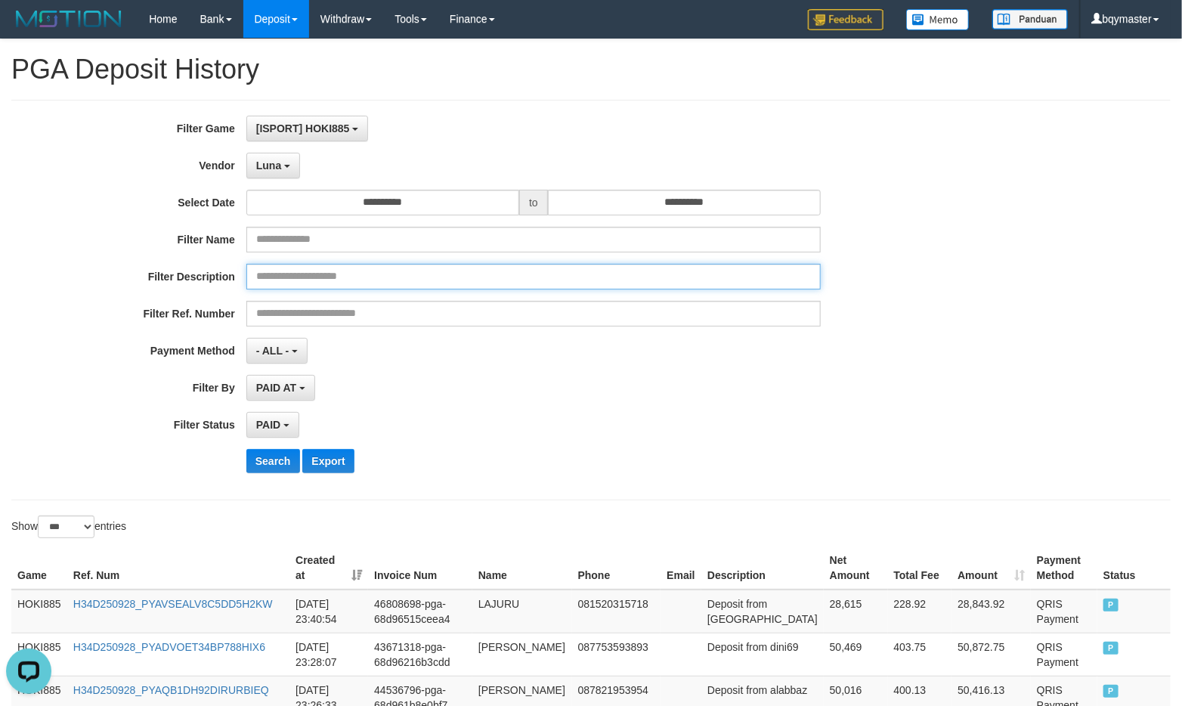
click at [373, 265] on input "text" at bounding box center [533, 277] width 574 height 26
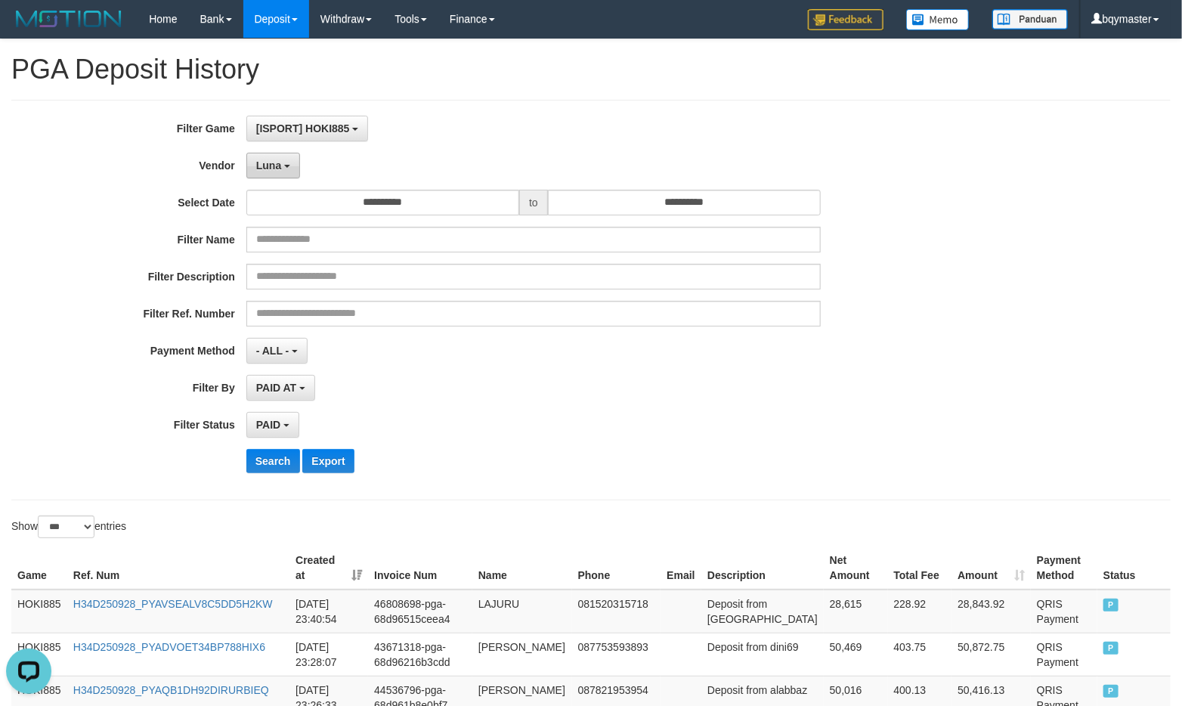
click at [272, 167] on span "Luna" at bounding box center [268, 165] width 25 height 12
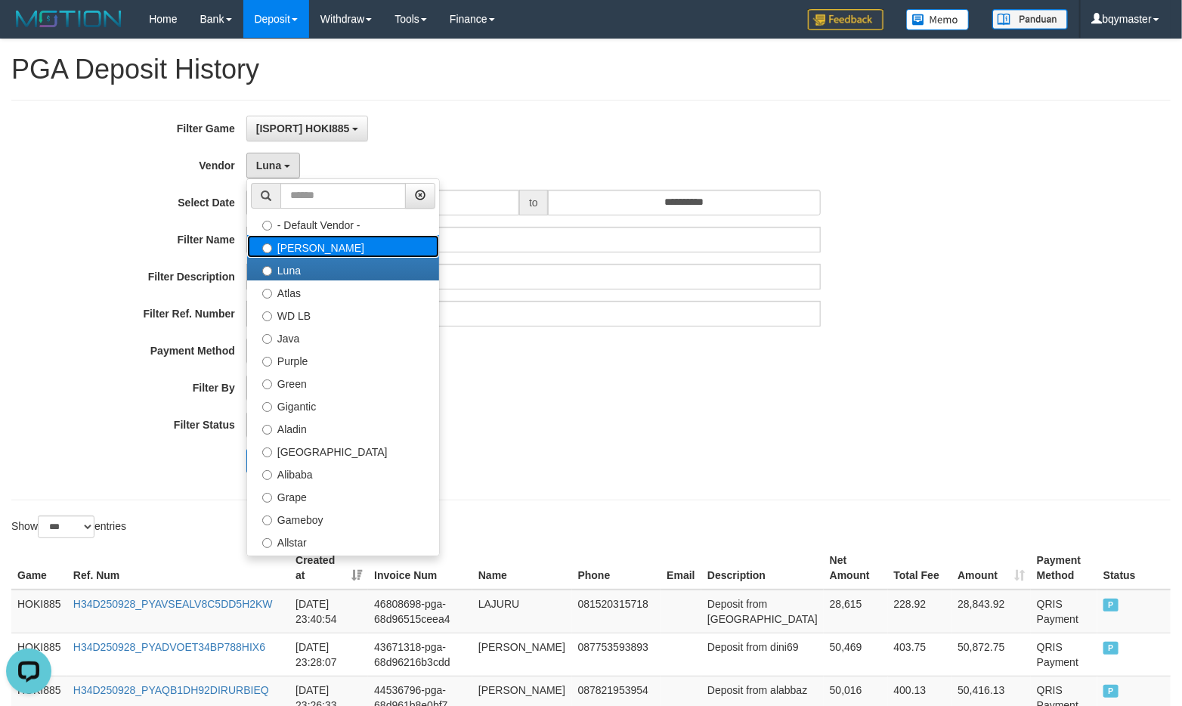
click at [296, 250] on label "[PERSON_NAME]" at bounding box center [343, 246] width 192 height 23
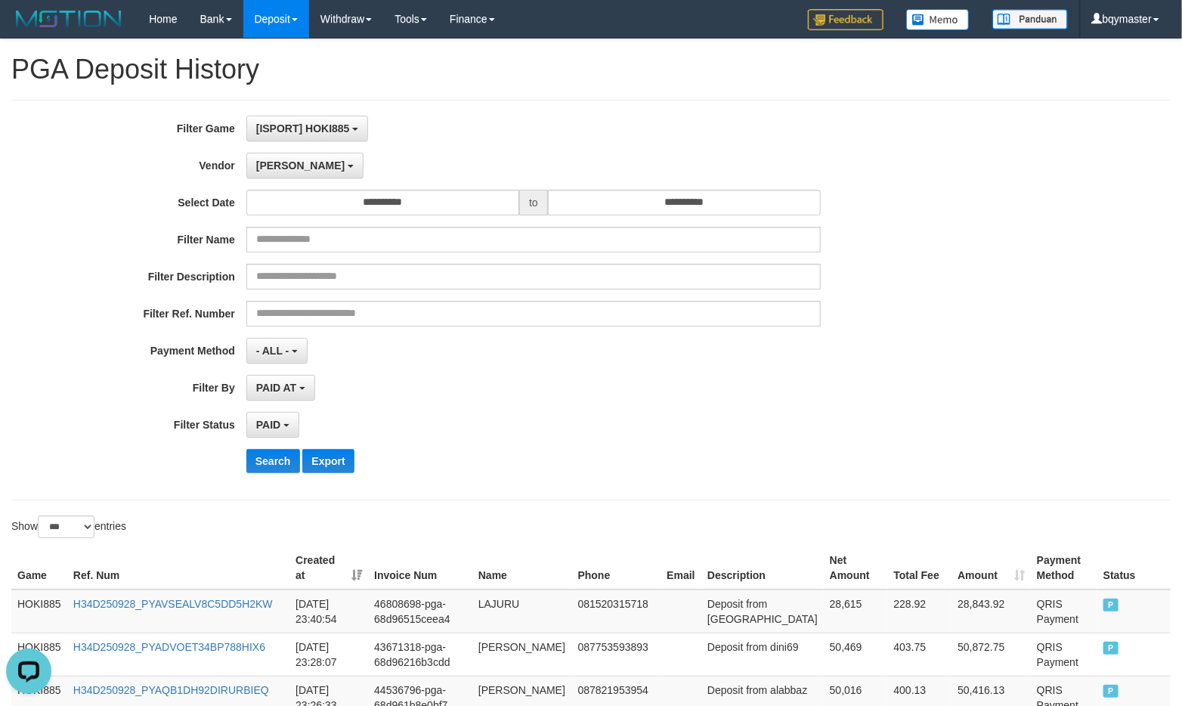
click at [280, 476] on div "**********" at bounding box center [492, 300] width 985 height 369
click at [275, 466] on button "Search" at bounding box center [273, 461] width 54 height 24
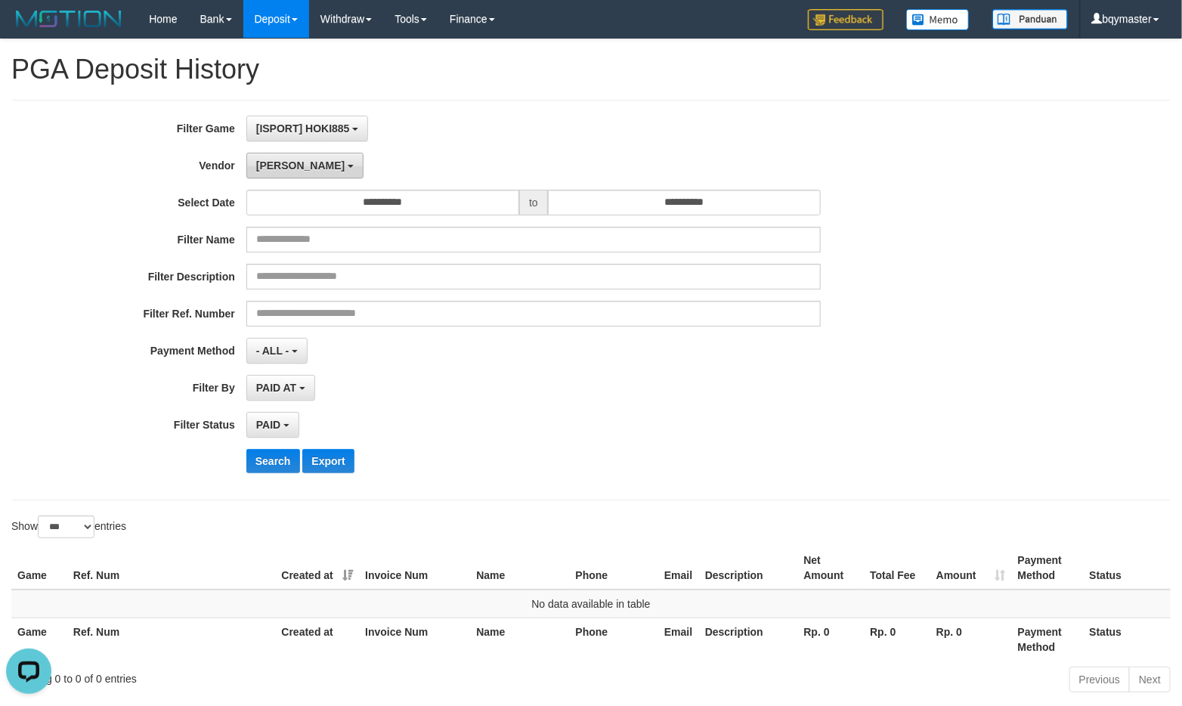
click at [280, 170] on span "[PERSON_NAME]" at bounding box center [300, 165] width 88 height 12
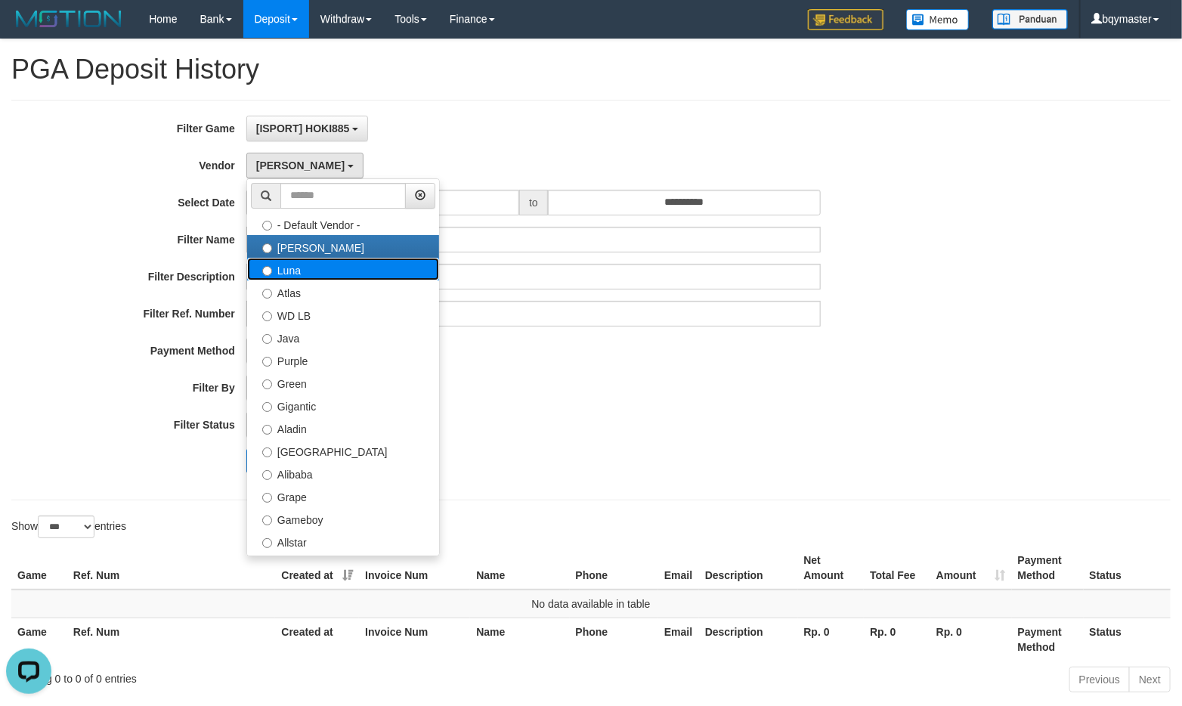
click at [288, 270] on label "Luna" at bounding box center [343, 269] width 192 height 23
select select "**********"
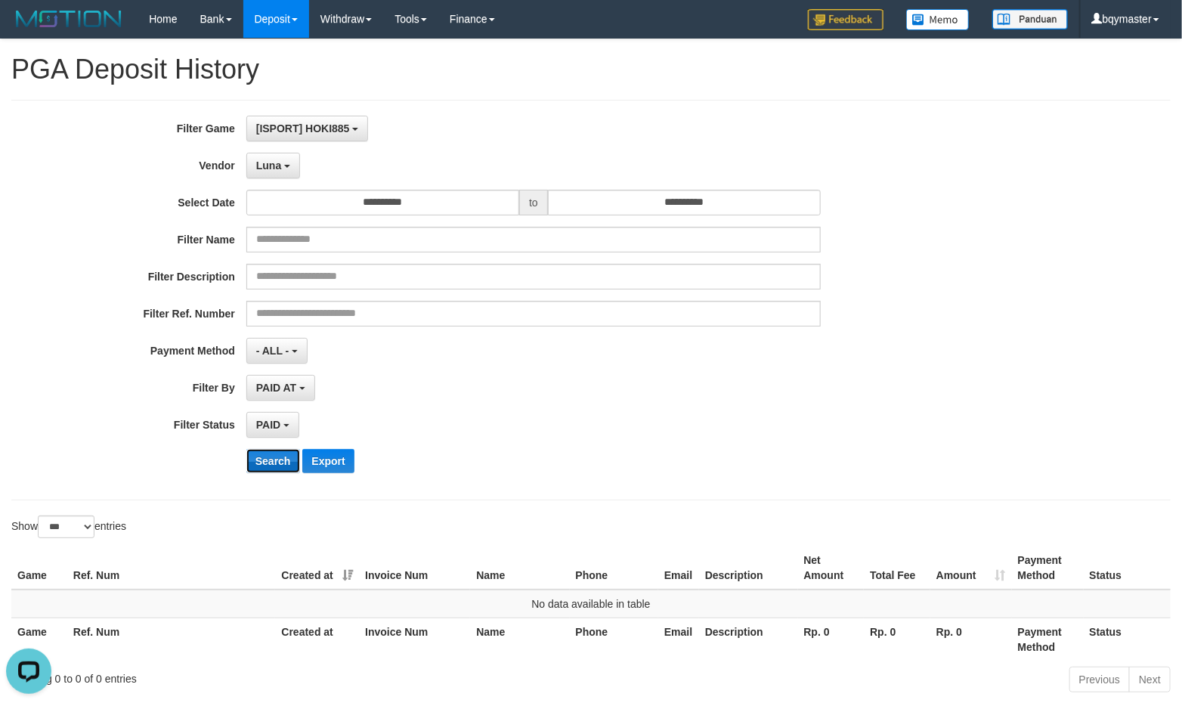
click at [276, 462] on button "Search" at bounding box center [273, 461] width 54 height 24
click at [282, 165] on button "Luna" at bounding box center [273, 166] width 54 height 26
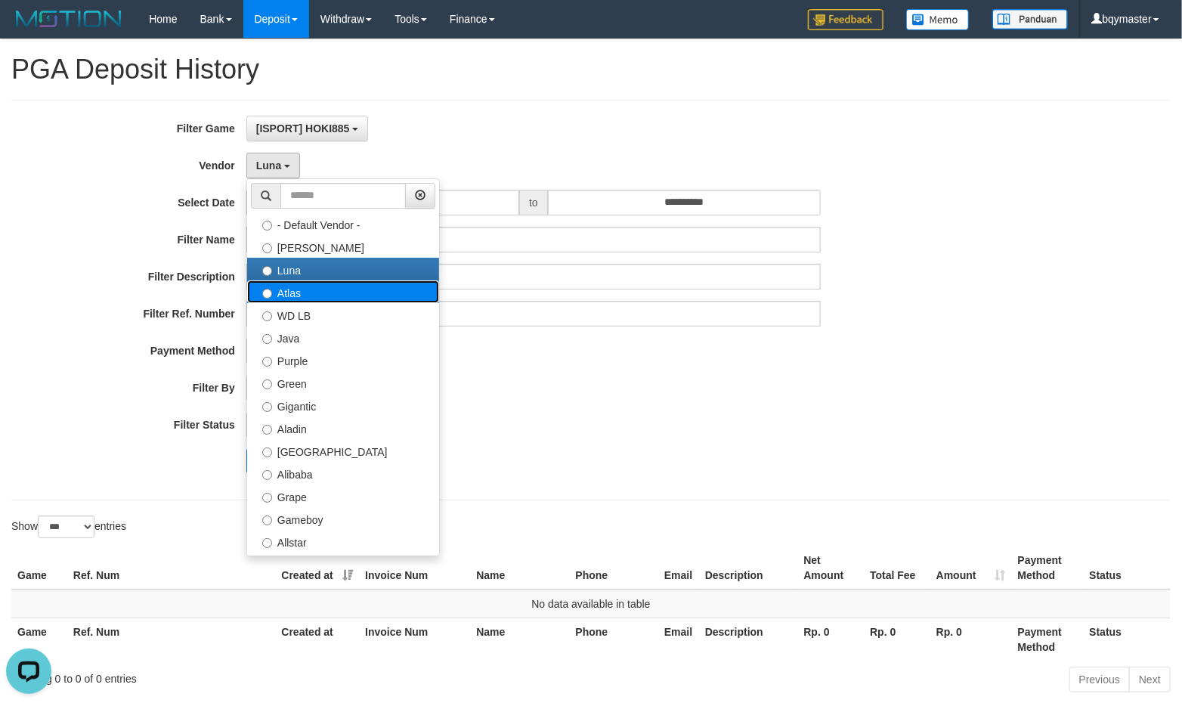
click at [291, 296] on label "Atlas" at bounding box center [343, 291] width 192 height 23
select select "**********"
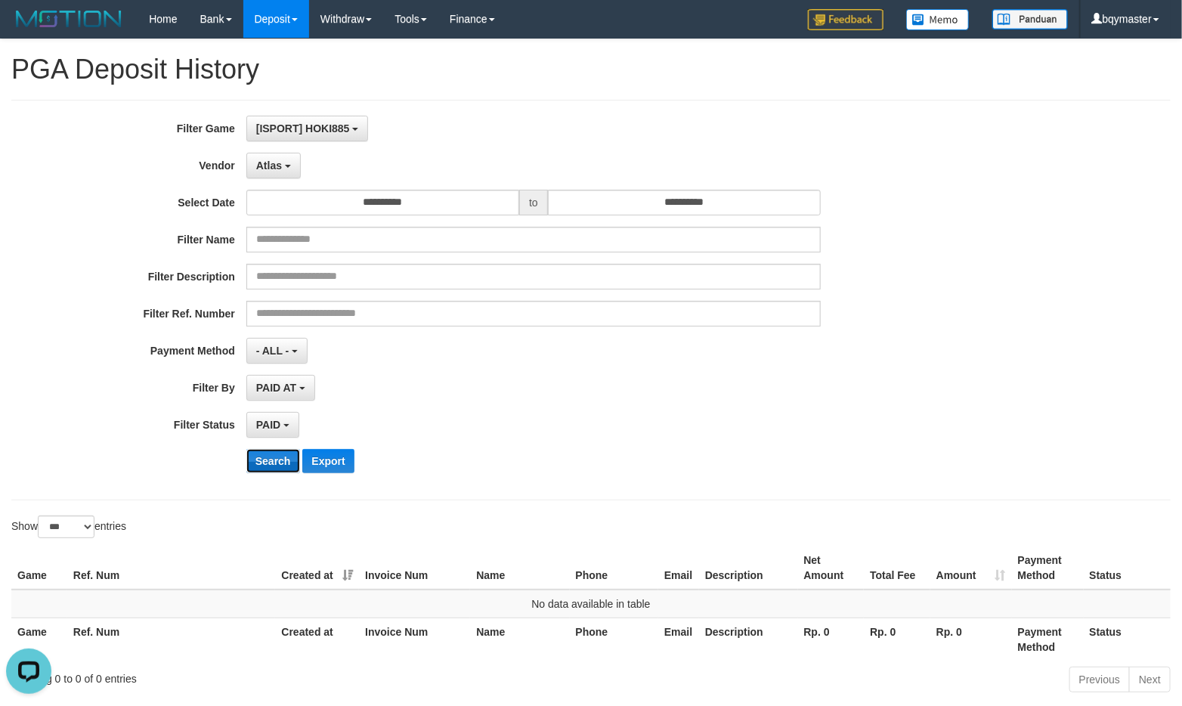
click at [277, 461] on button "Search" at bounding box center [273, 461] width 54 height 24
click at [291, 157] on button "Atlas" at bounding box center [273, 166] width 54 height 26
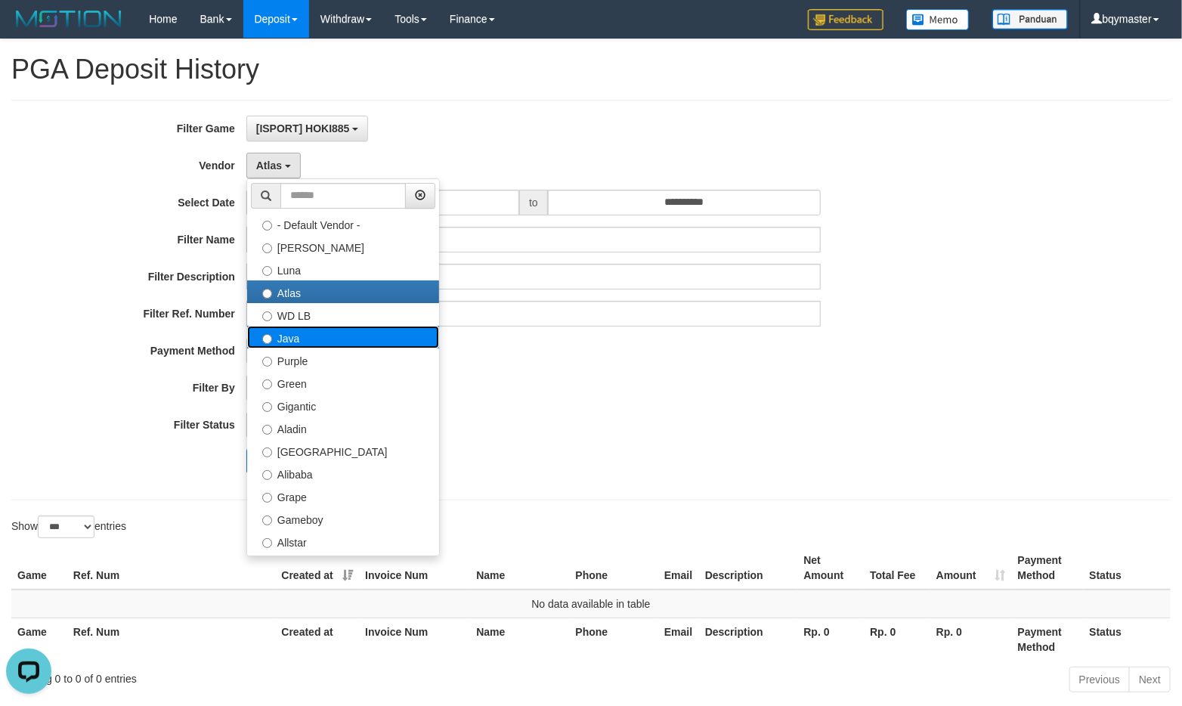
click at [295, 334] on label "Java" at bounding box center [343, 337] width 192 height 23
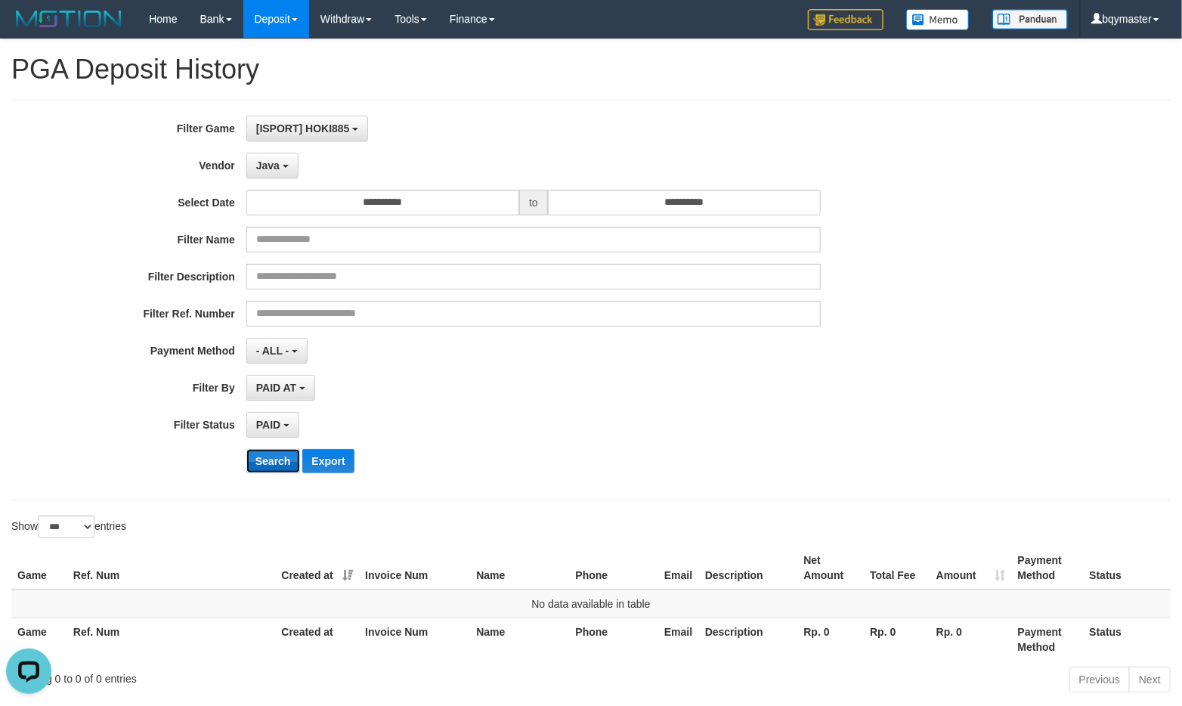
click at [273, 460] on button "Search" at bounding box center [273, 461] width 54 height 24
click at [275, 174] on button "Java" at bounding box center [272, 166] width 52 height 26
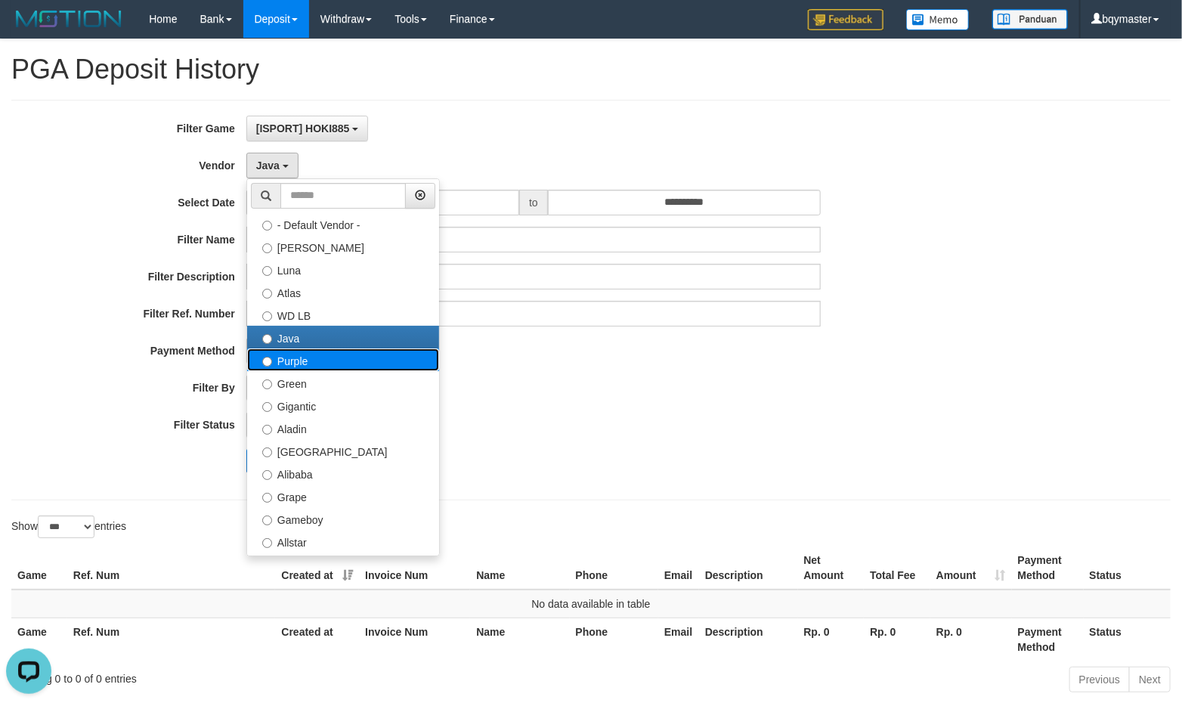
click at [287, 361] on label "Purple" at bounding box center [343, 359] width 192 height 23
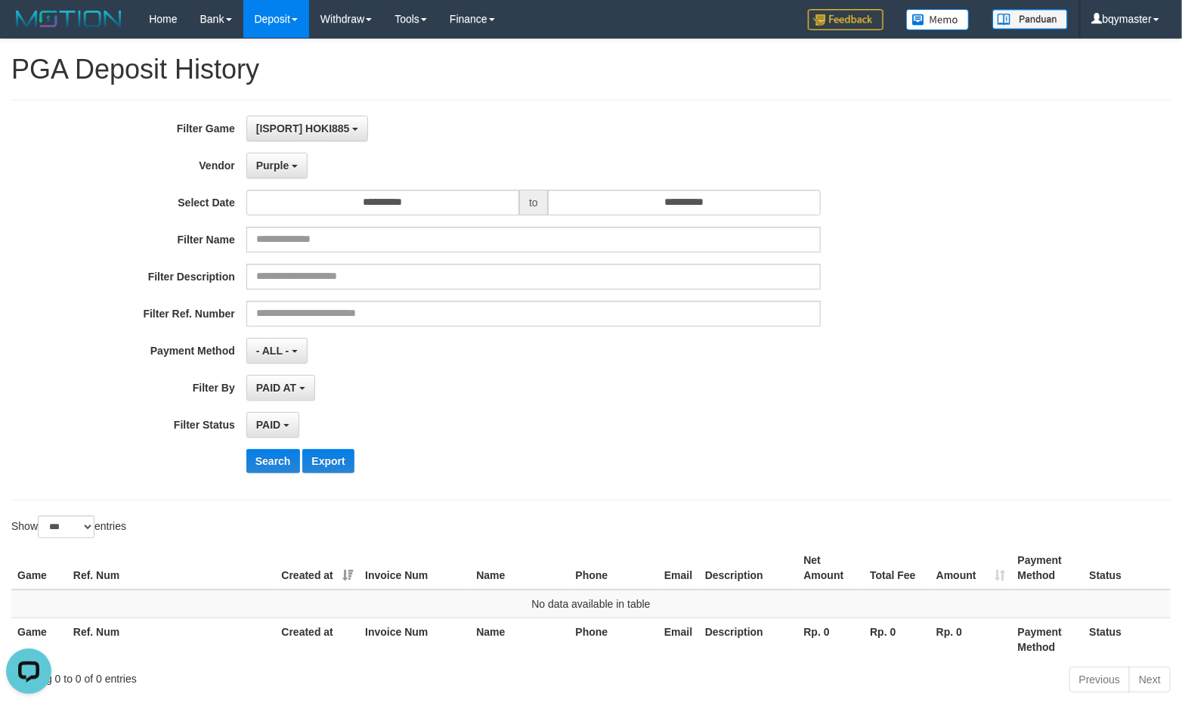
click at [268, 442] on div "**********" at bounding box center [492, 300] width 985 height 369
click at [266, 459] on button "Search" at bounding box center [273, 461] width 54 height 24
click at [284, 168] on span "Purple" at bounding box center [272, 165] width 33 height 12
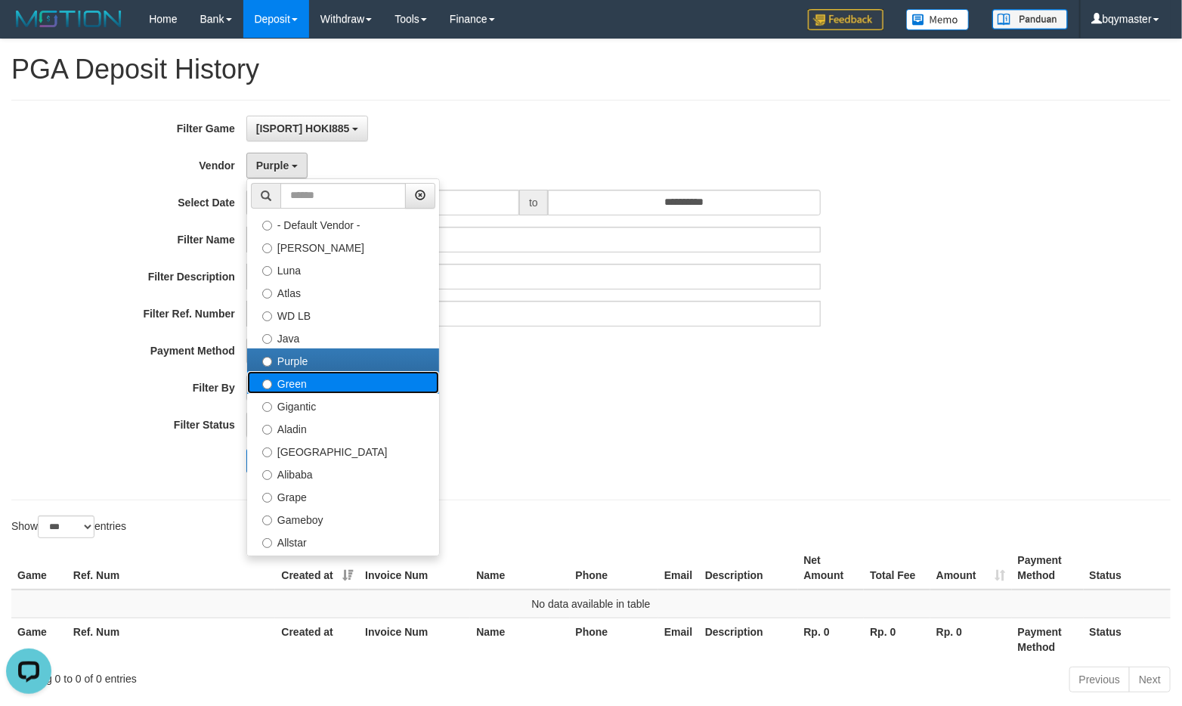
click at [288, 383] on label "Green" at bounding box center [343, 382] width 192 height 23
select select "**********"
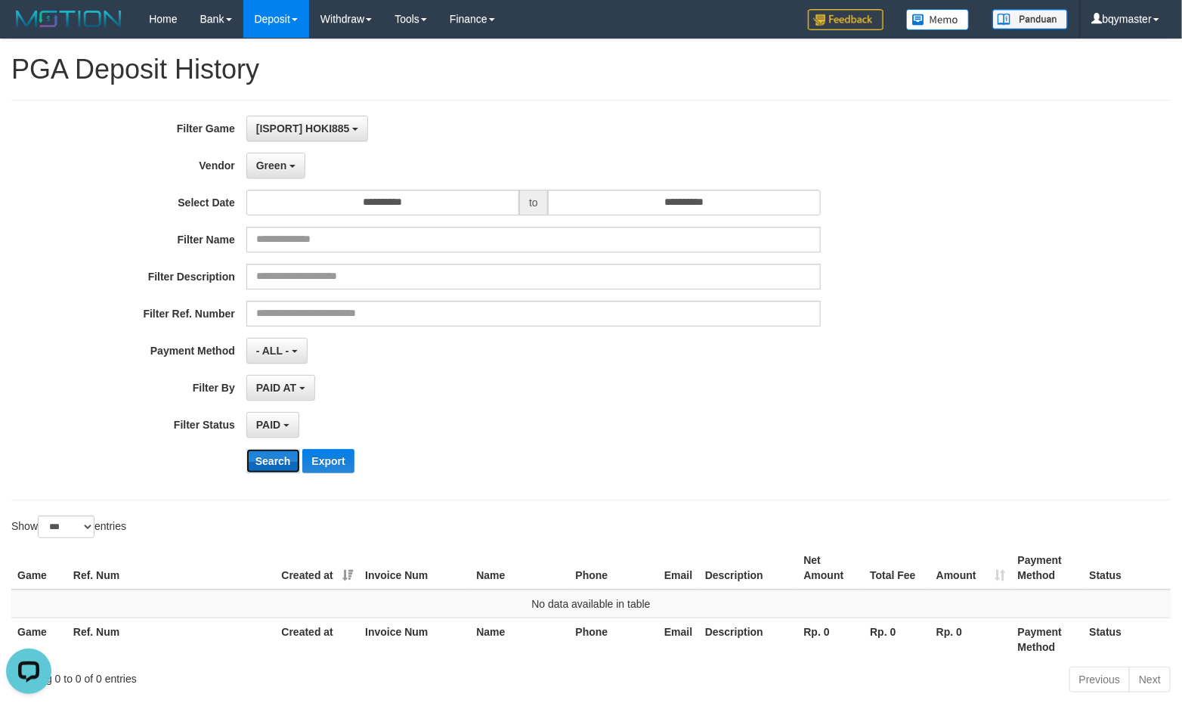
click at [274, 450] on button "Search" at bounding box center [273, 461] width 54 height 24
click at [281, 161] on span "Green" at bounding box center [271, 165] width 30 height 12
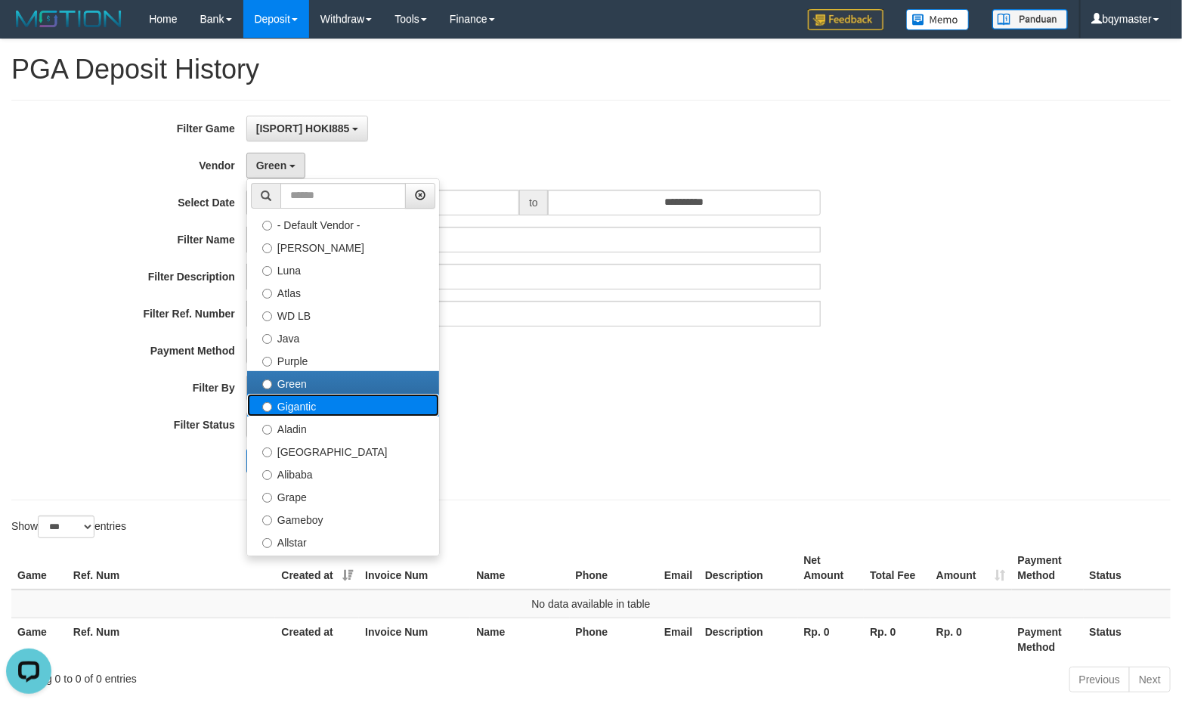
click at [285, 399] on label "Gigantic" at bounding box center [343, 405] width 192 height 23
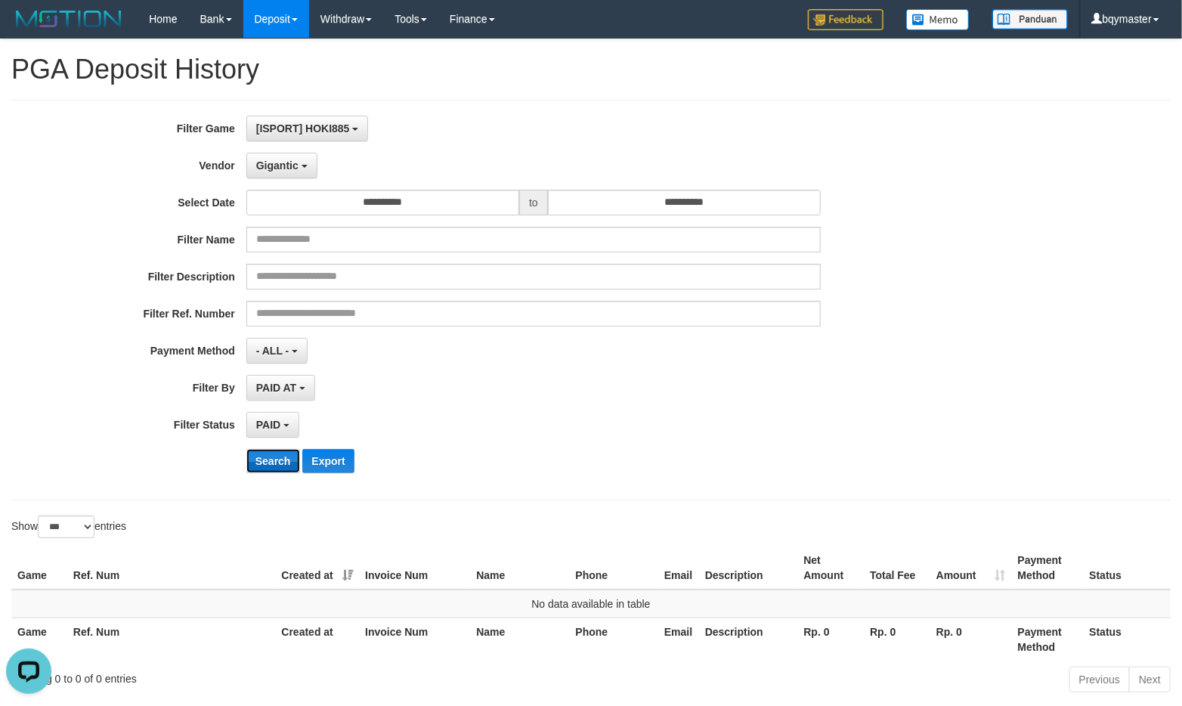
click at [288, 449] on button "Search" at bounding box center [273, 461] width 54 height 24
click at [282, 159] on span "Gigantic" at bounding box center [277, 165] width 42 height 12
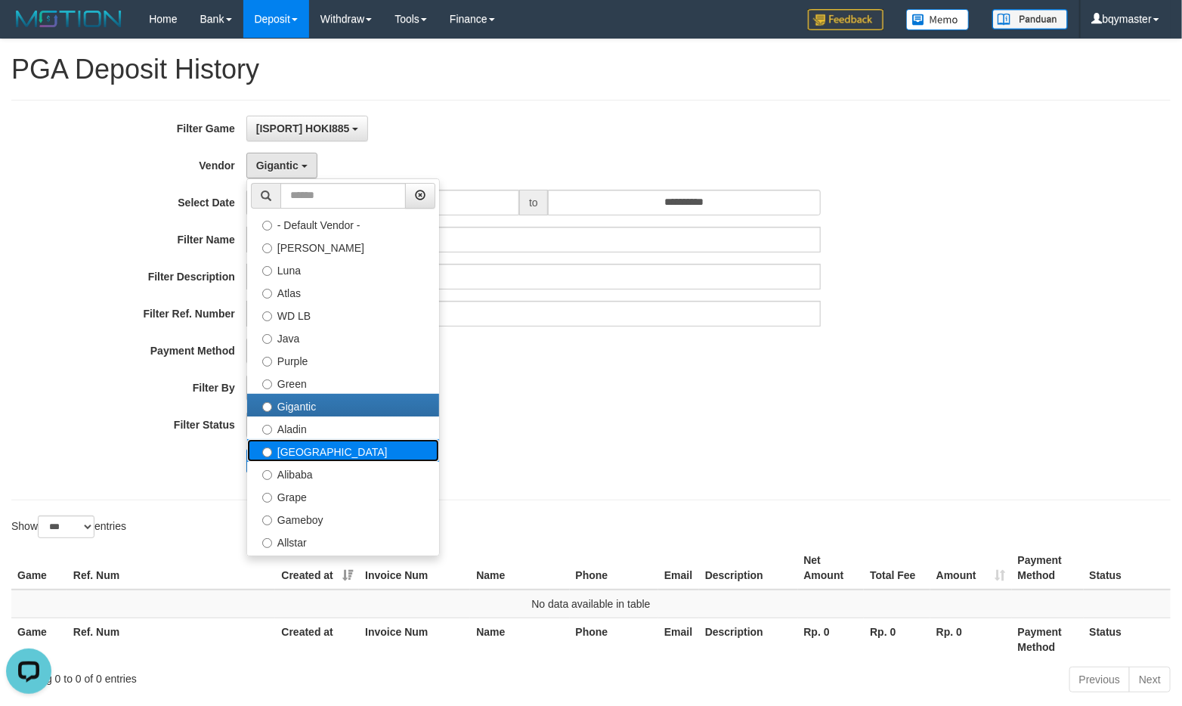
click at [288, 450] on label "[GEOGRAPHIC_DATA]" at bounding box center [343, 450] width 192 height 23
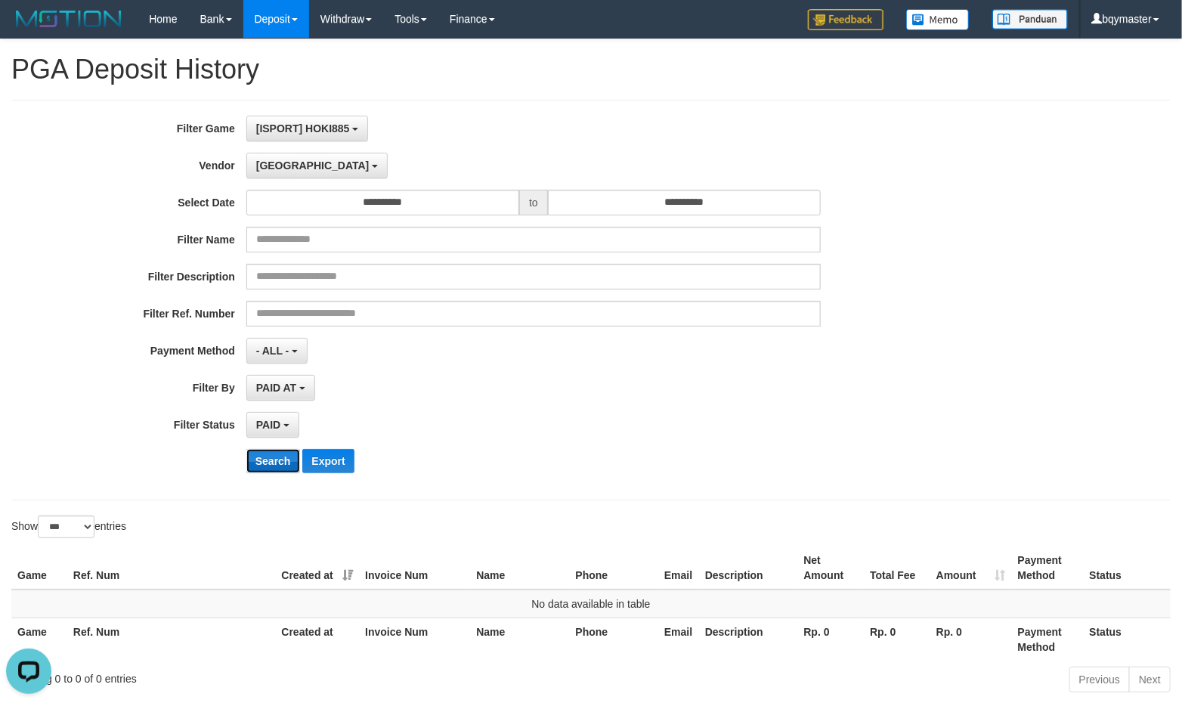
click at [288, 467] on button "Search" at bounding box center [273, 461] width 54 height 24
click at [268, 159] on span "[GEOGRAPHIC_DATA]" at bounding box center [312, 165] width 113 height 12
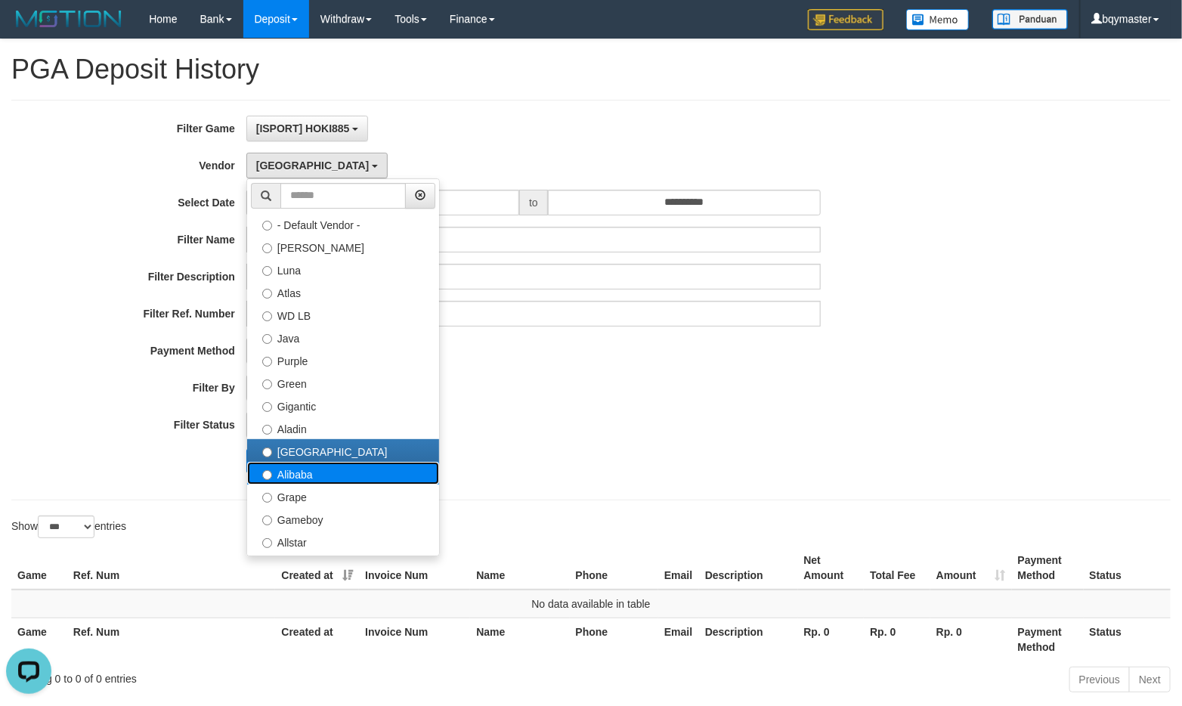
click at [289, 471] on label "Alibaba" at bounding box center [343, 473] width 192 height 23
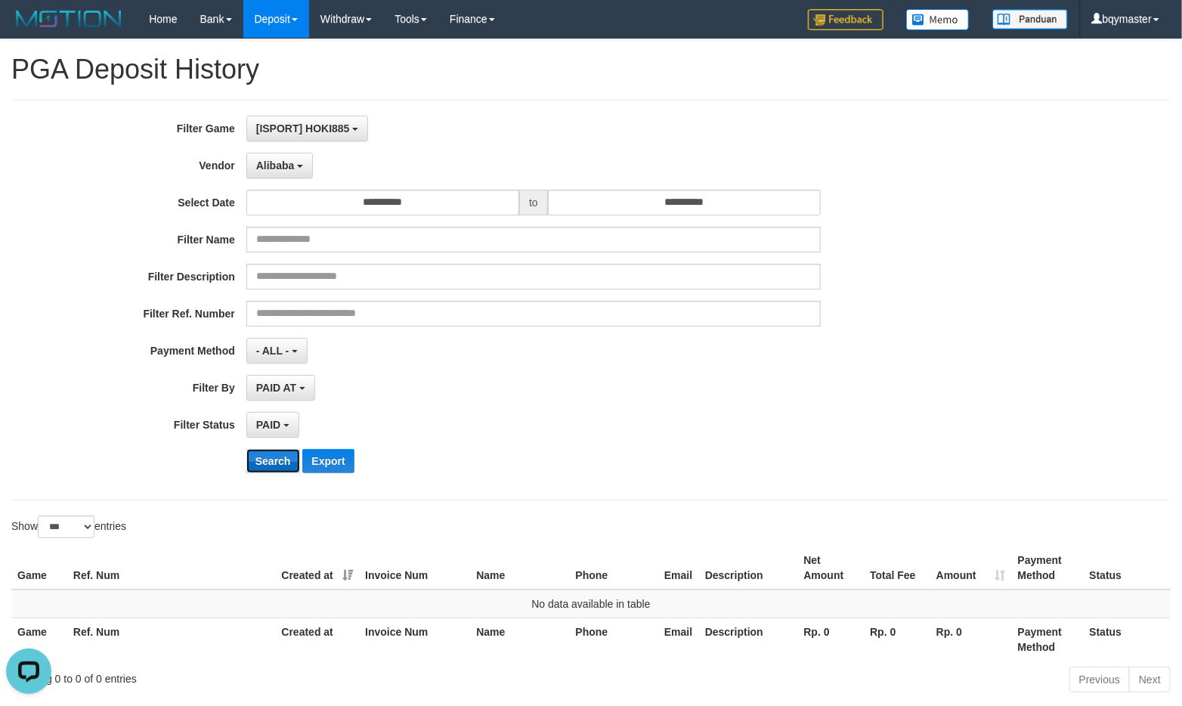
click at [289, 466] on button "Search" at bounding box center [273, 461] width 54 height 24
click at [277, 170] on span "Alibaba" at bounding box center [275, 165] width 39 height 12
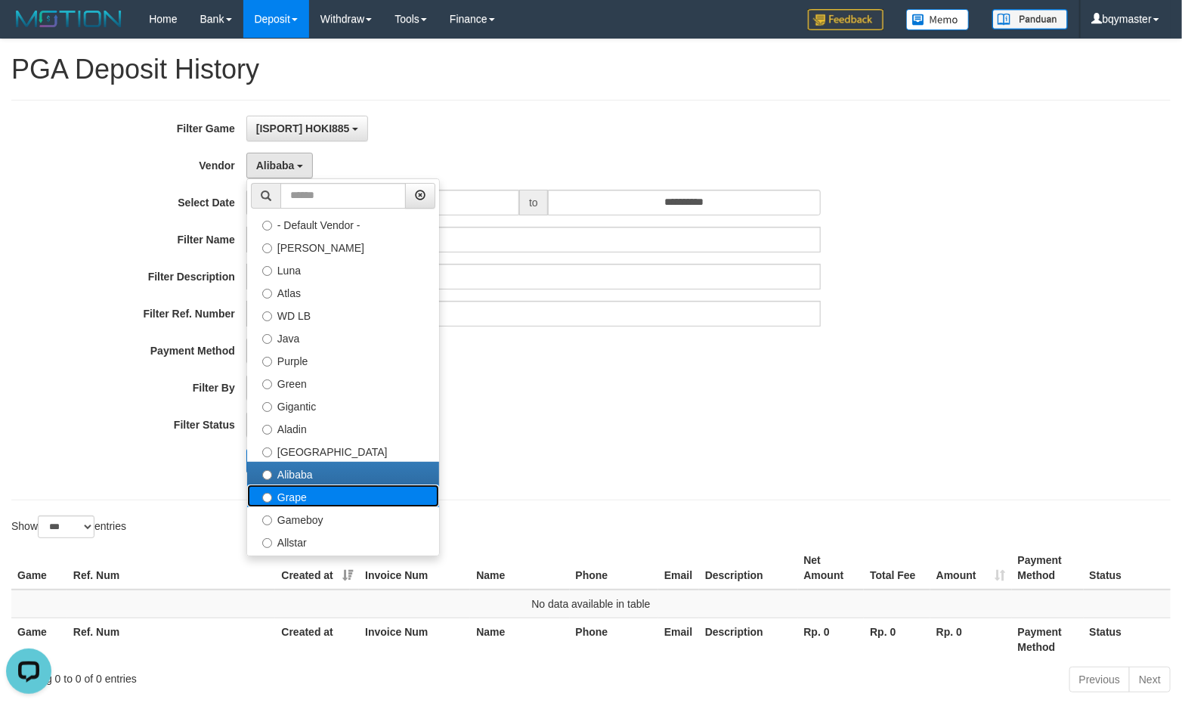
click at [298, 499] on label "Grape" at bounding box center [343, 496] width 192 height 23
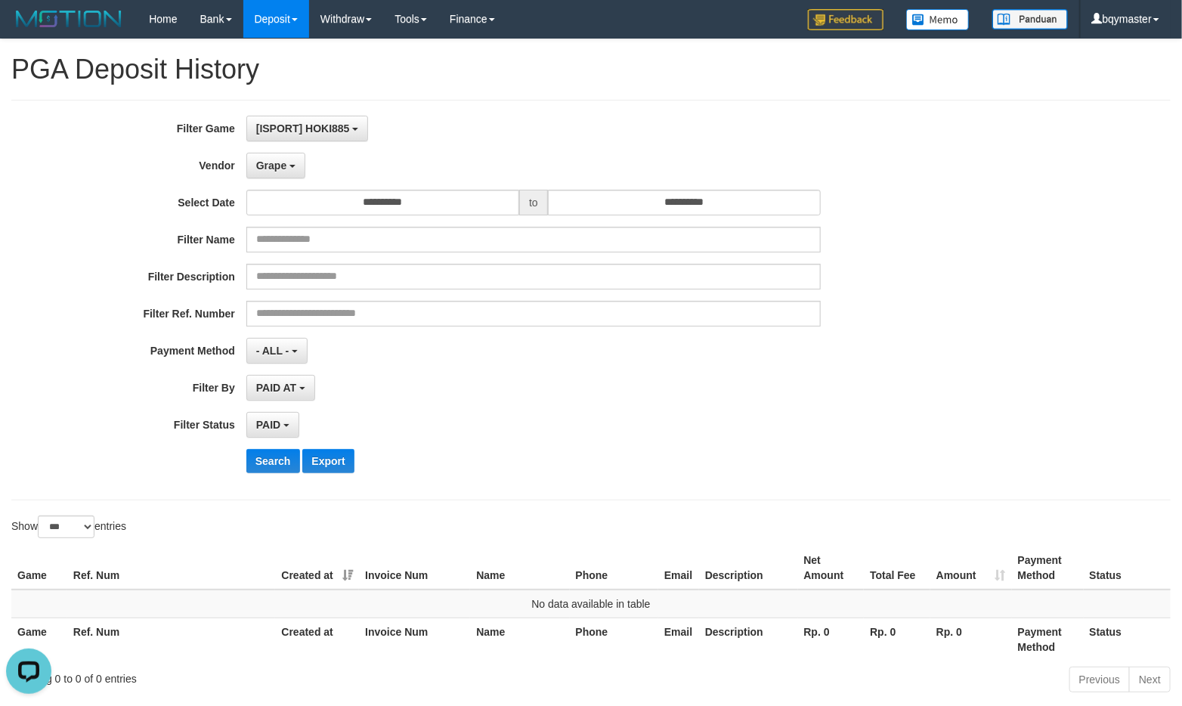
click at [267, 447] on div "**********" at bounding box center [492, 300] width 985 height 369
click at [270, 460] on button "Search" at bounding box center [273, 461] width 54 height 24
click at [283, 164] on span "Grape" at bounding box center [271, 165] width 30 height 12
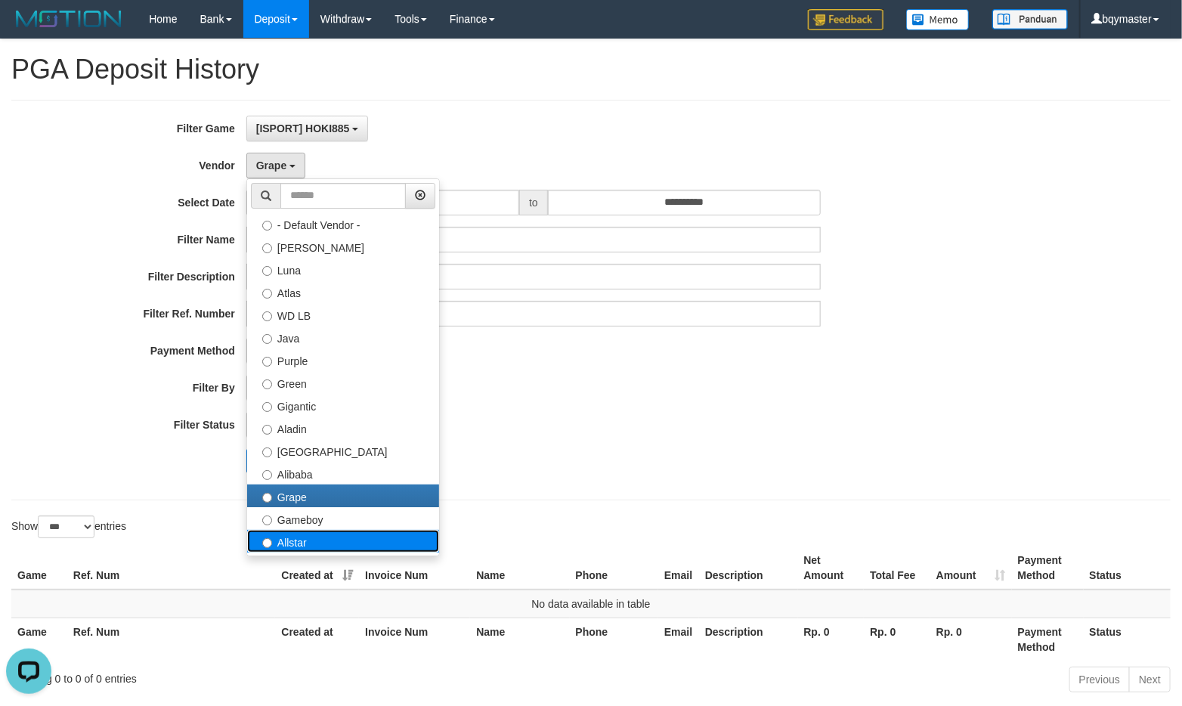
click at [311, 531] on label "Allstar" at bounding box center [343, 541] width 192 height 23
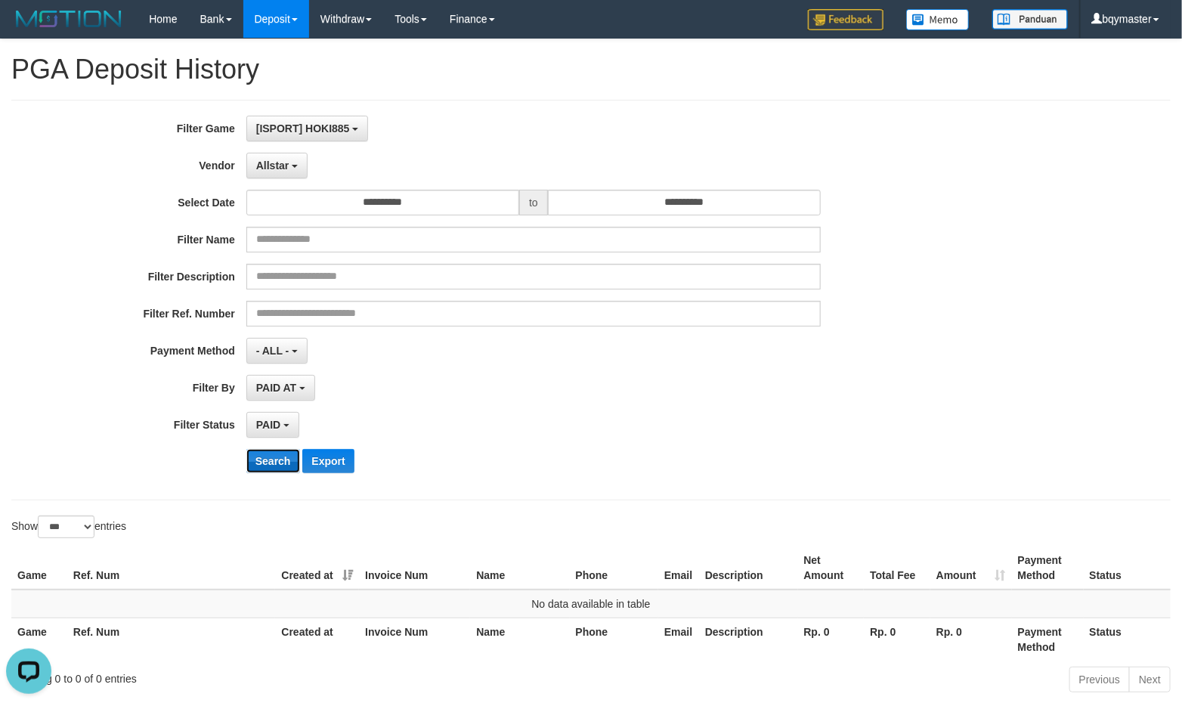
click at [285, 452] on button "Search" at bounding box center [273, 461] width 54 height 24
click at [287, 164] on span "Allstar" at bounding box center [272, 165] width 33 height 12
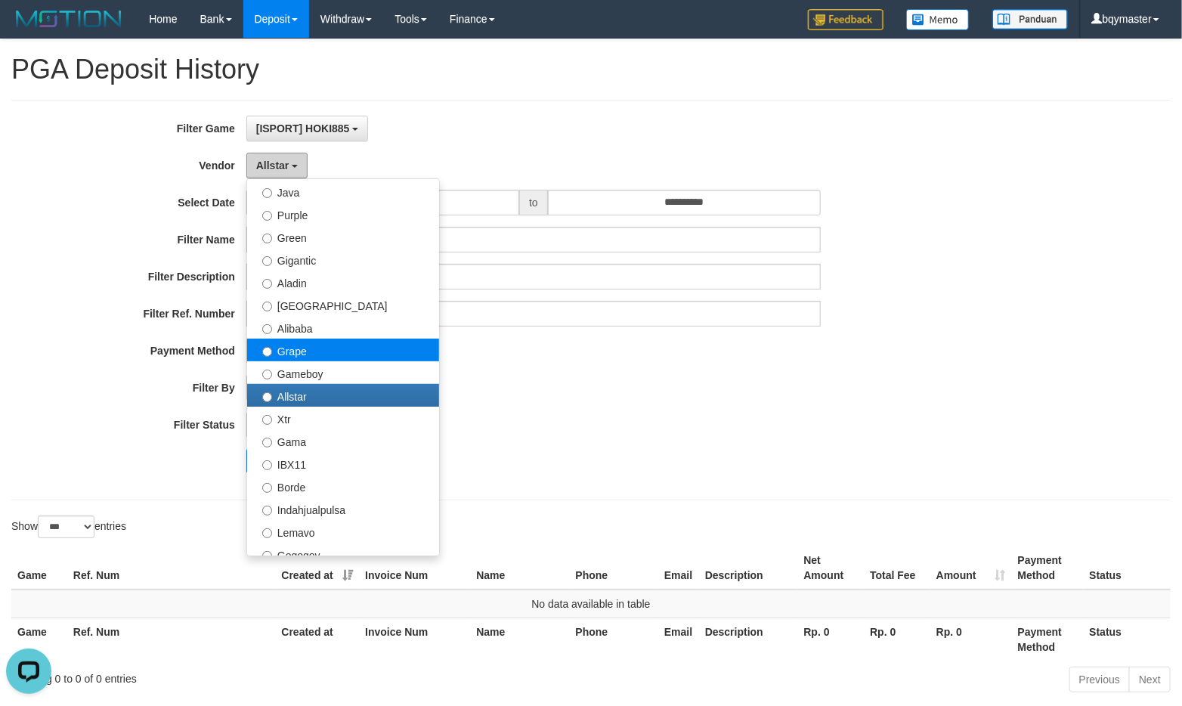
scroll to position [168, 0]
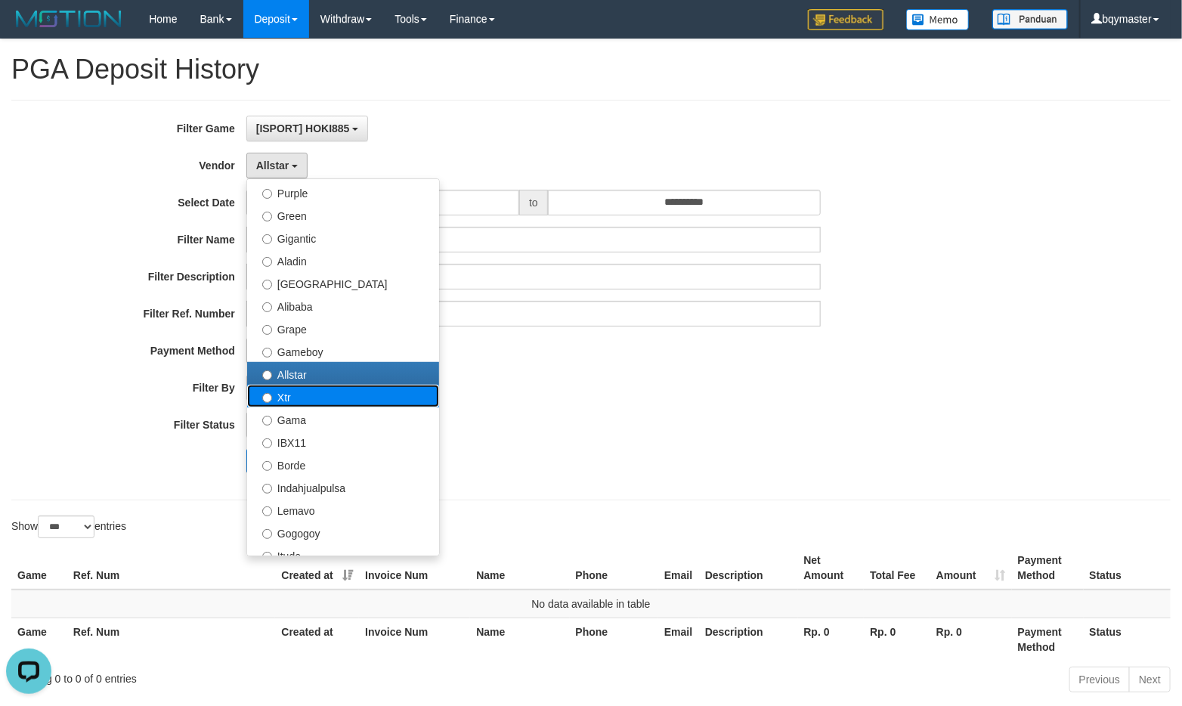
click at [287, 401] on label "Xtr" at bounding box center [343, 396] width 192 height 23
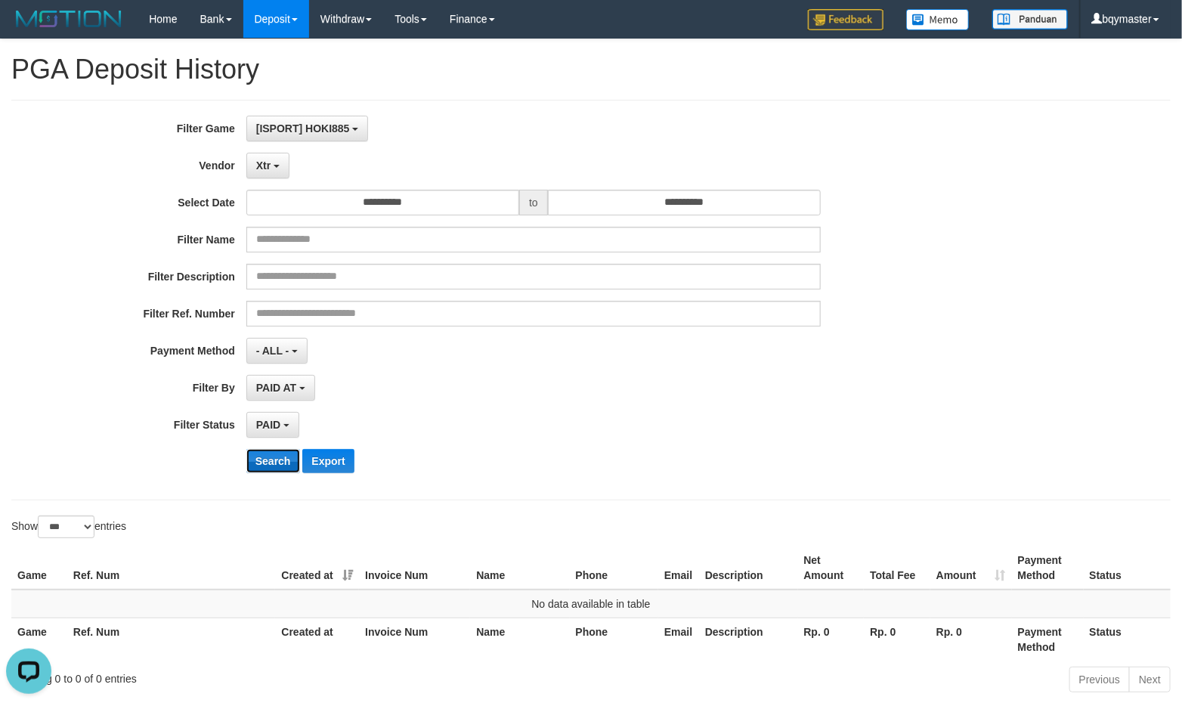
click at [290, 464] on button "Search" at bounding box center [273, 461] width 54 height 24
click at [261, 171] on button "Xtr" at bounding box center [267, 166] width 43 height 26
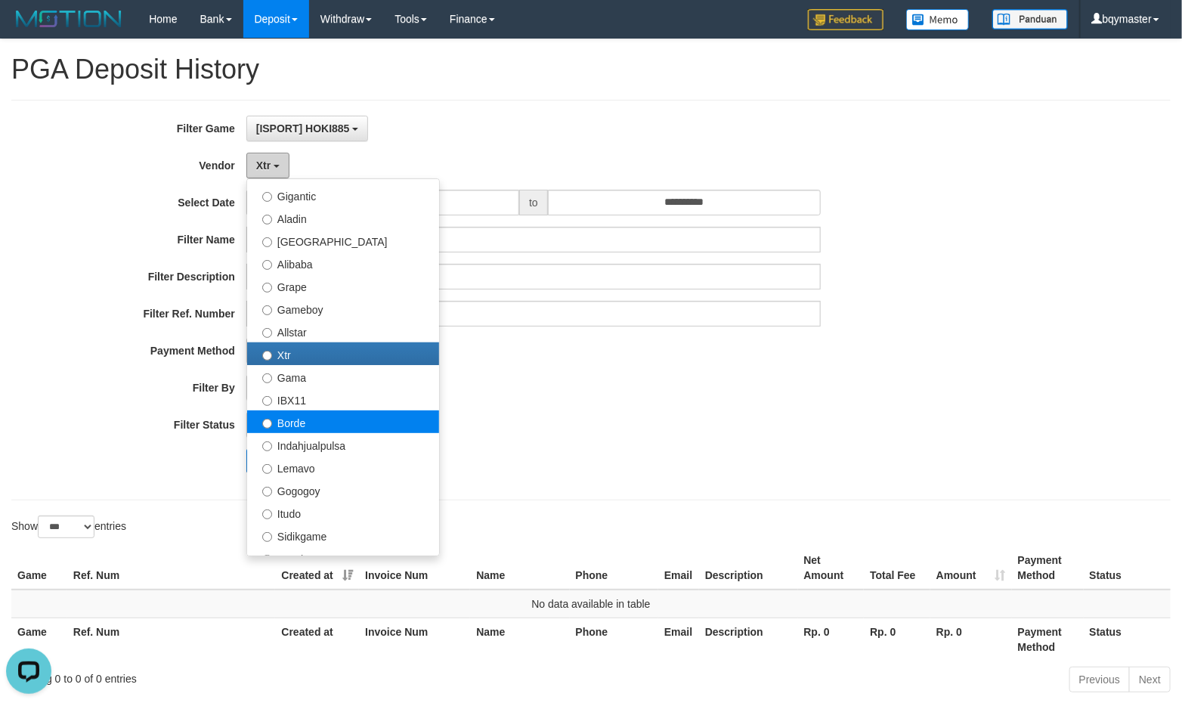
scroll to position [252, 0]
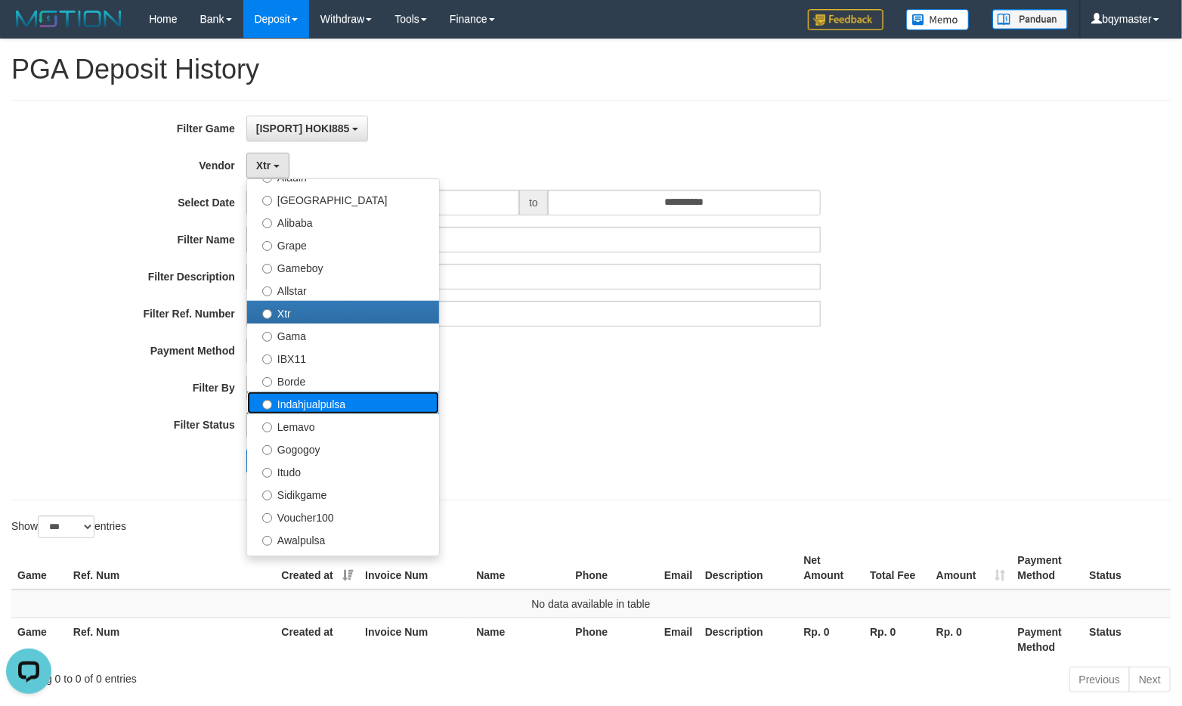
click at [293, 395] on label "Indahjualpulsa" at bounding box center [343, 403] width 192 height 23
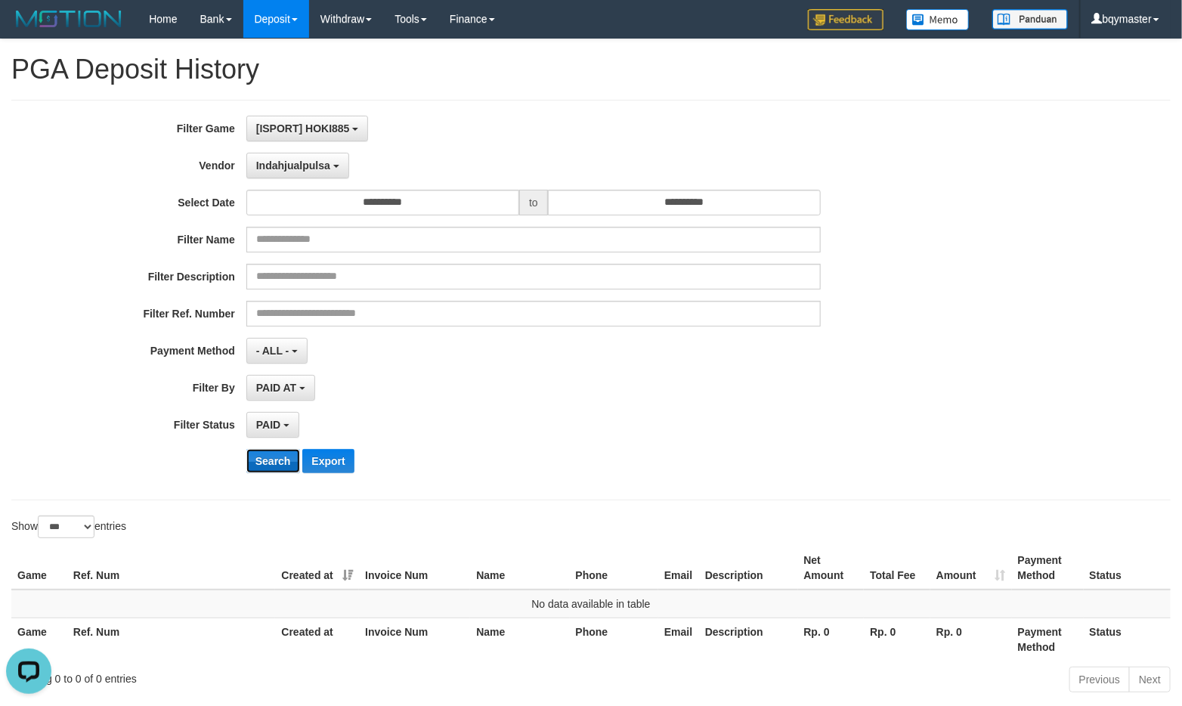
click at [286, 450] on button "Search" at bounding box center [273, 461] width 54 height 24
click at [312, 165] on span "Indahjualpulsa" at bounding box center [293, 165] width 74 height 12
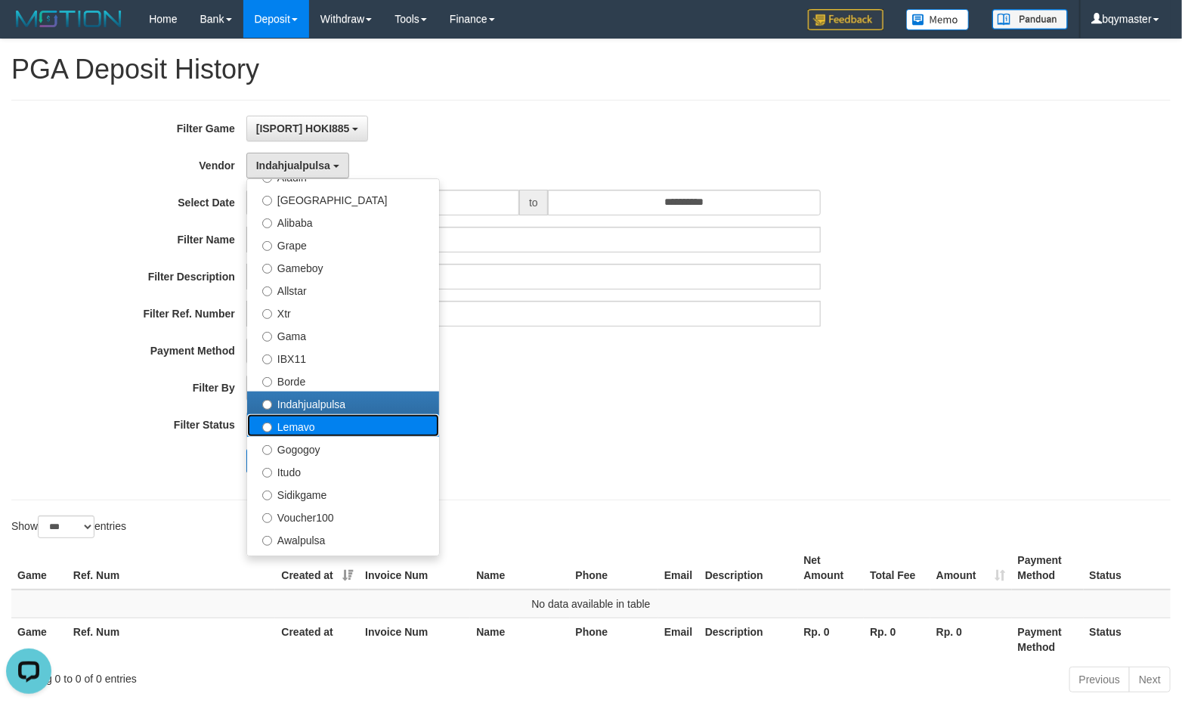
click at [319, 422] on label "Lemavo" at bounding box center [343, 425] width 192 height 23
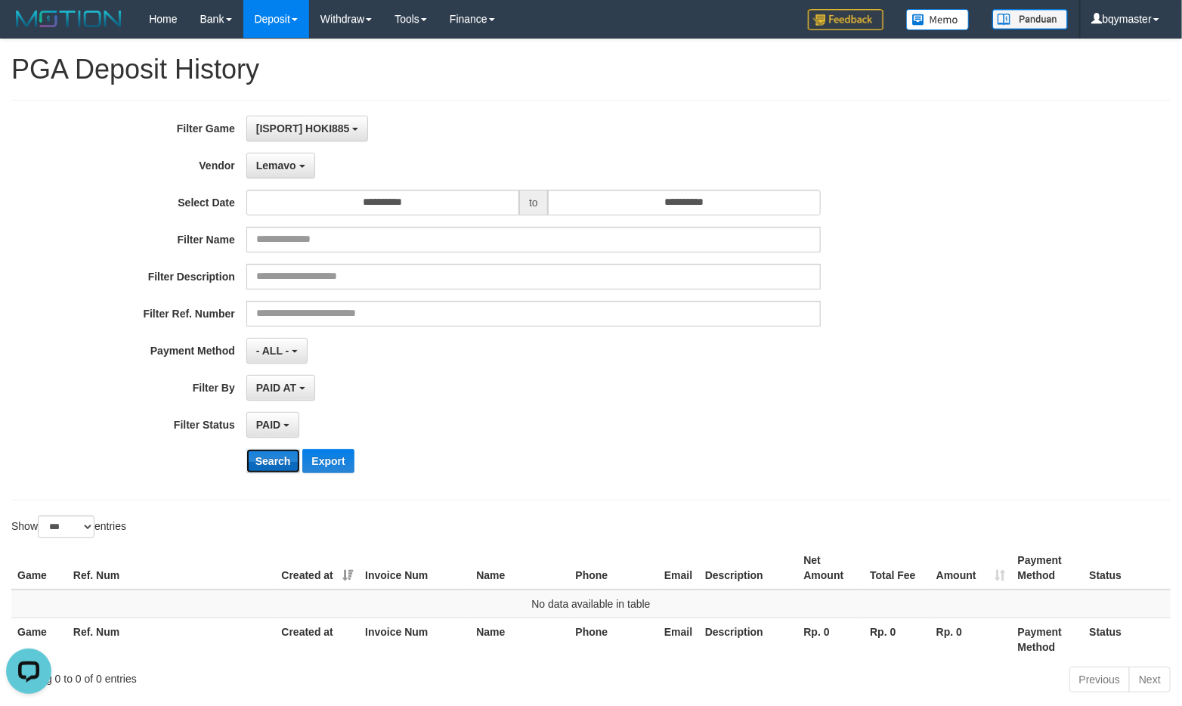
click at [280, 457] on button "Search" at bounding box center [273, 461] width 54 height 24
click at [283, 169] on span "Lemavo" at bounding box center [276, 165] width 40 height 12
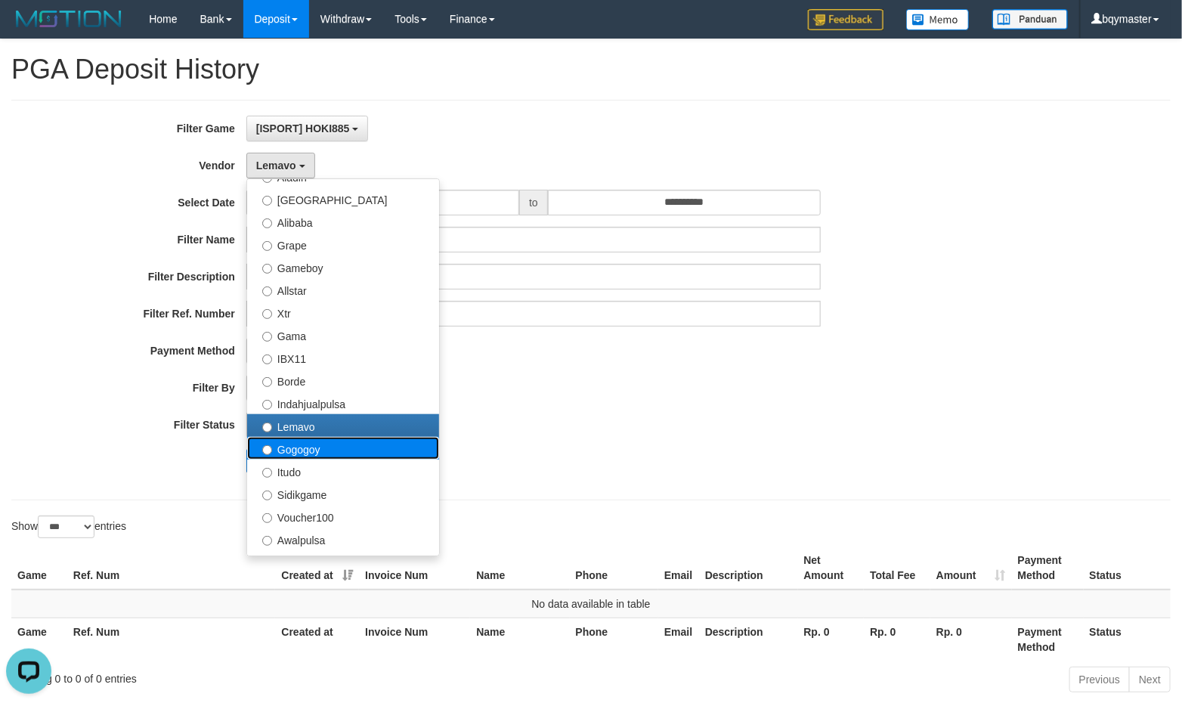
click at [310, 447] on label "Gogogoy" at bounding box center [343, 448] width 192 height 23
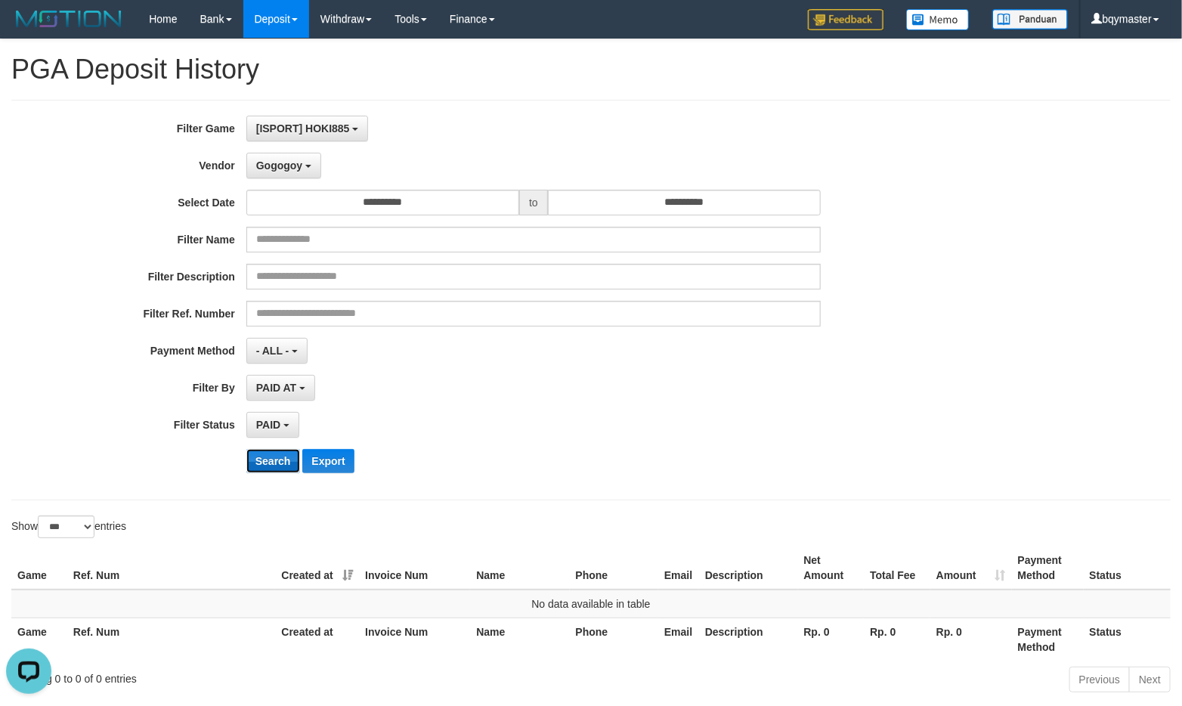
click at [274, 460] on button "Search" at bounding box center [273, 461] width 54 height 24
click at [277, 167] on span "Gogogoy" at bounding box center [279, 165] width 46 height 12
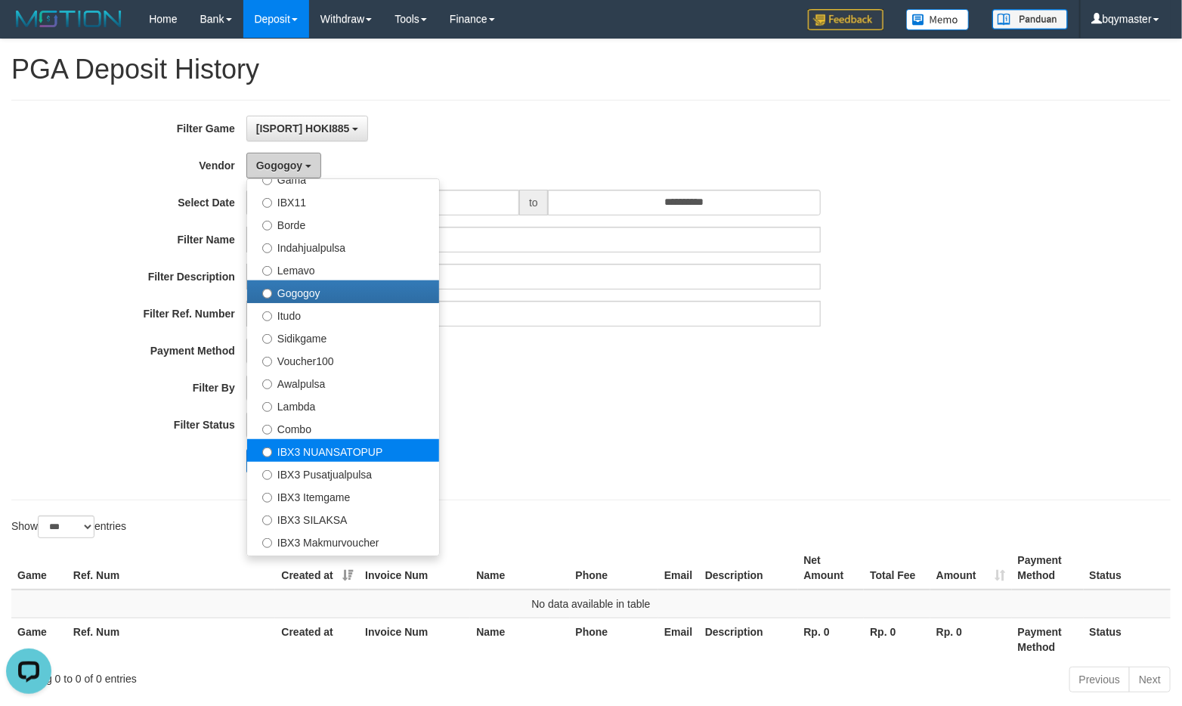
scroll to position [419, 0]
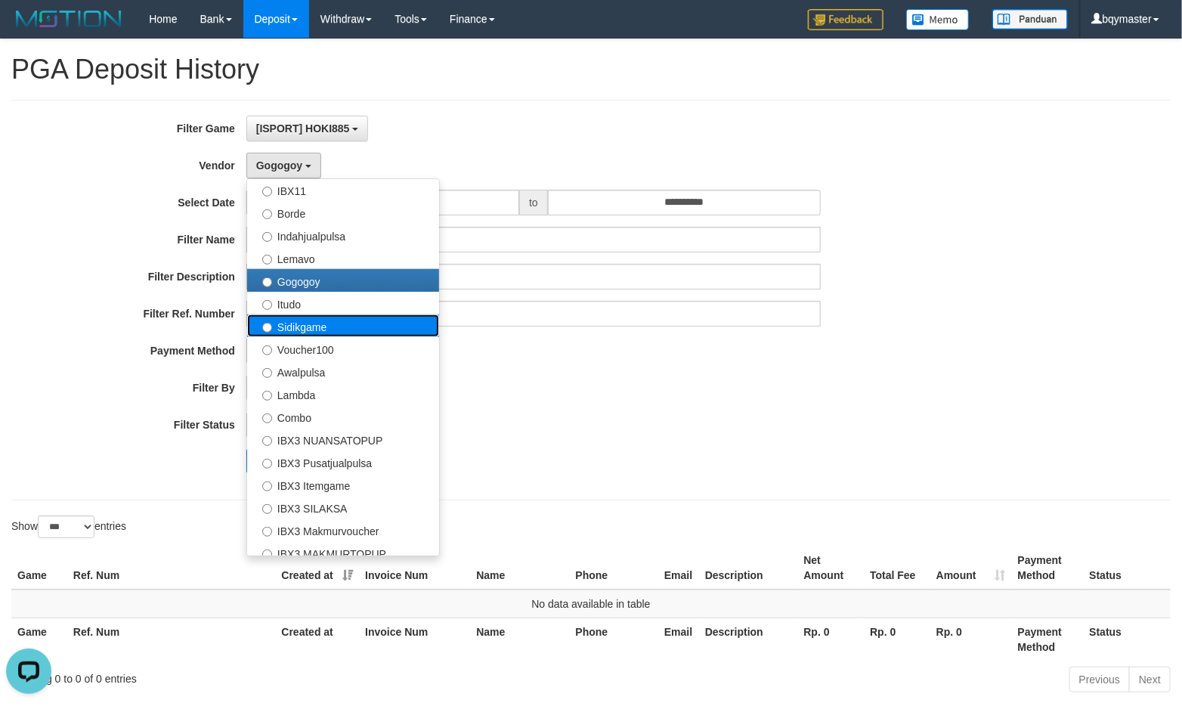
click at [318, 316] on label "Sidikgame" at bounding box center [343, 325] width 192 height 23
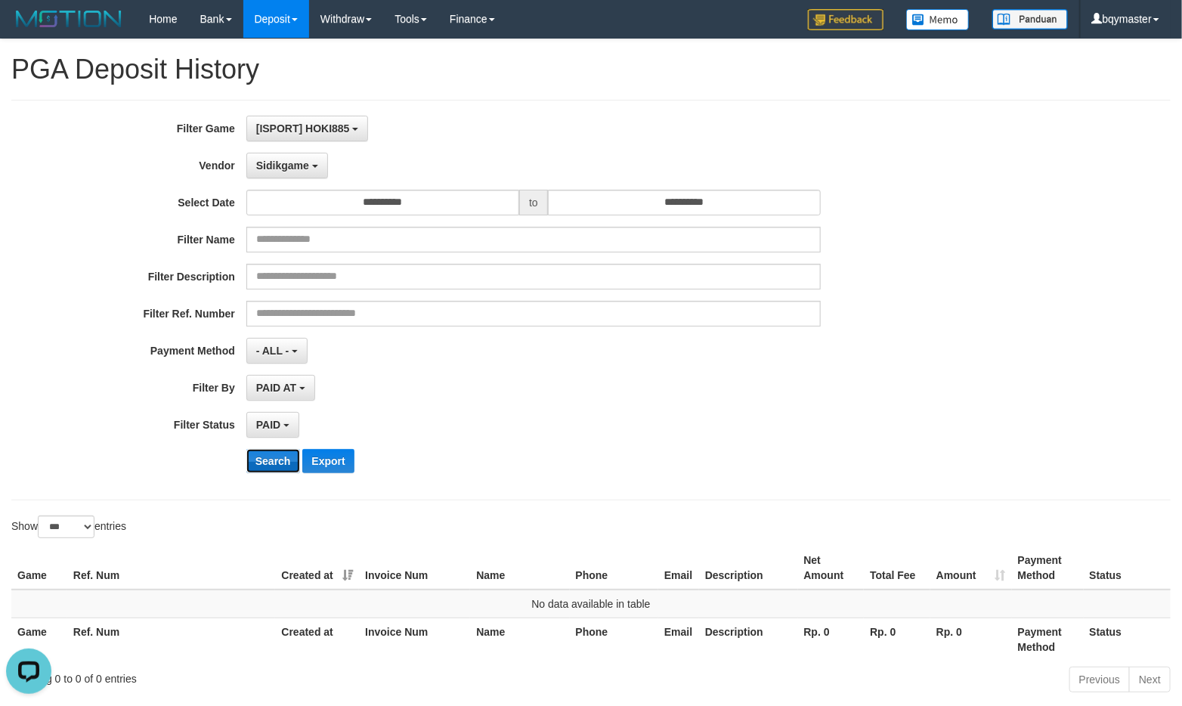
click at [280, 457] on button "Search" at bounding box center [273, 461] width 54 height 24
click at [293, 164] on span "Sidikgame" at bounding box center [282, 165] width 53 height 12
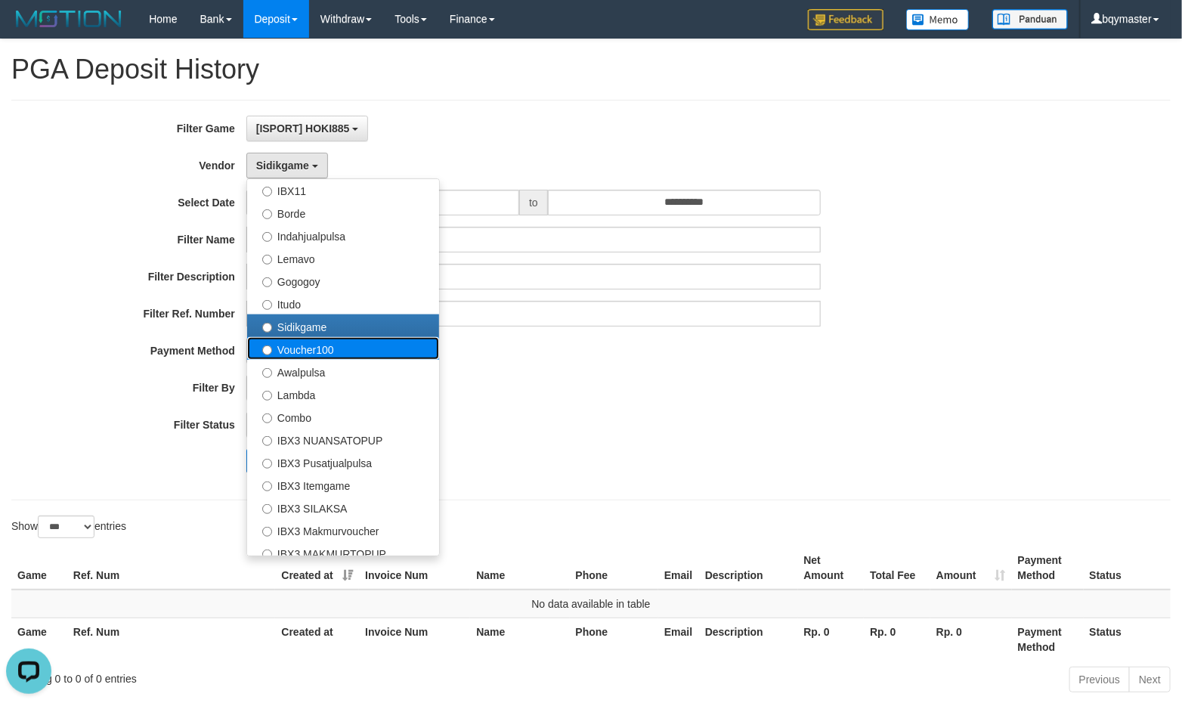
click at [286, 344] on label "Voucher100" at bounding box center [343, 348] width 192 height 23
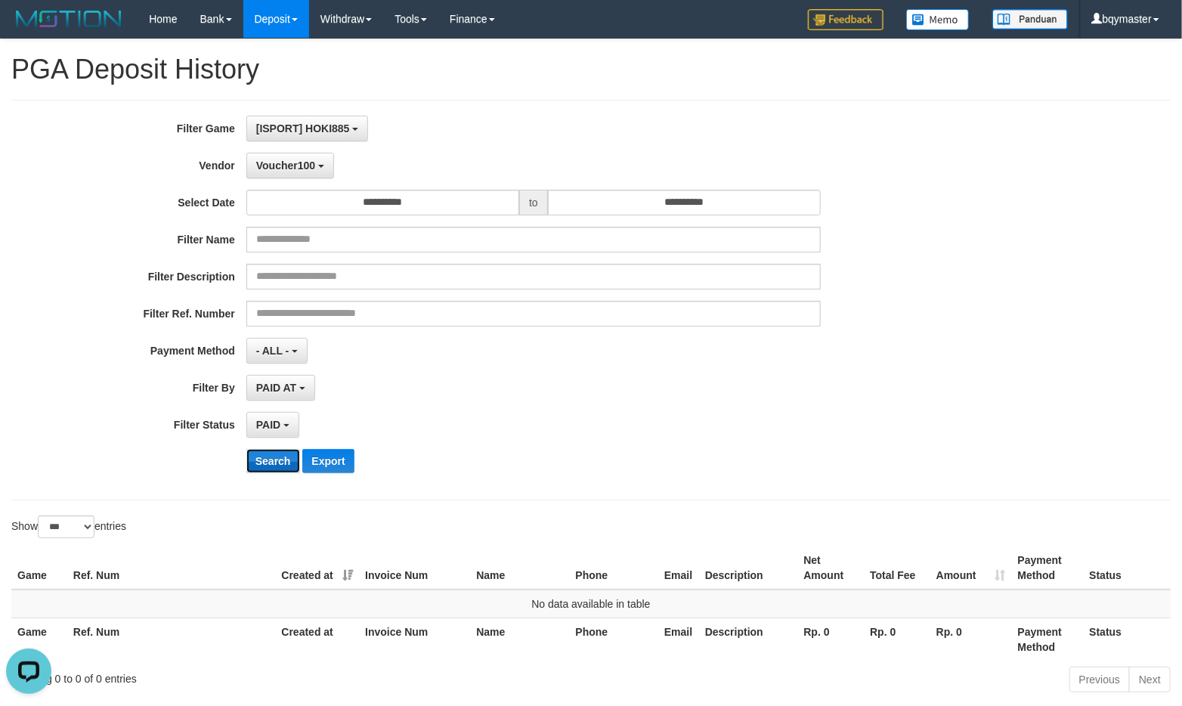
click at [278, 457] on button "Search" at bounding box center [273, 461] width 54 height 24
click at [305, 161] on span "Voucher100" at bounding box center [285, 165] width 59 height 12
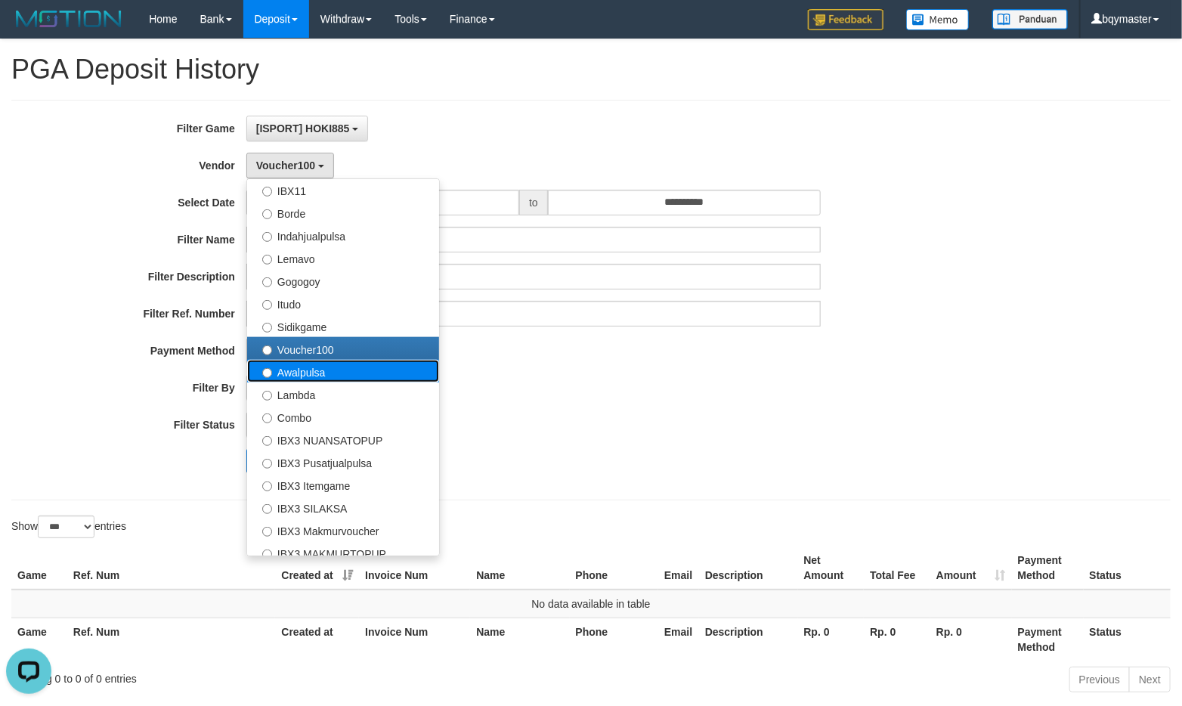
click at [305, 361] on label "Awalpulsa" at bounding box center [343, 371] width 192 height 23
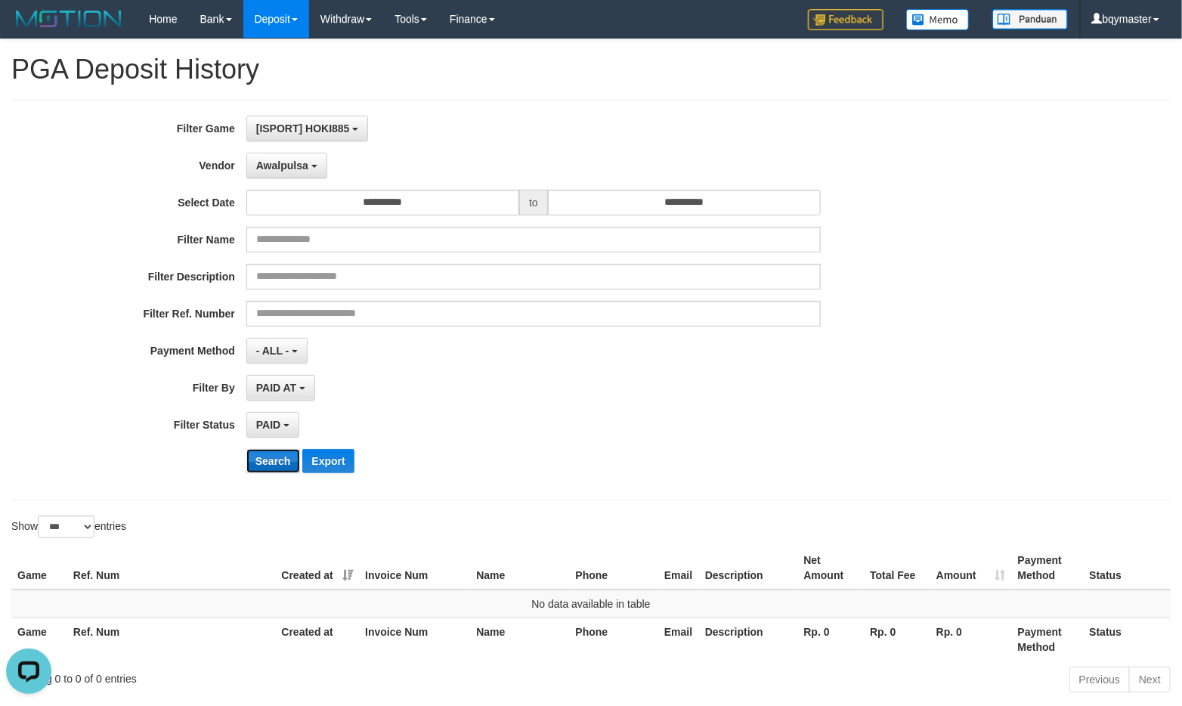
click at [274, 454] on button "Search" at bounding box center [273, 461] width 54 height 24
click at [293, 166] on span "Awalpulsa" at bounding box center [282, 165] width 52 height 12
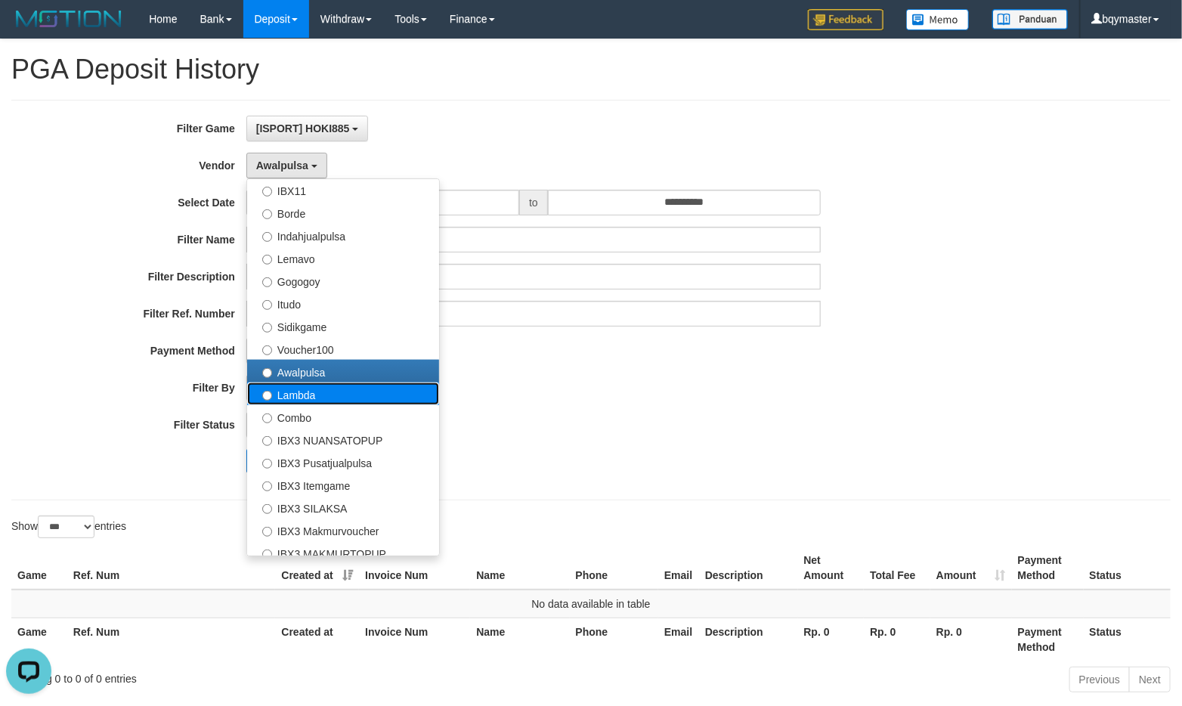
click at [312, 393] on label "Lambda" at bounding box center [343, 393] width 192 height 23
select select "**********"
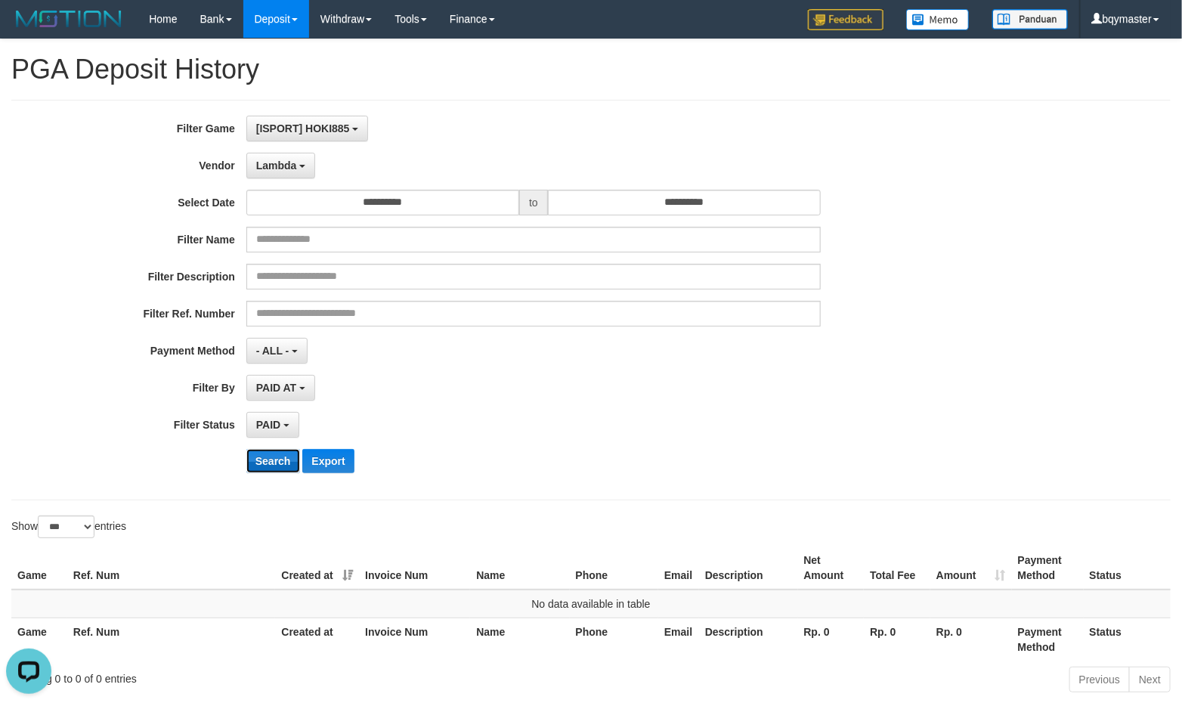
click at [277, 459] on button "Search" at bounding box center [273, 461] width 54 height 24
click at [296, 170] on span "Lambda" at bounding box center [276, 165] width 41 height 12
click at [274, 454] on button "Search" at bounding box center [273, 461] width 54 height 24
click at [291, 160] on span "Combo" at bounding box center [274, 165] width 36 height 12
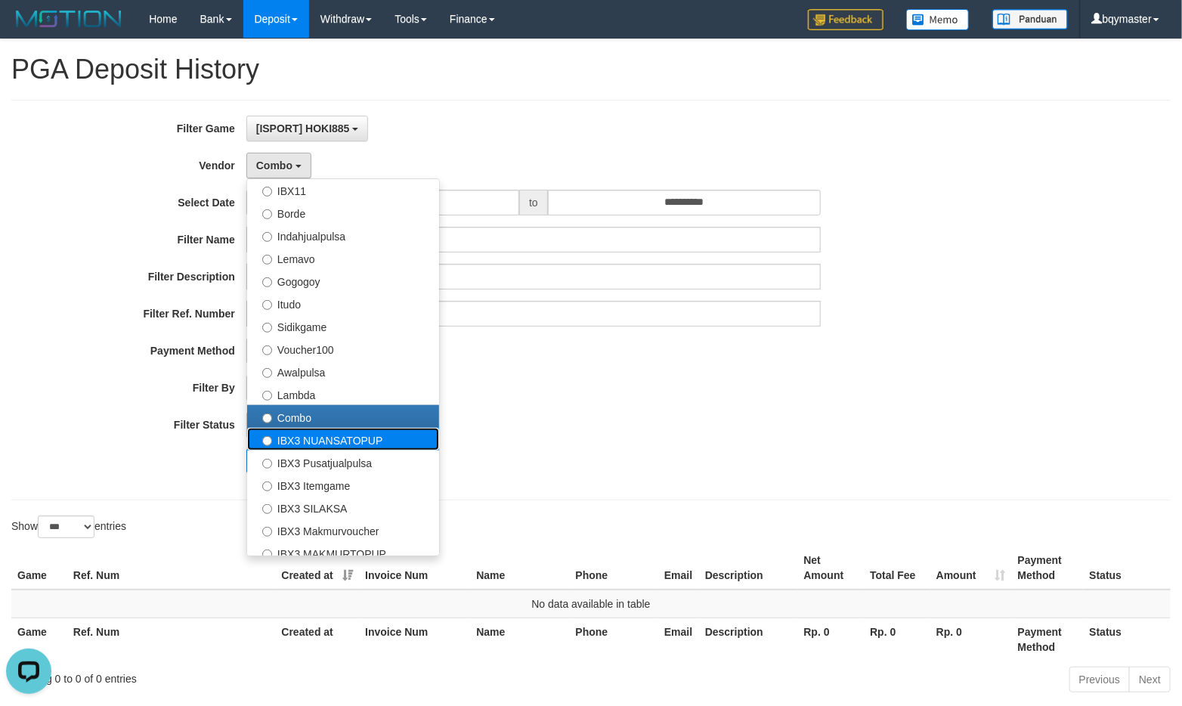
click at [308, 441] on label "IBX3 NUANSATOPUP" at bounding box center [343, 439] width 192 height 23
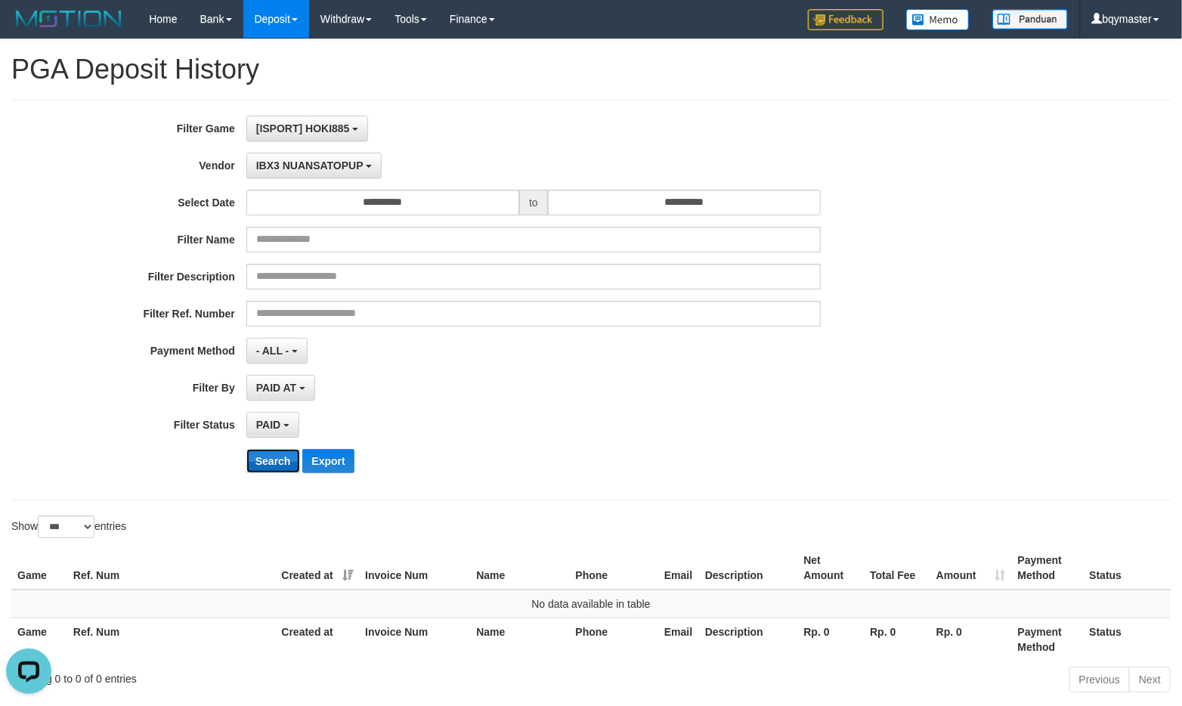
click at [265, 472] on button "Search" at bounding box center [273, 461] width 54 height 24
click at [311, 156] on button "IBX3 NUANSATOPUP" at bounding box center [313, 166] width 135 height 26
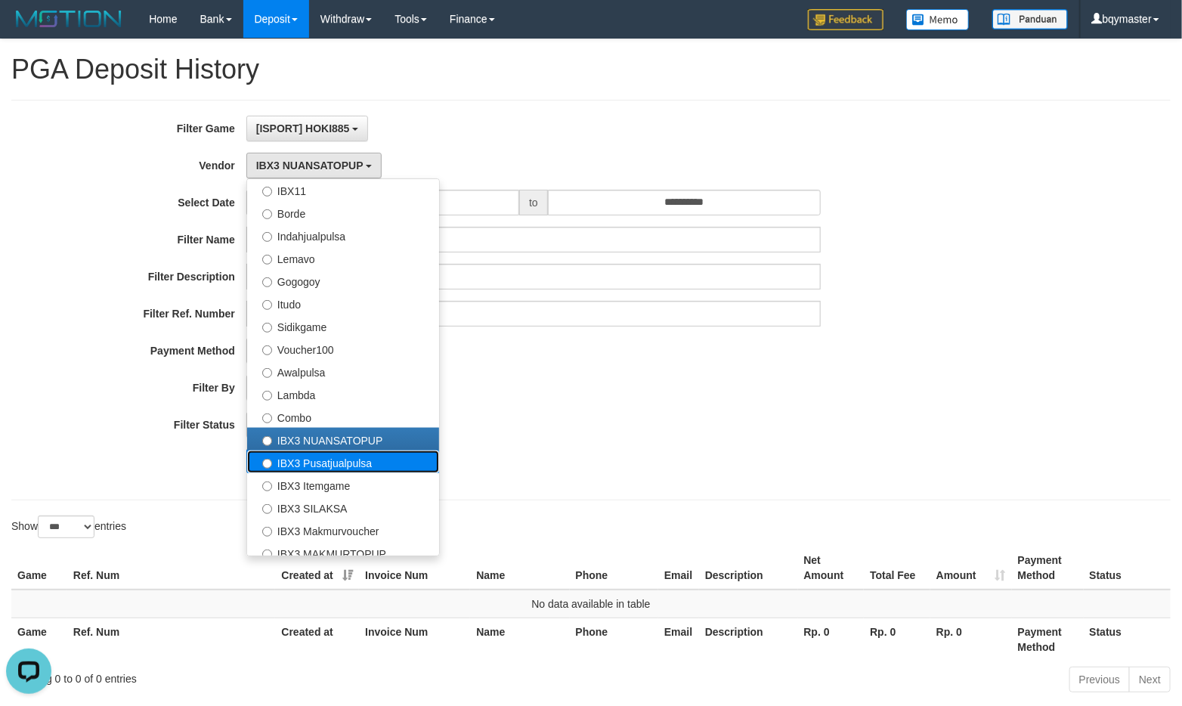
click at [318, 466] on label "IBX3 Pusatjualpulsa" at bounding box center [343, 461] width 192 height 23
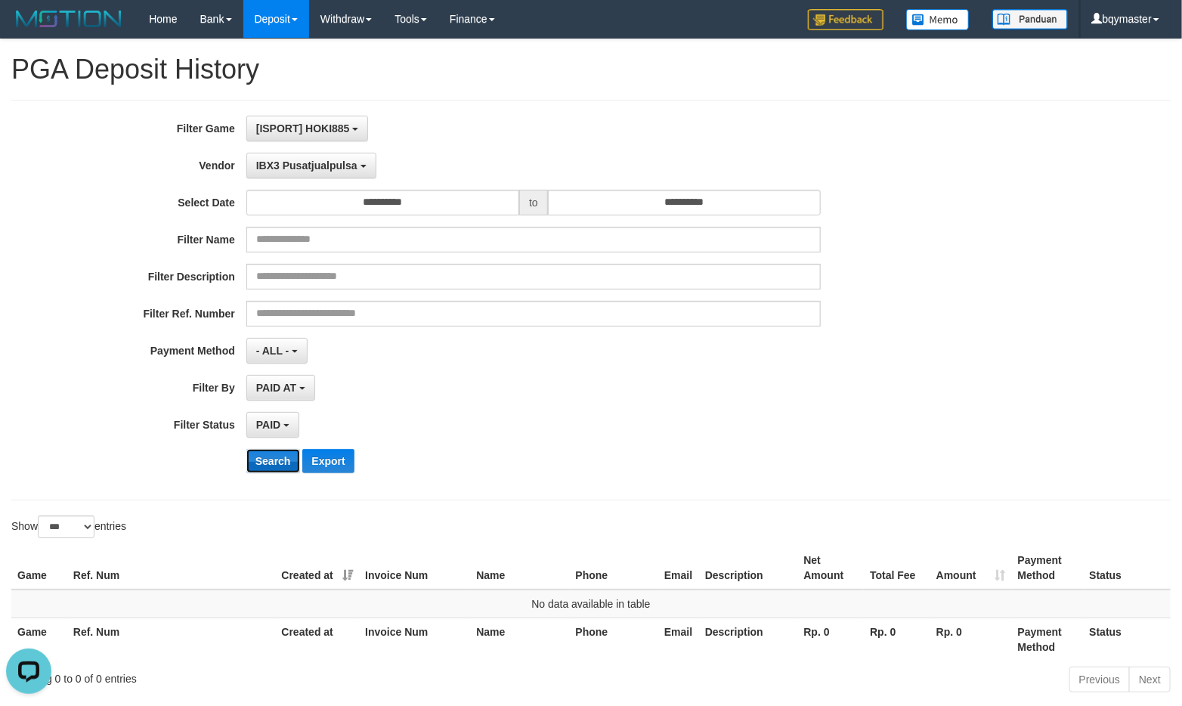
click at [269, 464] on button "Search" at bounding box center [273, 461] width 54 height 24
click at [285, 167] on span "IBX3 Pusatjualpulsa" at bounding box center [306, 165] width 101 height 12
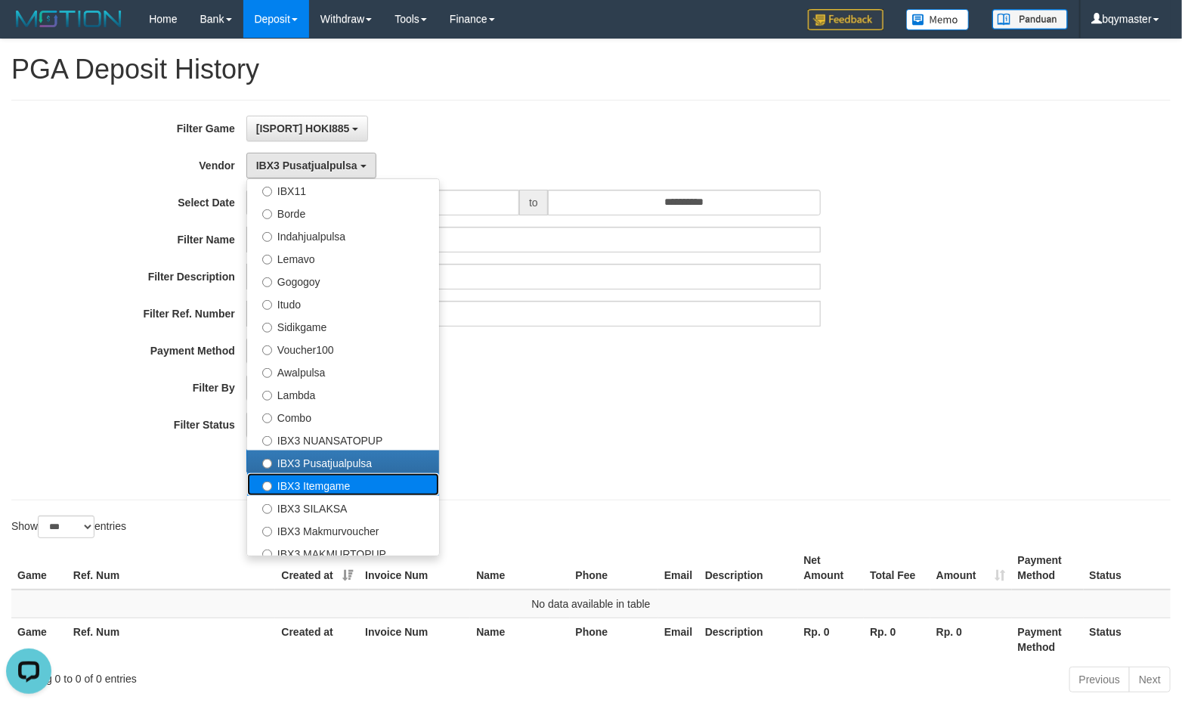
click at [301, 479] on label "IBX3 Itemgame" at bounding box center [343, 484] width 192 height 23
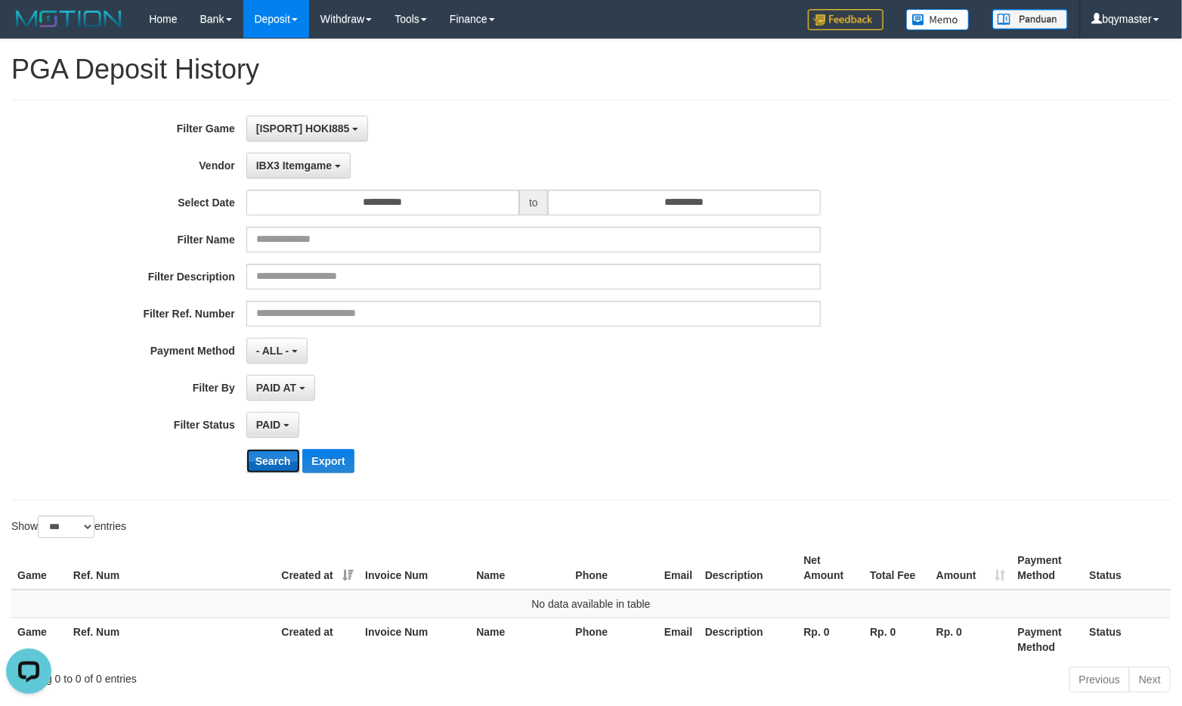
click at [265, 457] on button "Search" at bounding box center [273, 461] width 54 height 24
click at [317, 163] on span "IBX3 Itemgame" at bounding box center [294, 165] width 76 height 12
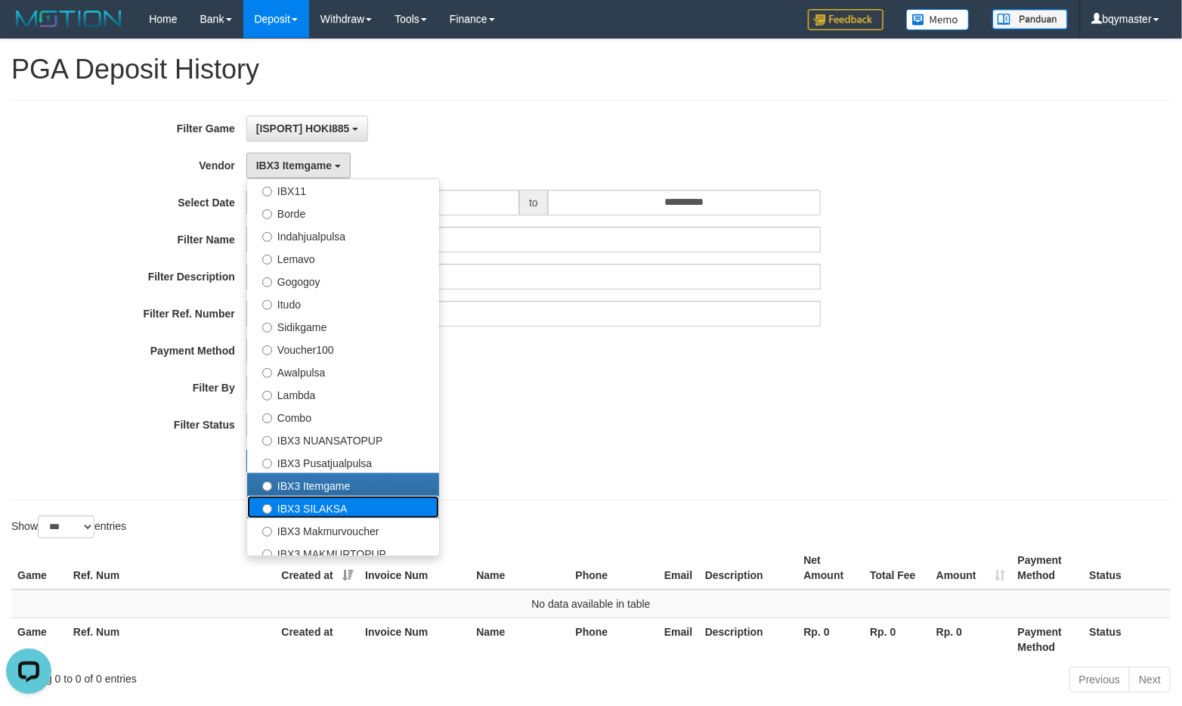
click at [305, 510] on label "IBX3 SILAKSA" at bounding box center [343, 507] width 192 height 23
select select "**********"
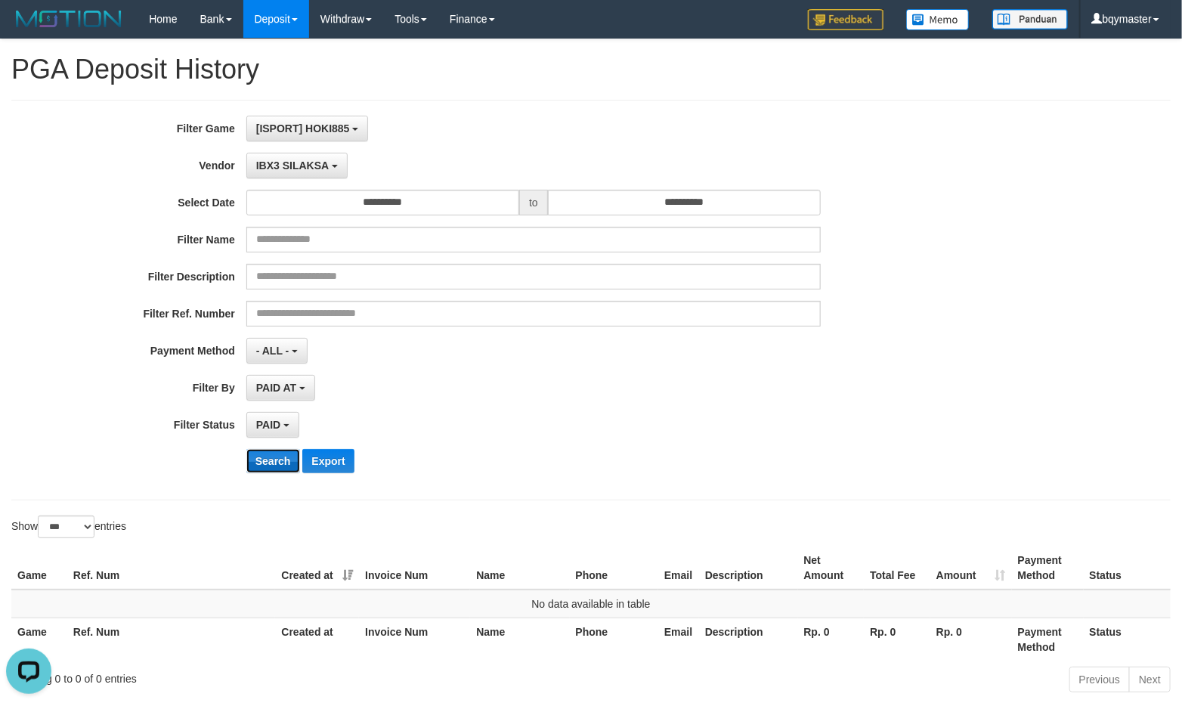
click at [282, 459] on button "Search" at bounding box center [273, 461] width 54 height 24
click at [302, 165] on span "IBX3 SILAKSA" at bounding box center [292, 165] width 73 height 12
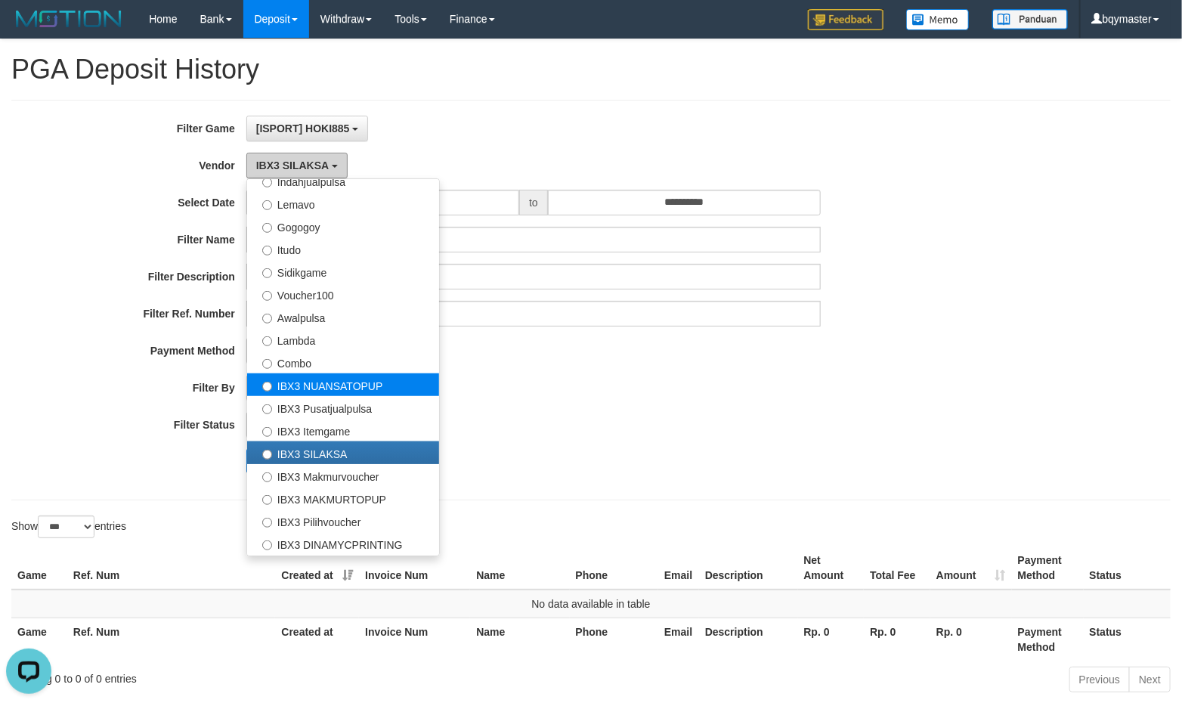
scroll to position [503, 0]
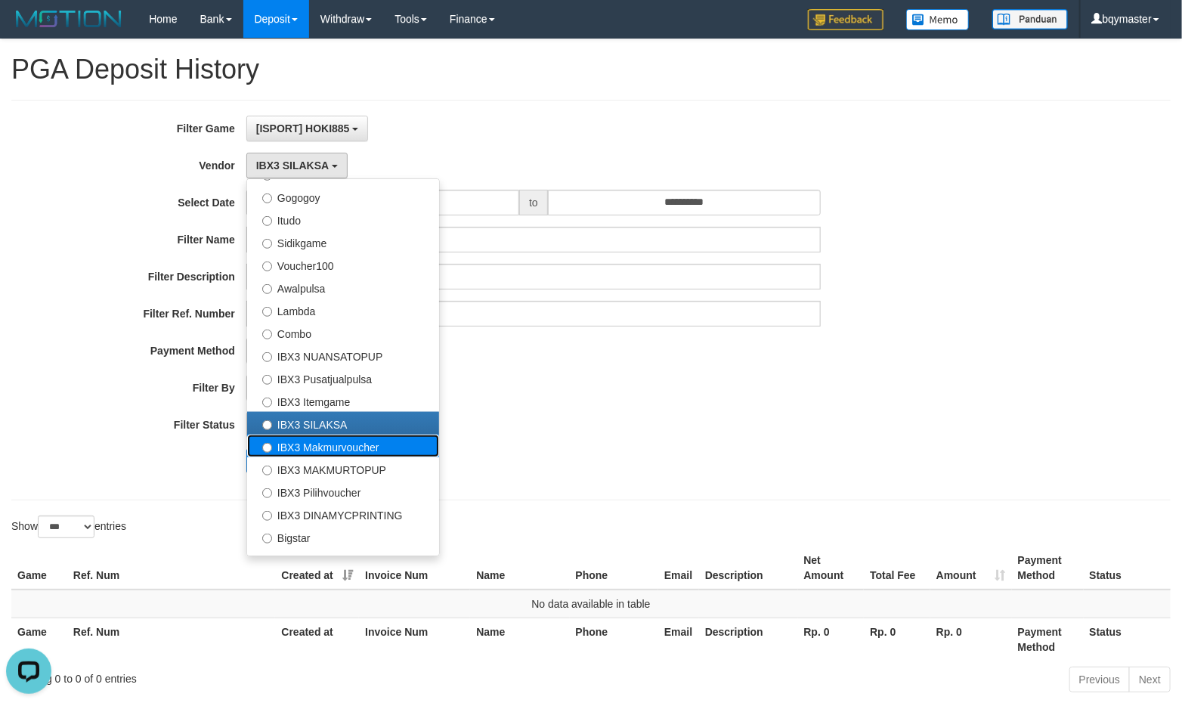
click at [288, 435] on label "IBX3 Makmurvoucher" at bounding box center [343, 446] width 192 height 23
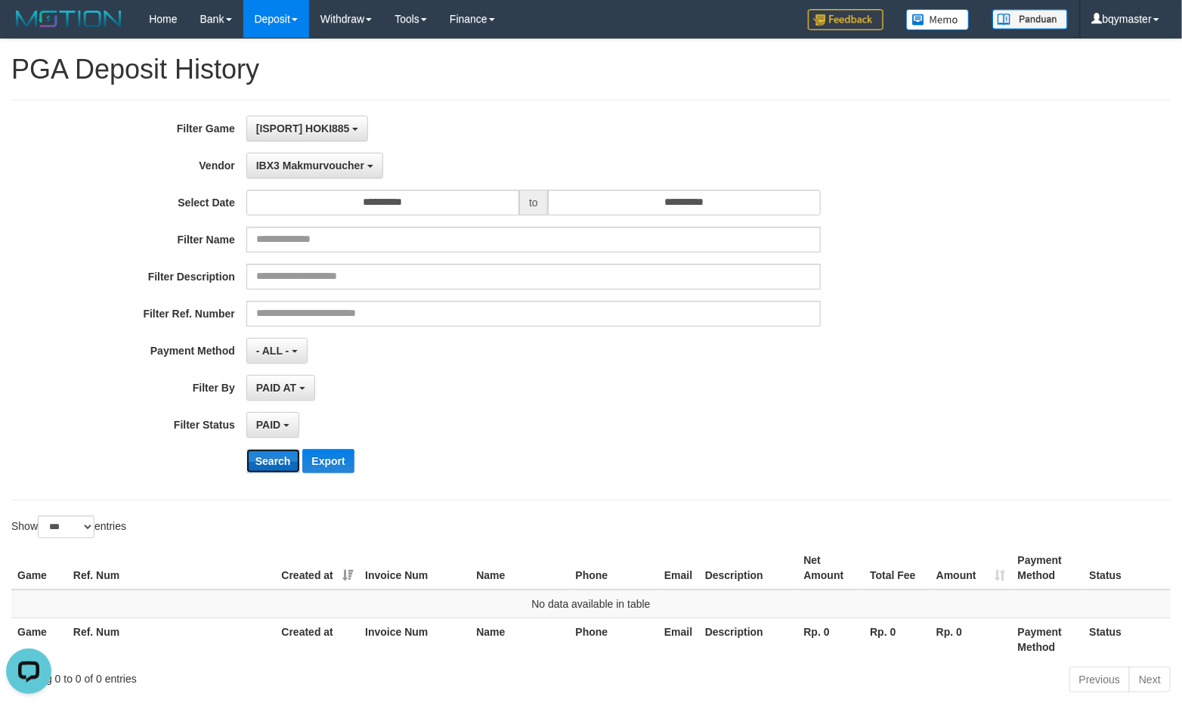
click at [270, 464] on button "Search" at bounding box center [273, 461] width 54 height 24
click at [284, 163] on span "IBX3 Makmurvoucher" at bounding box center [310, 165] width 108 height 12
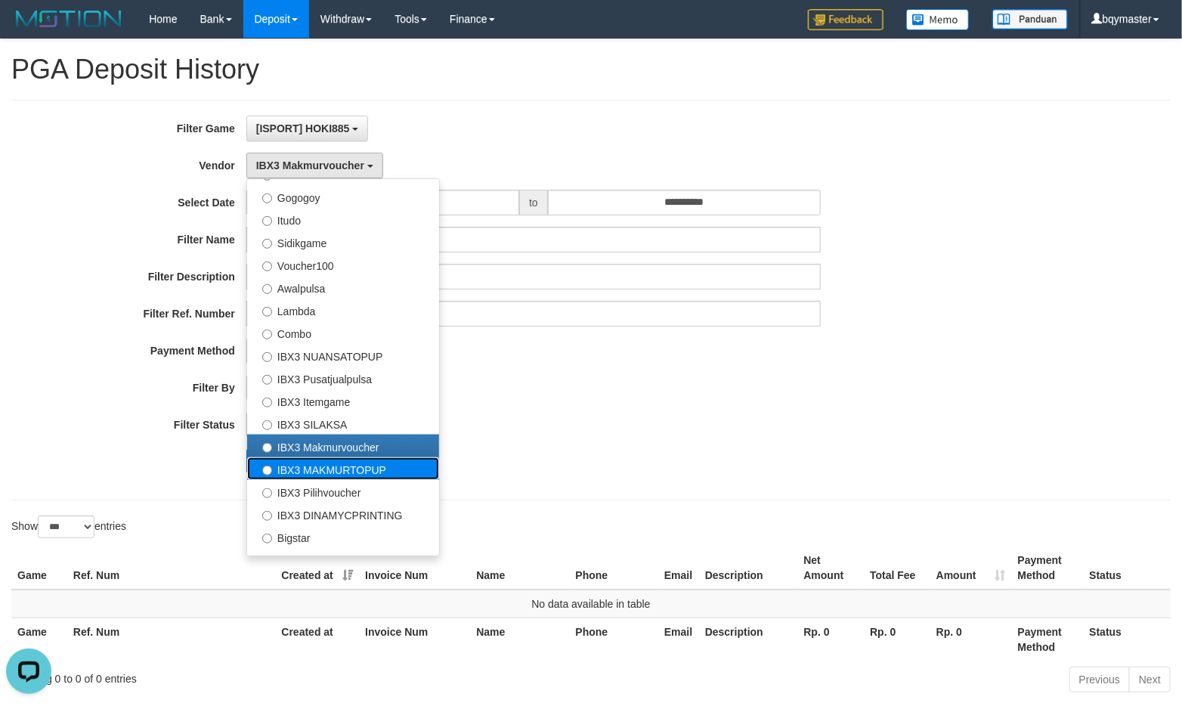
click at [314, 469] on label "IBX3 MAKMURTOPUP" at bounding box center [343, 468] width 192 height 23
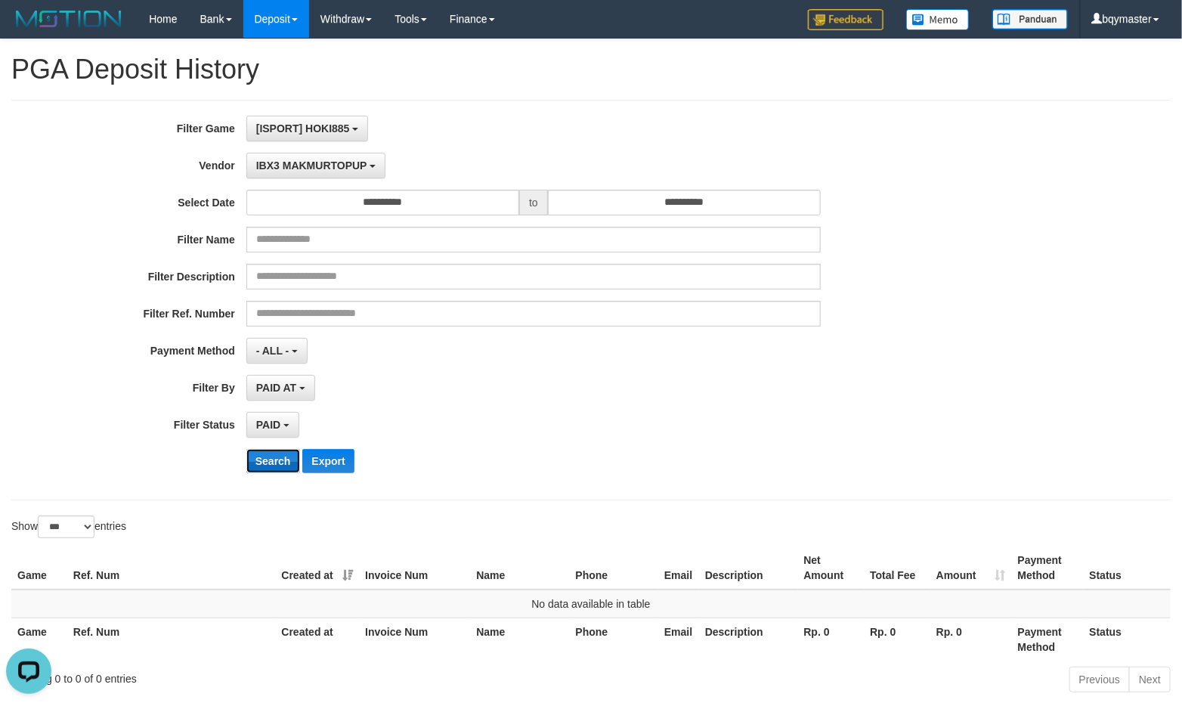
click at [262, 455] on button "Search" at bounding box center [273, 461] width 54 height 24
click at [290, 160] on span "IBX3 MAKMURTOPUP" at bounding box center [311, 165] width 111 height 12
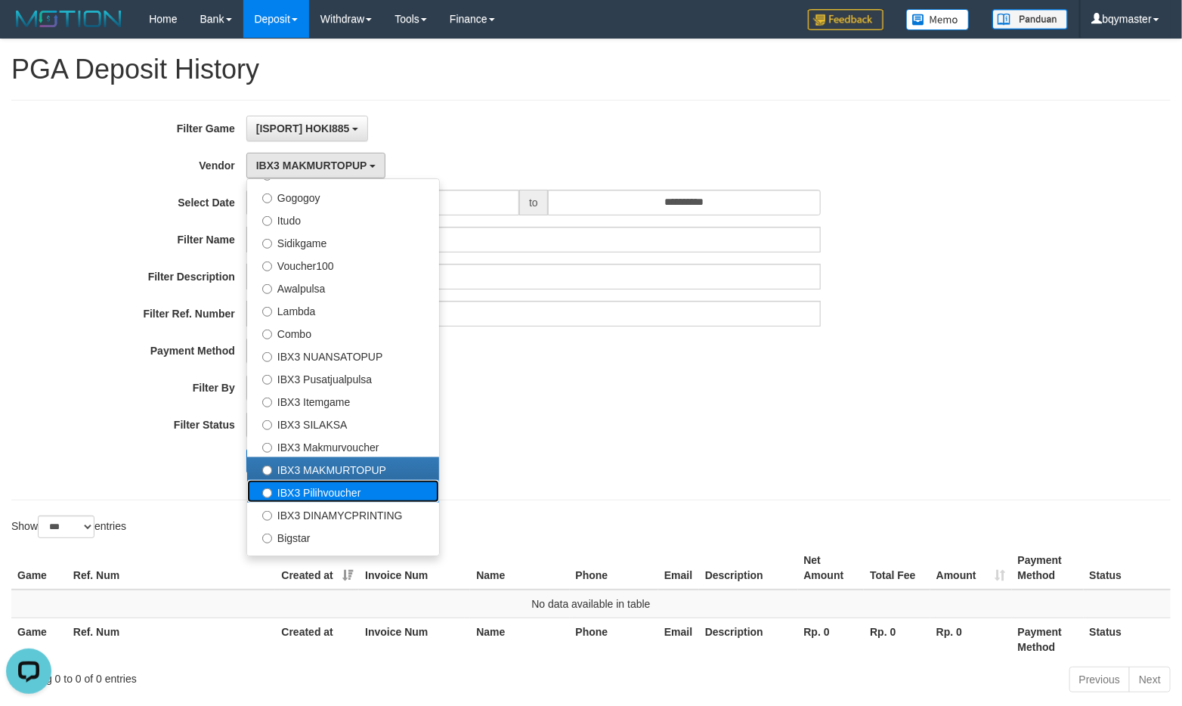
click at [293, 485] on label "IBX3 Pilihvoucher" at bounding box center [343, 491] width 192 height 23
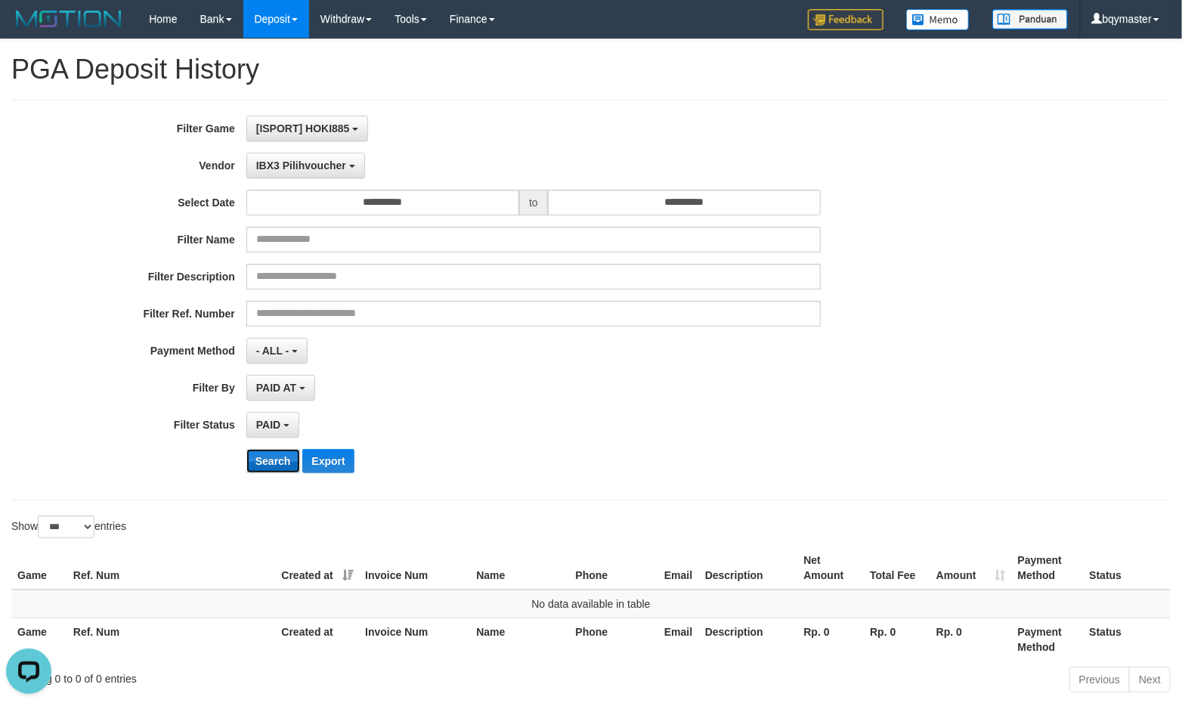
click at [277, 454] on button "Search" at bounding box center [273, 461] width 54 height 24
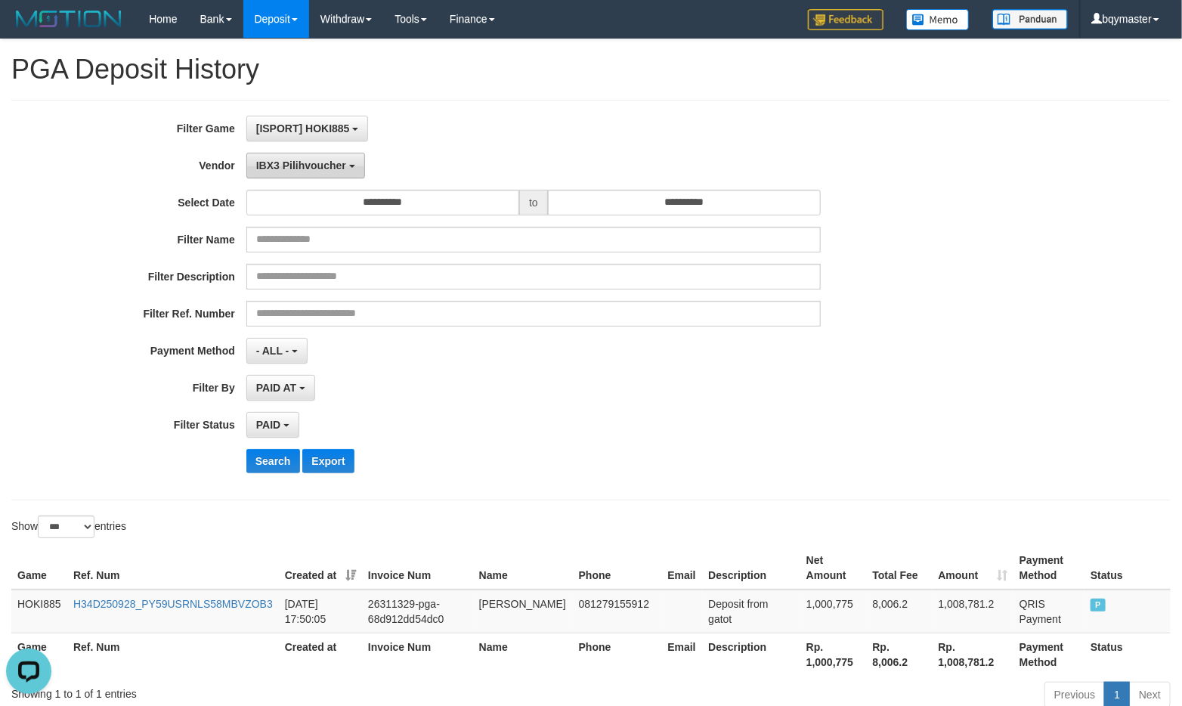
click at [301, 156] on button "IBX3 Pilihvoucher" at bounding box center [305, 166] width 119 height 26
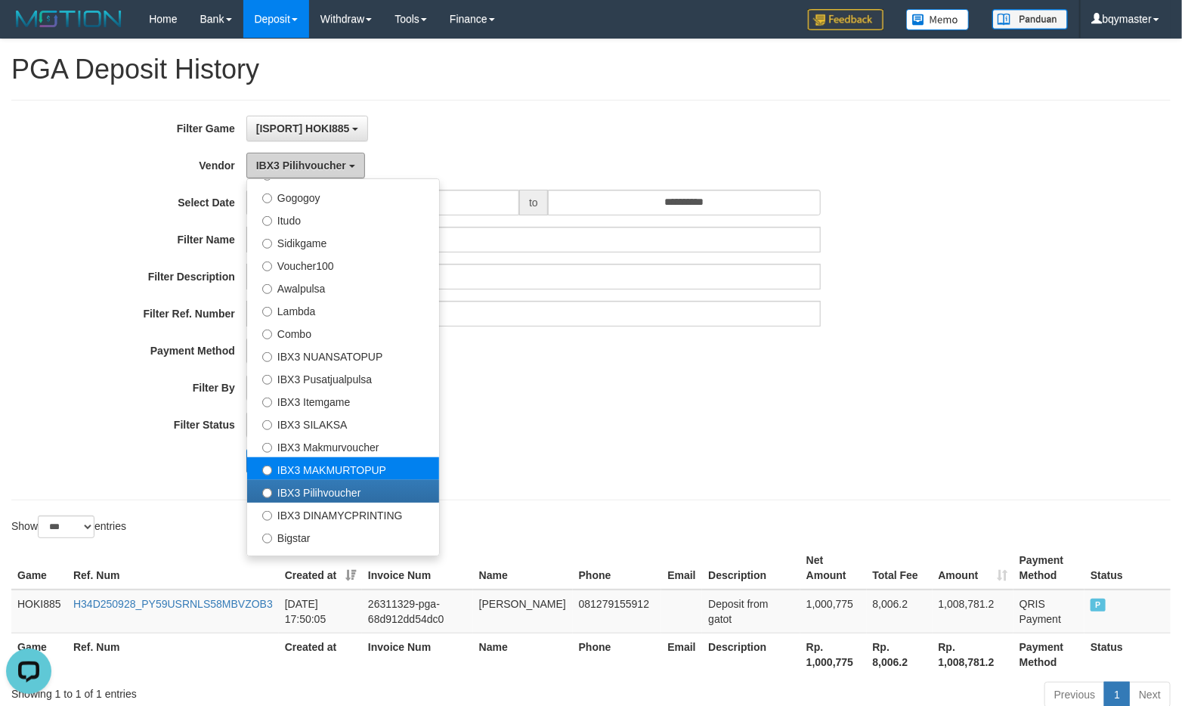
scroll to position [540, 0]
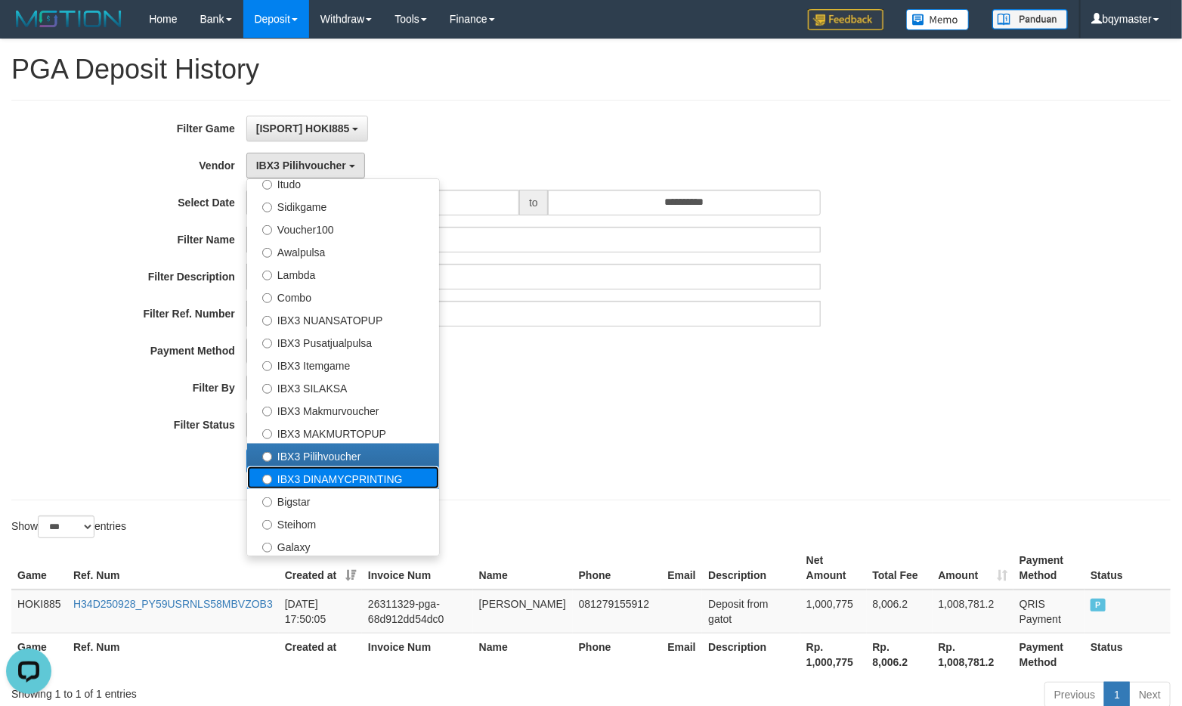
click at [305, 479] on label "IBX3 DINAMYCPRINTING" at bounding box center [343, 477] width 192 height 23
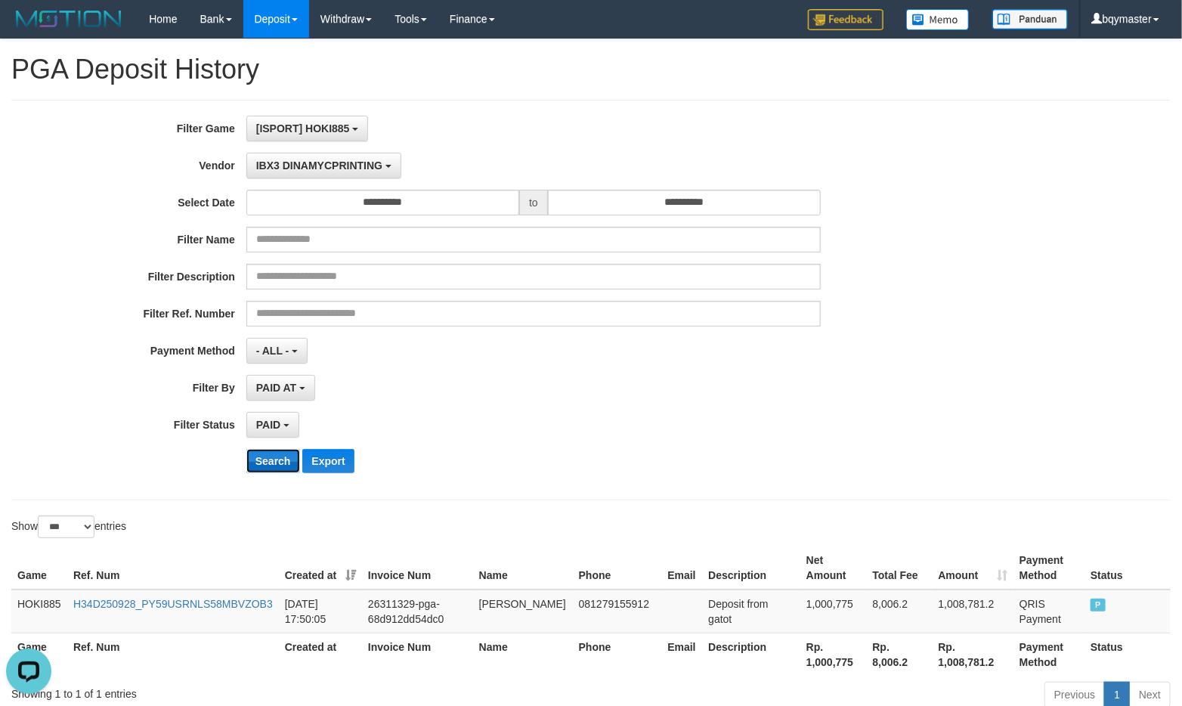
click at [280, 463] on button "Search" at bounding box center [273, 461] width 54 height 24
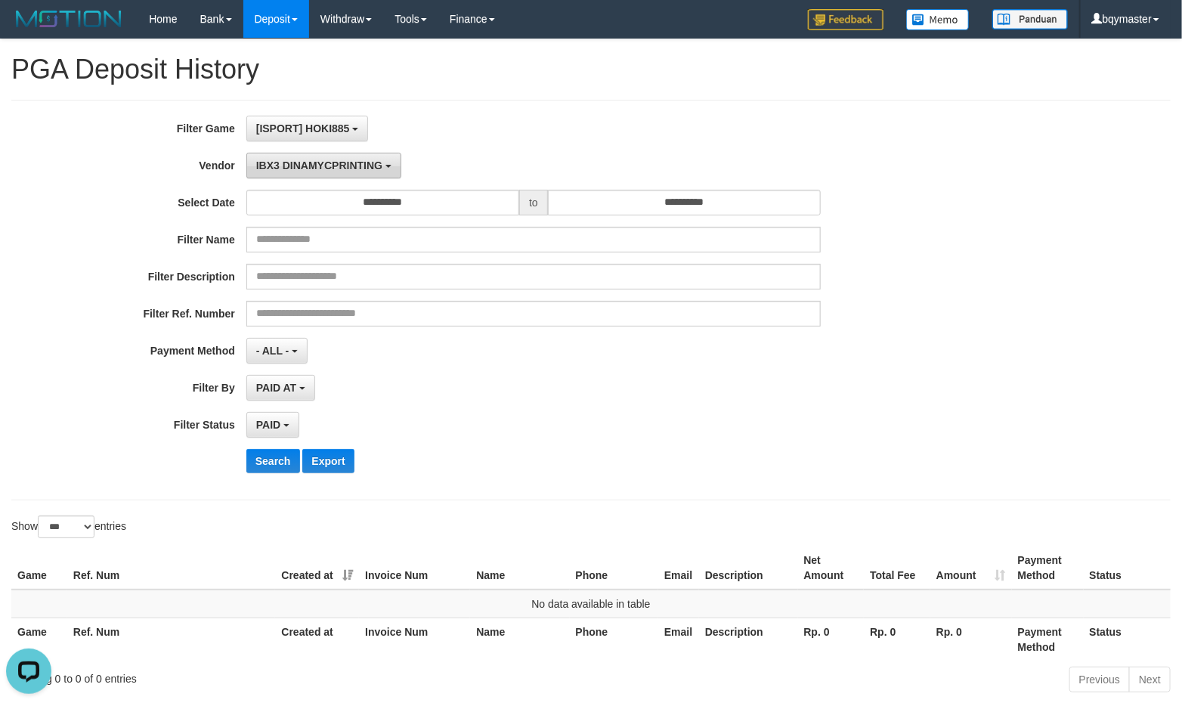
click at [281, 169] on span "IBX3 DINAMYCPRINTING" at bounding box center [319, 165] width 126 height 12
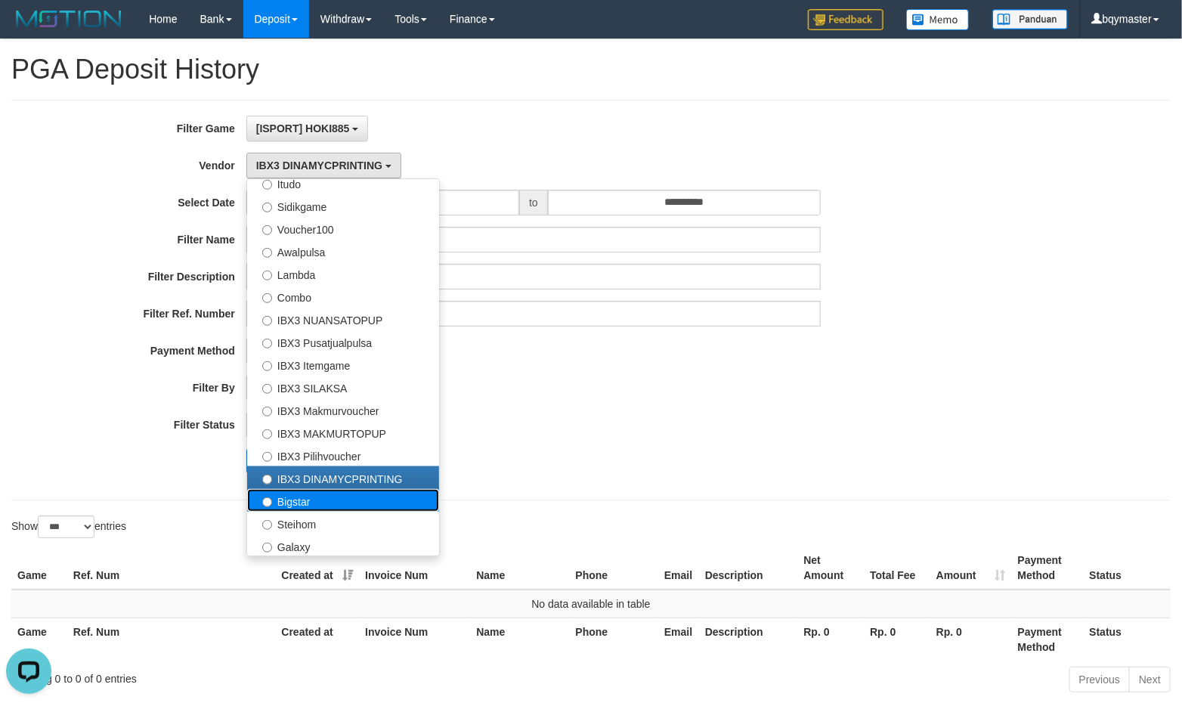
click at [285, 492] on label "Bigstar" at bounding box center [343, 500] width 192 height 23
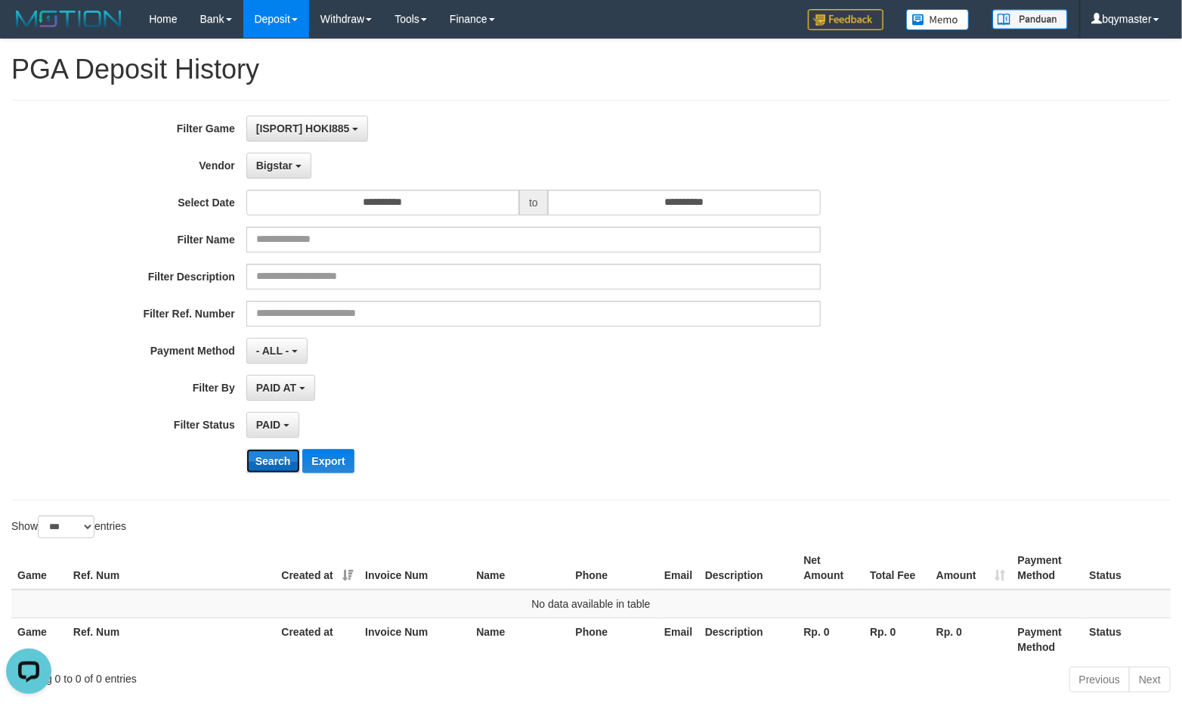
click at [281, 461] on button "Search" at bounding box center [273, 461] width 54 height 24
click at [282, 160] on span "Bigstar" at bounding box center [274, 165] width 36 height 12
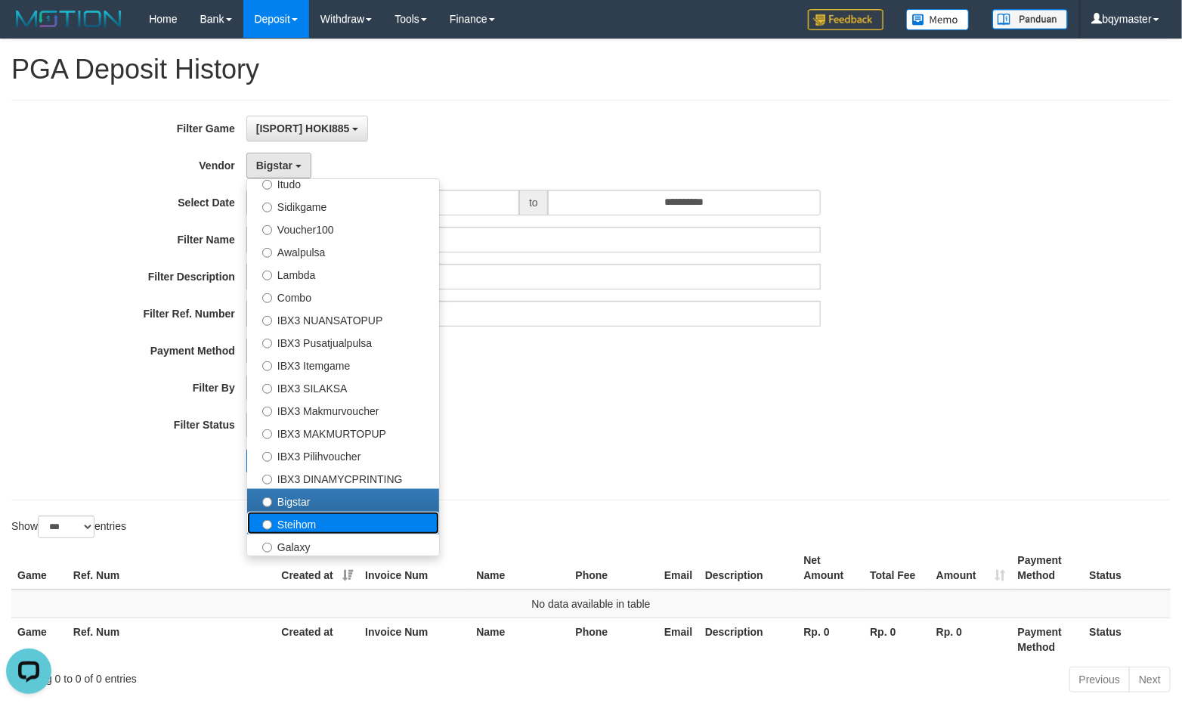
click at [281, 515] on label "Steihom" at bounding box center [343, 523] width 192 height 23
select select "**********"
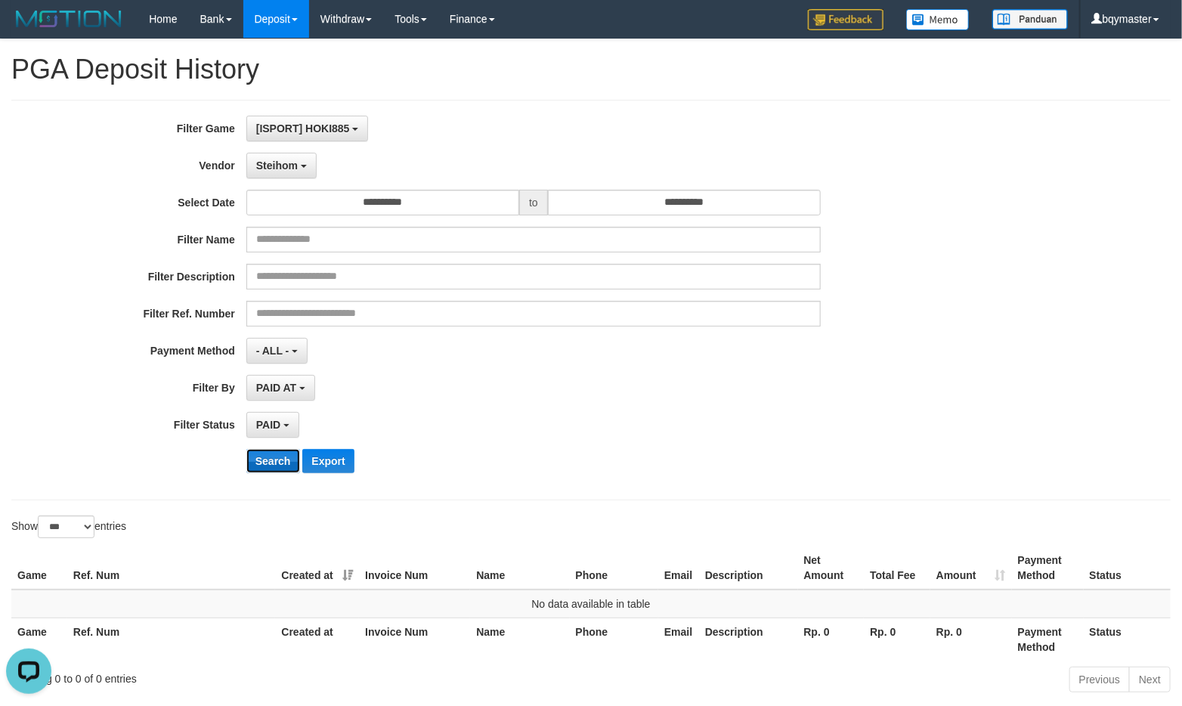
click at [276, 467] on button "Search" at bounding box center [273, 461] width 54 height 24
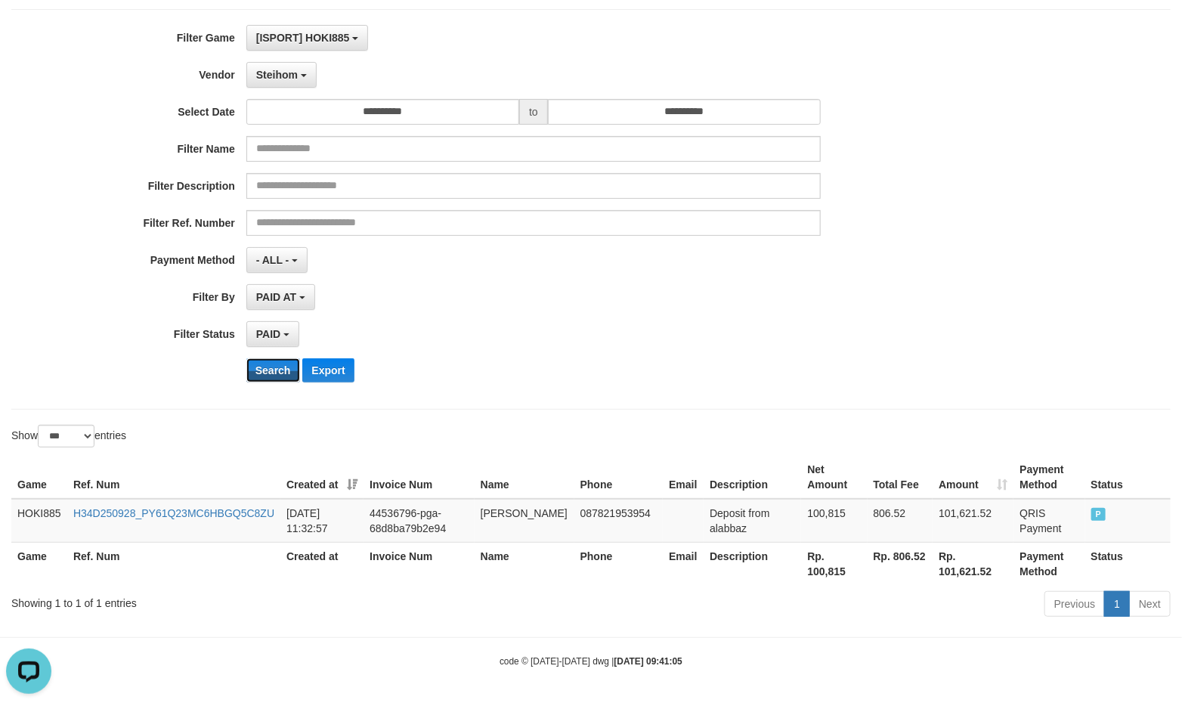
scroll to position [91, 0]
click at [890, 615] on div "Previous 1 Next" at bounding box center [837, 606] width 667 height 33
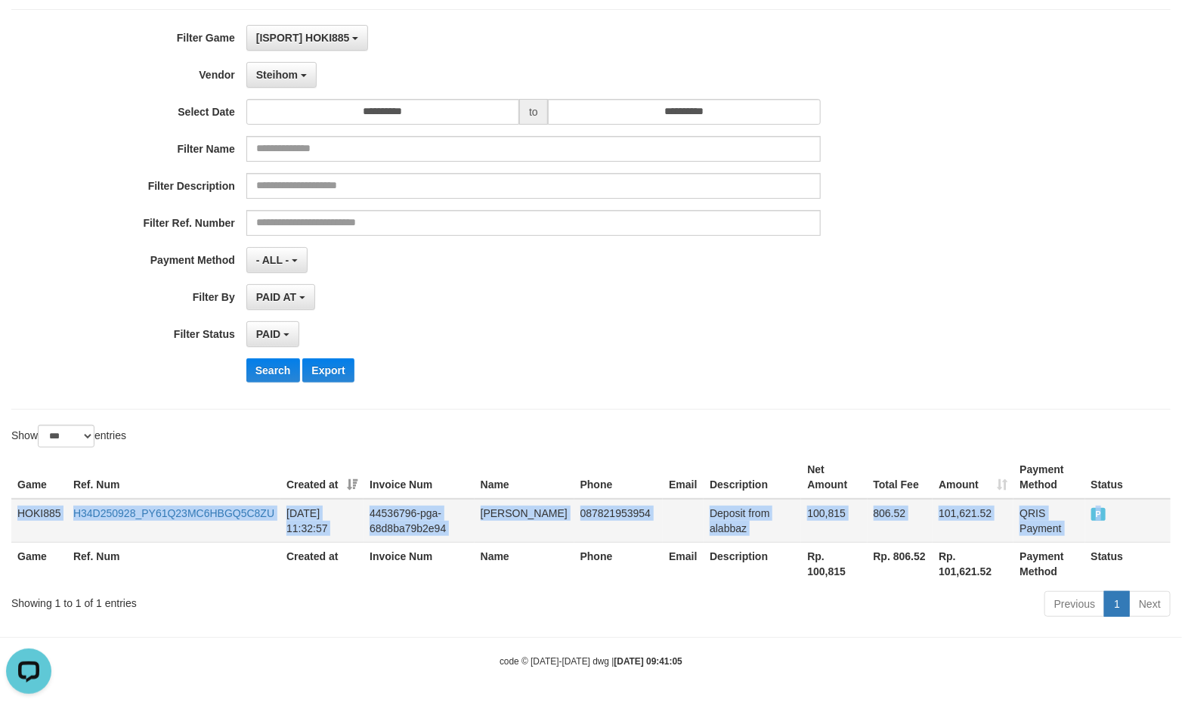
drag, startPoint x: 13, startPoint y: 509, endPoint x: 1107, endPoint y: 504, distance: 1093.7
click at [1107, 504] on tr "HOKI885 H34D250928_PY61Q23MC6HBGQ5C8ZU [DATE] 11:32:57 44536796-pga-68d8ba79b2e…" at bounding box center [590, 521] width 1159 height 44
copy tr "HOKI885 H34D250928_PY61Q23MC6HBGQ5C8ZU [DATE] 11:32:57 44536796-pga-68d8ba79b2e…"
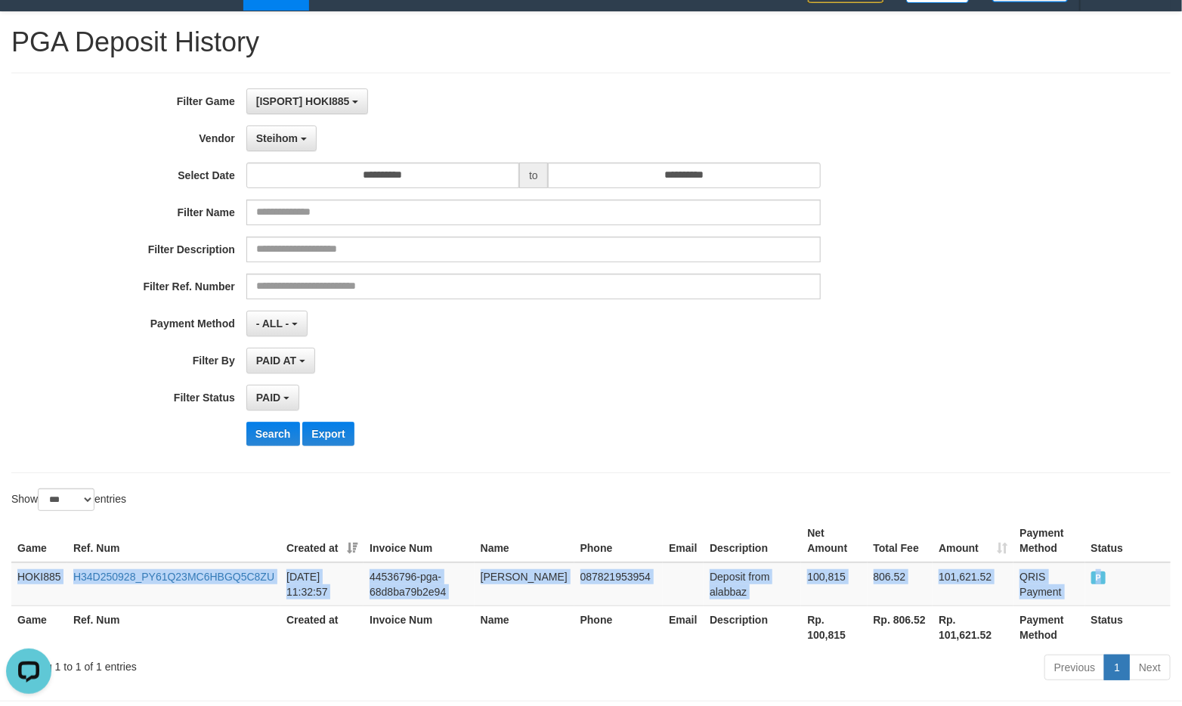
scroll to position [0, 0]
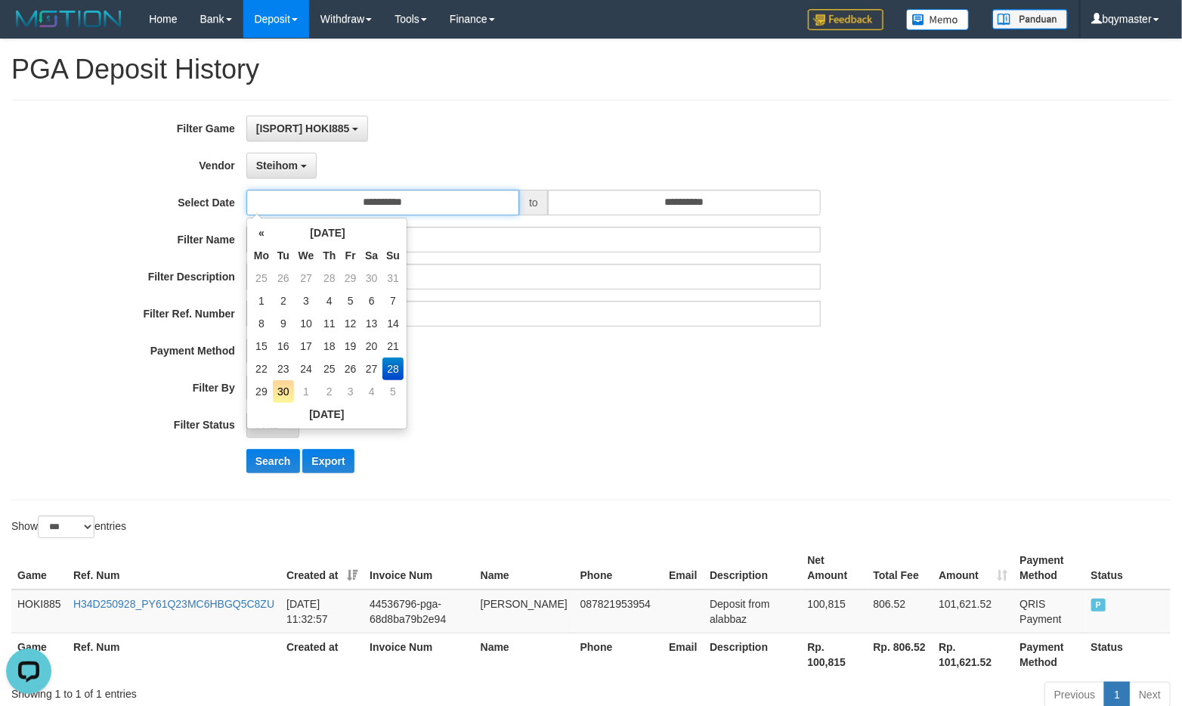
click at [465, 201] on input "**********" at bounding box center [382, 203] width 273 height 26
click at [259, 386] on td "29" at bounding box center [261, 391] width 23 height 23
type input "**********"
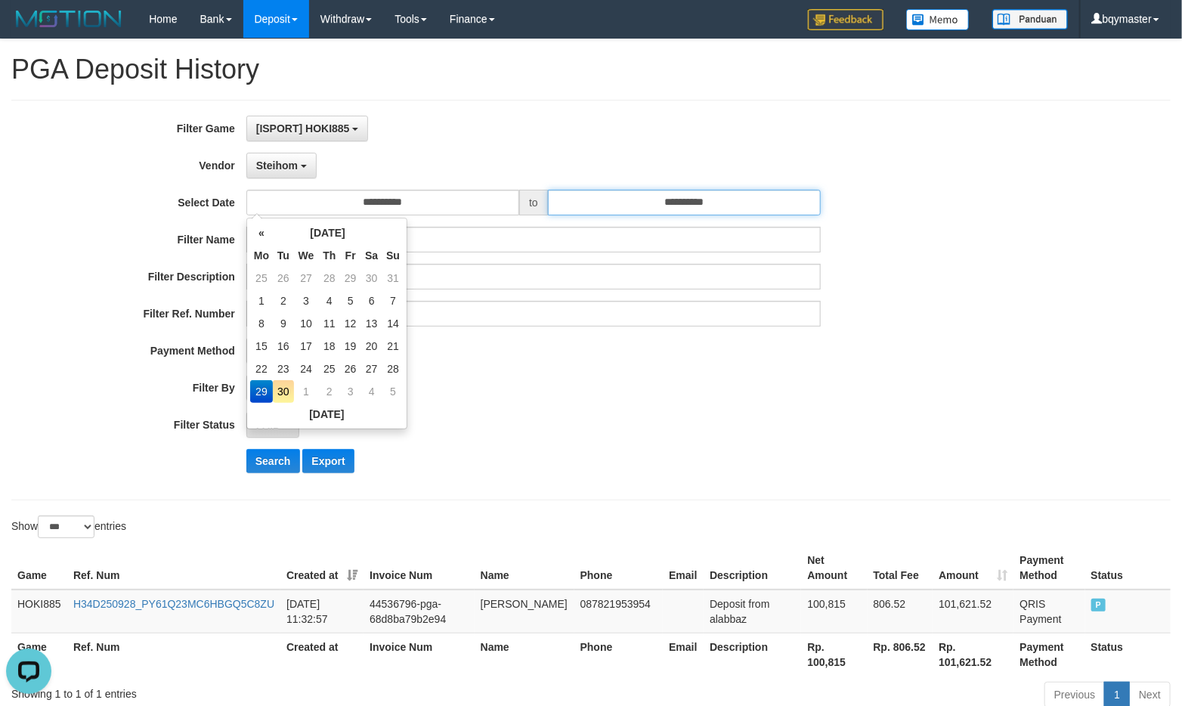
click at [737, 206] on input "**********" at bounding box center [684, 203] width 273 height 26
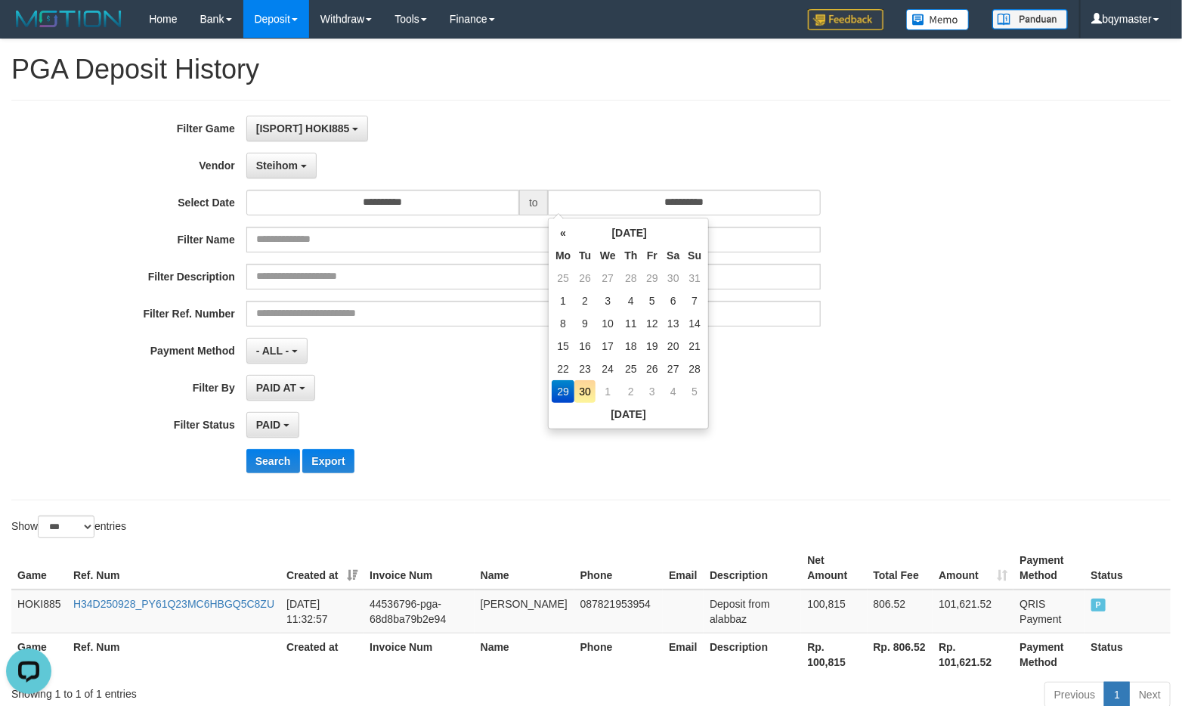
click at [481, 432] on div "PAID SELECT ALL - ALL - SELECT STATUS PENDING/UNPAID PAID CANCELED EXPIRED" at bounding box center [533, 425] width 574 height 26
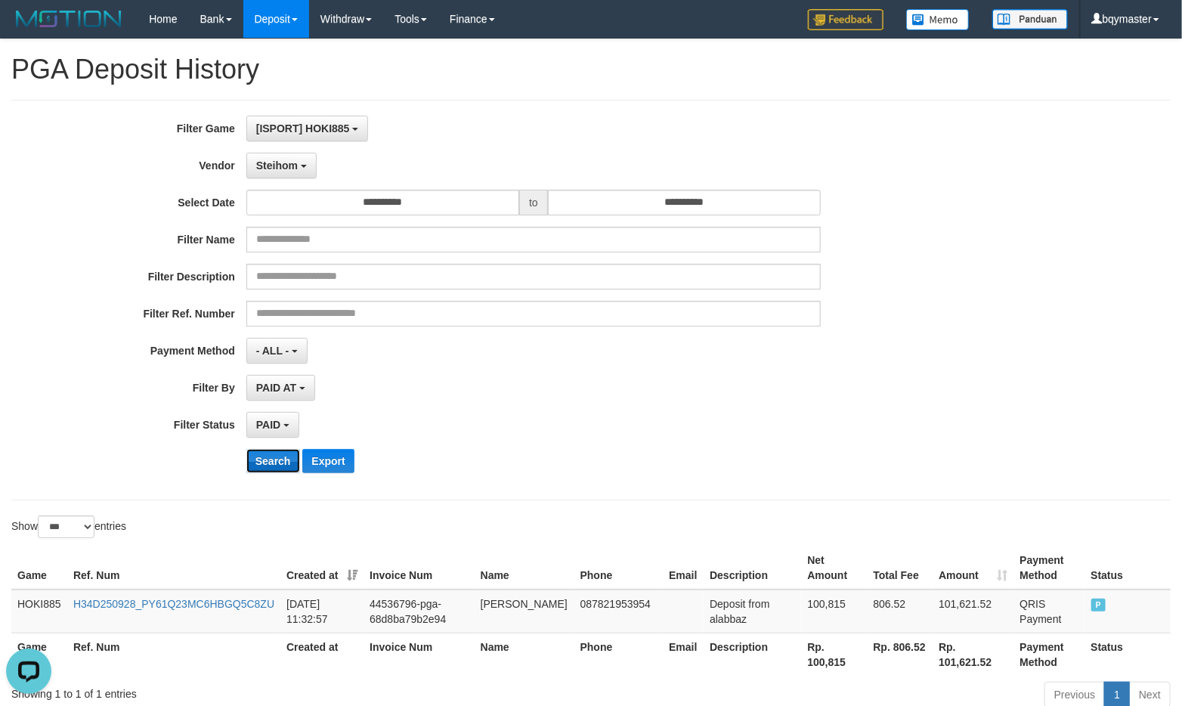
click at [273, 461] on button "Search" at bounding box center [273, 461] width 54 height 24
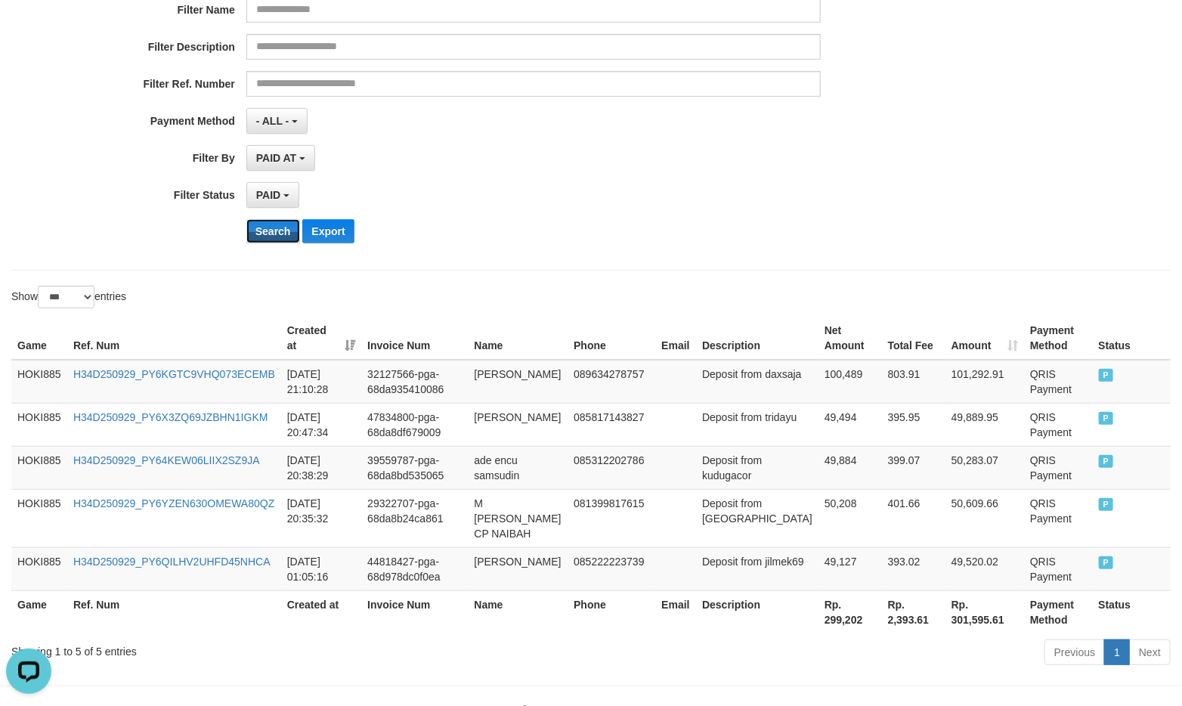
scroll to position [265, 0]
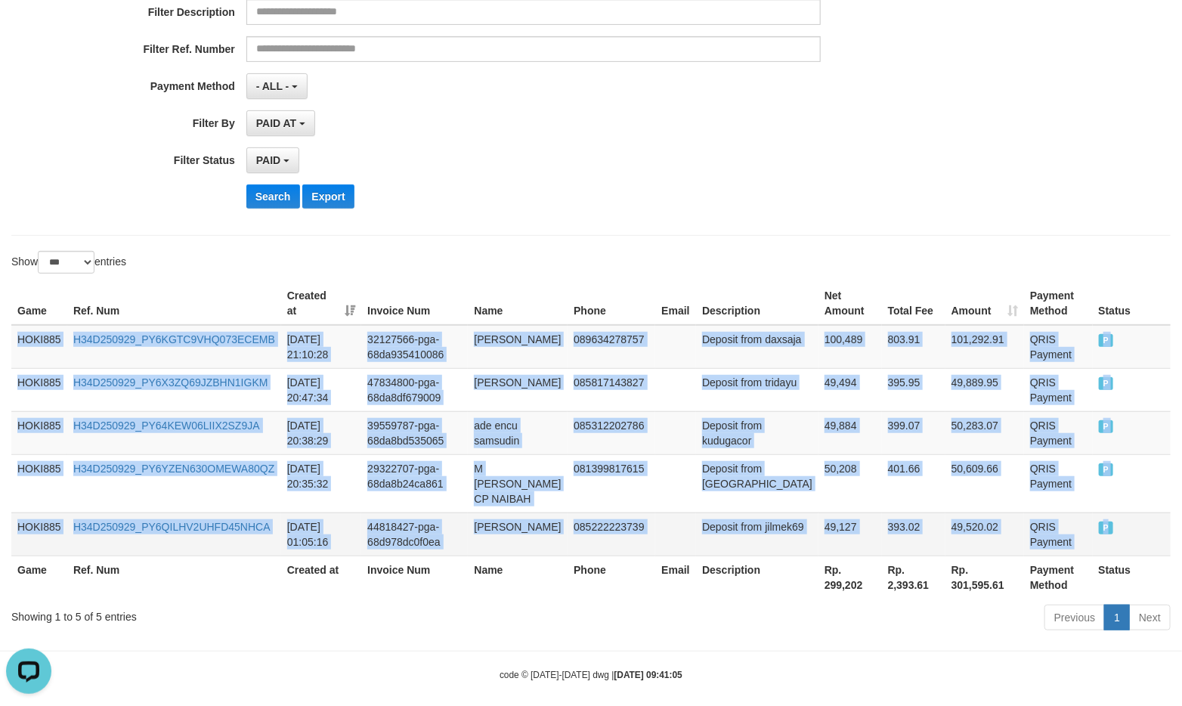
drag, startPoint x: 15, startPoint y: 339, endPoint x: 1114, endPoint y: 506, distance: 1111.8
click at [1114, 506] on tbody "HOKI885 H34D250929_PY6KGTC9VHQ073ECEMB [DATE] 21:10:28 32127566-pga-68da9354100…" at bounding box center [590, 440] width 1159 height 231
copy tbody "HOKI885 H34D250929_PY6KGTC9VHQ073ECEMB [DATE] 21:10:28 32127566-pga-68da9354100…"
